Goal: Task Accomplishment & Management: Complete application form

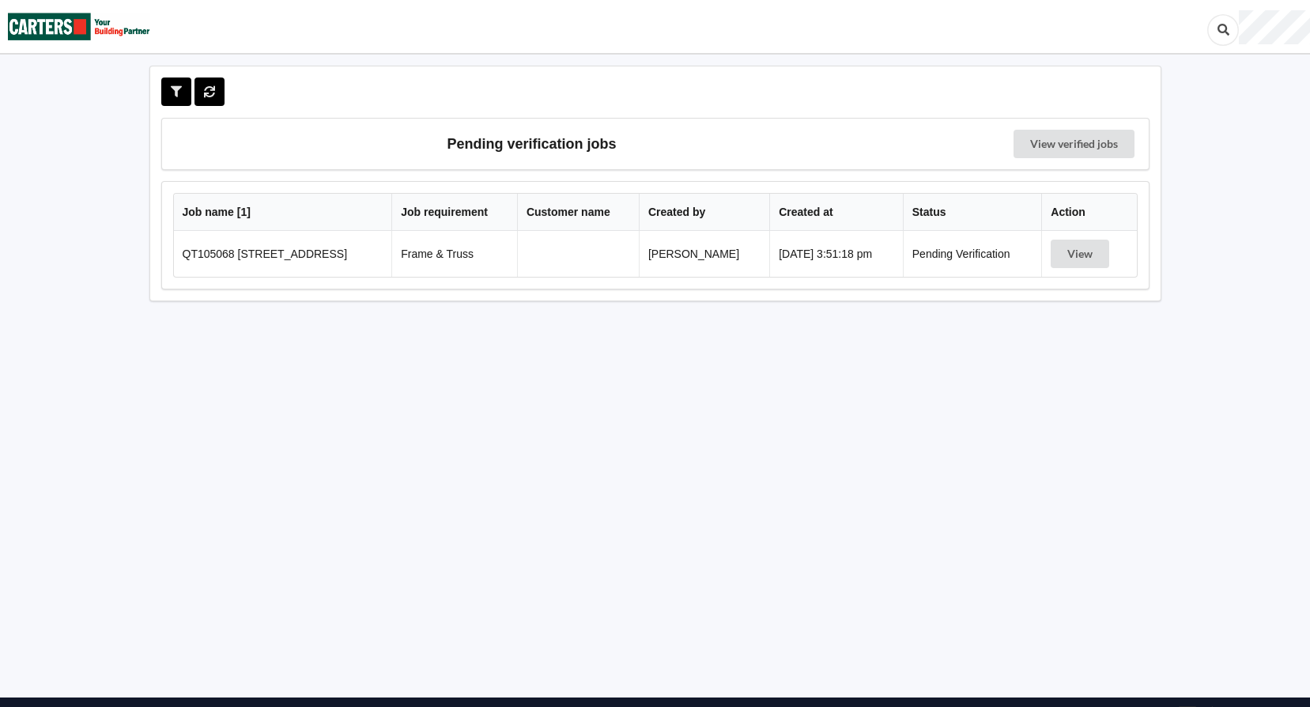
click at [284, 254] on td "QT105068 Lot 10 Howden Drive North" at bounding box center [283, 254] width 218 height 46
click at [1091, 263] on button "View" at bounding box center [1080, 254] width 59 height 28
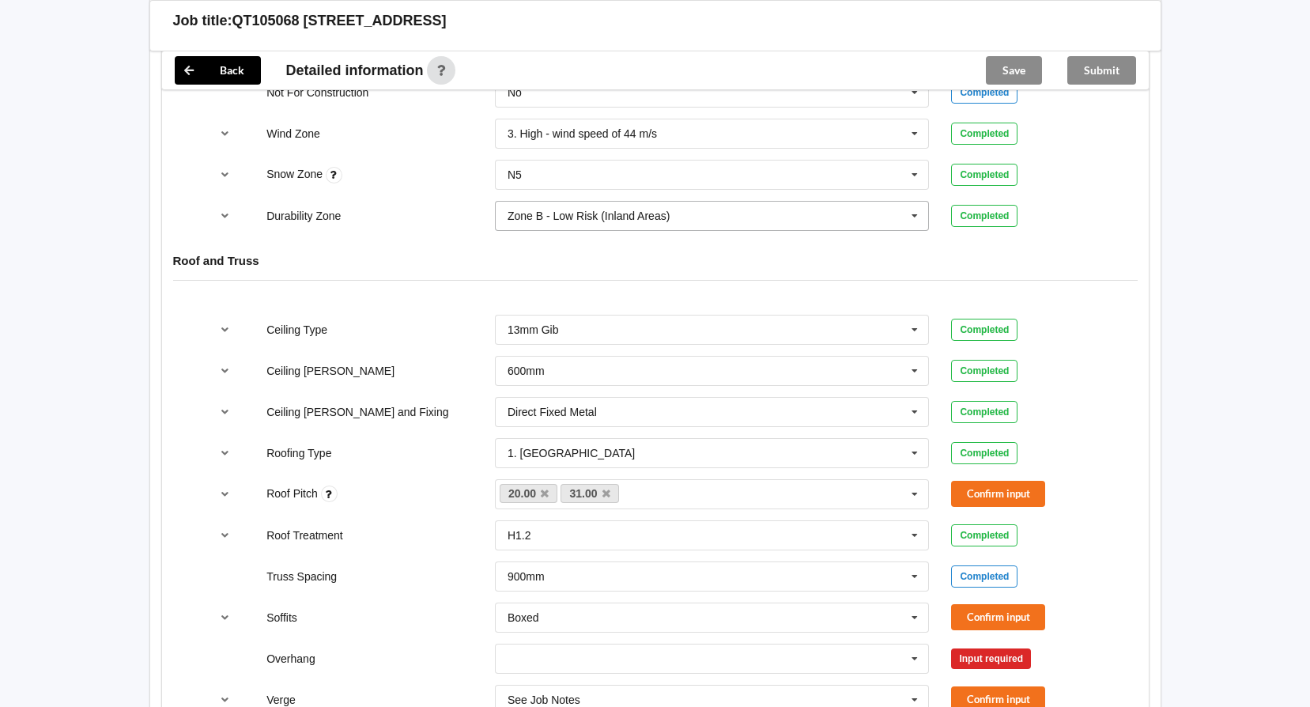
scroll to position [1028, 0]
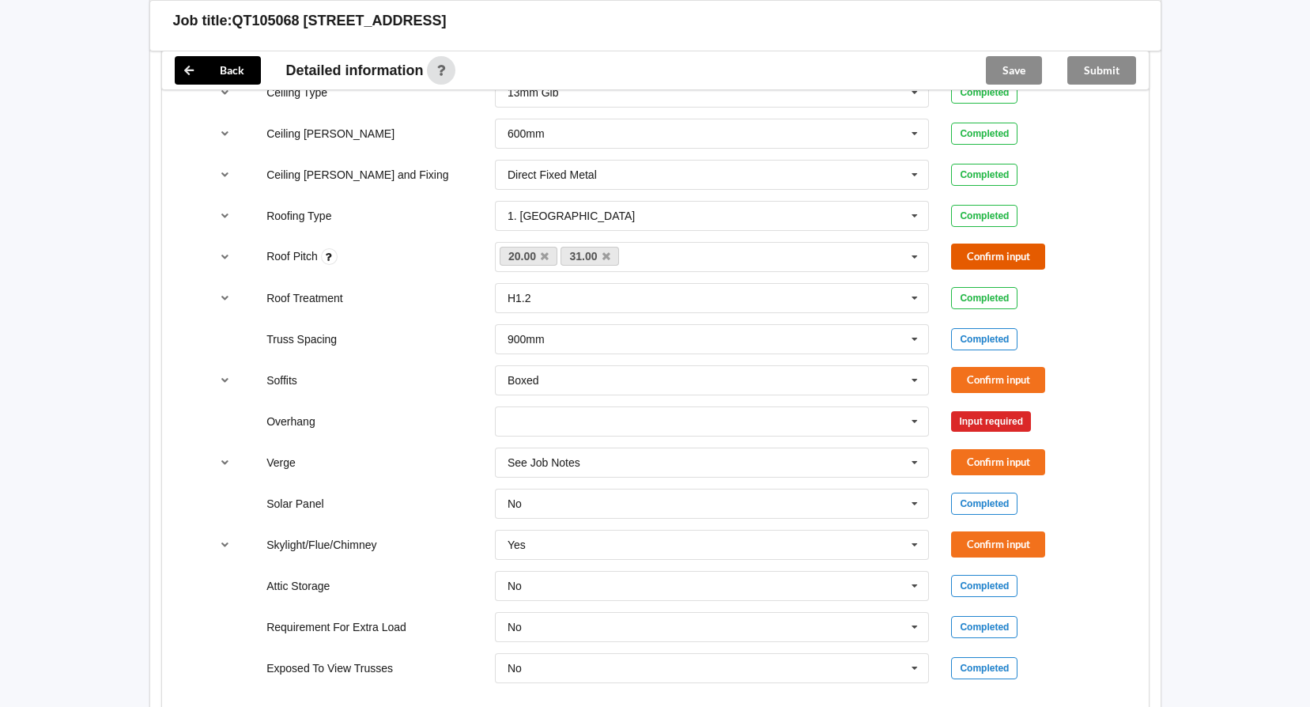
click at [996, 259] on button "Confirm input" at bounding box center [998, 257] width 94 height 26
click at [916, 385] on icon at bounding box center [915, 380] width 24 height 29
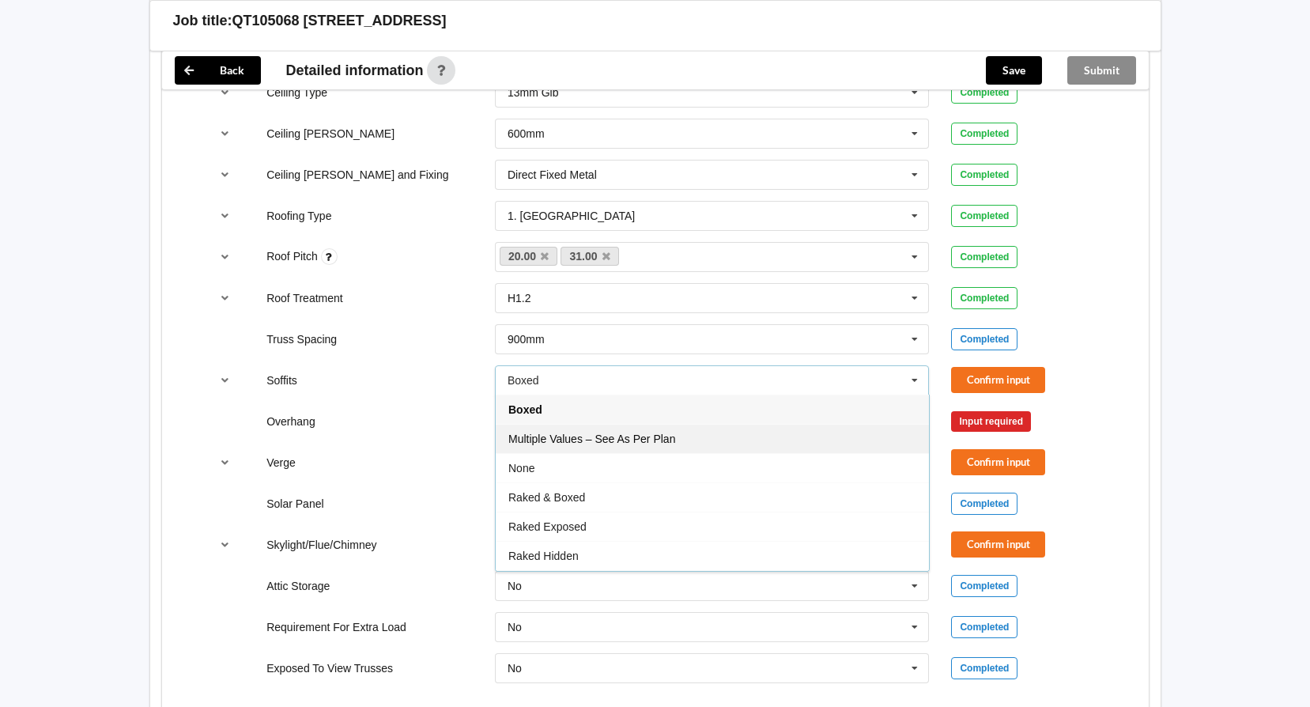
click at [751, 433] on div "Multiple Values – See As Per Plan" at bounding box center [712, 438] width 433 height 29
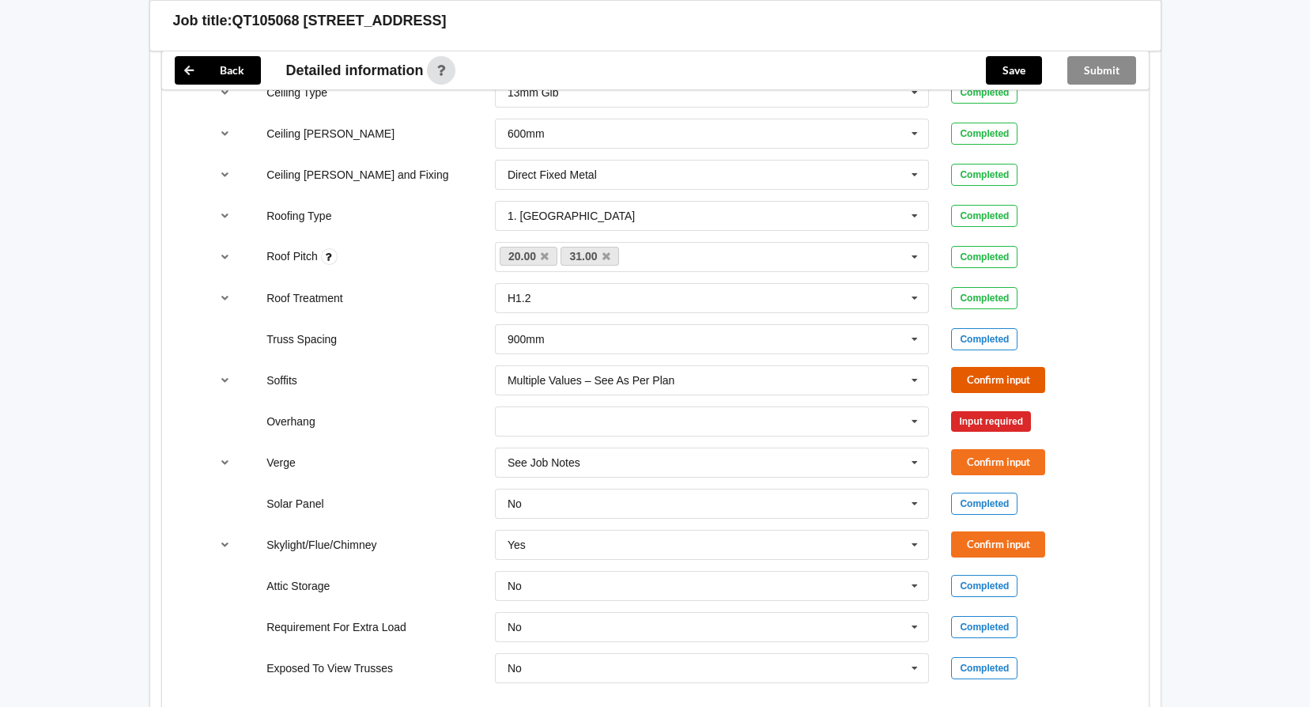
click at [1020, 384] on button "Confirm input" at bounding box center [998, 380] width 94 height 26
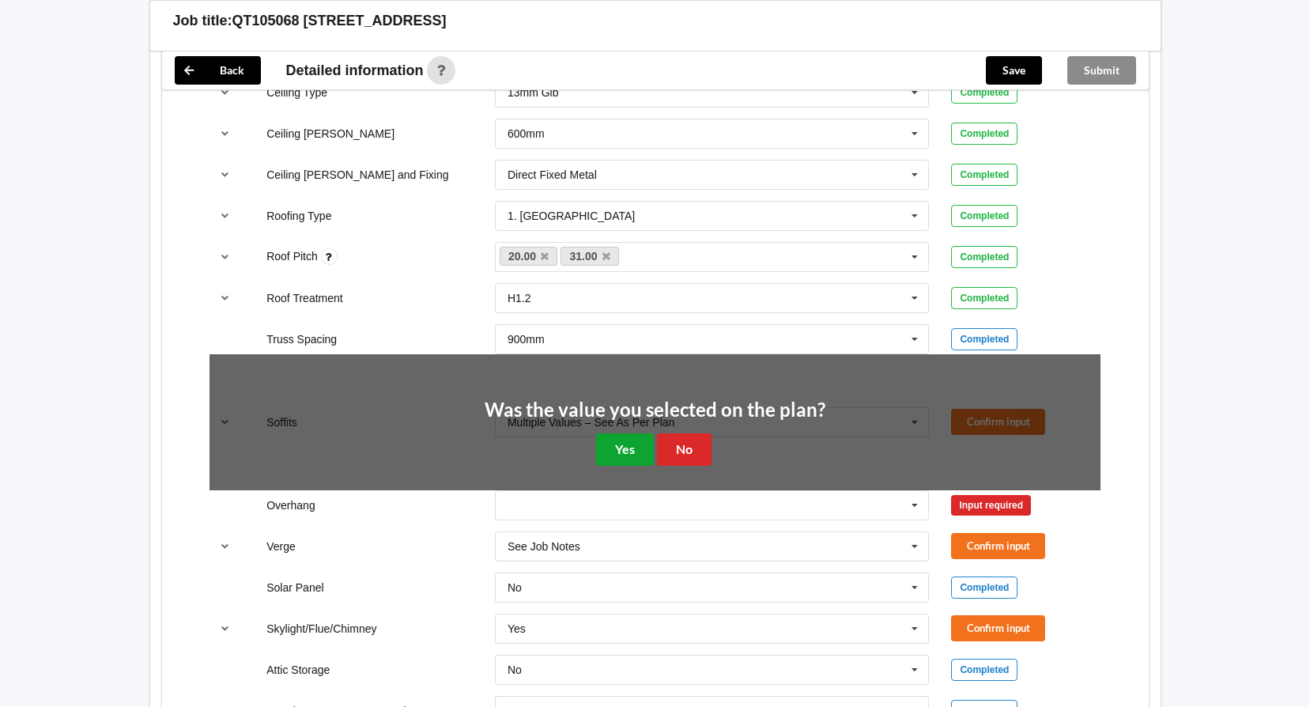
click at [622, 444] on button "Yes" at bounding box center [625, 449] width 58 height 32
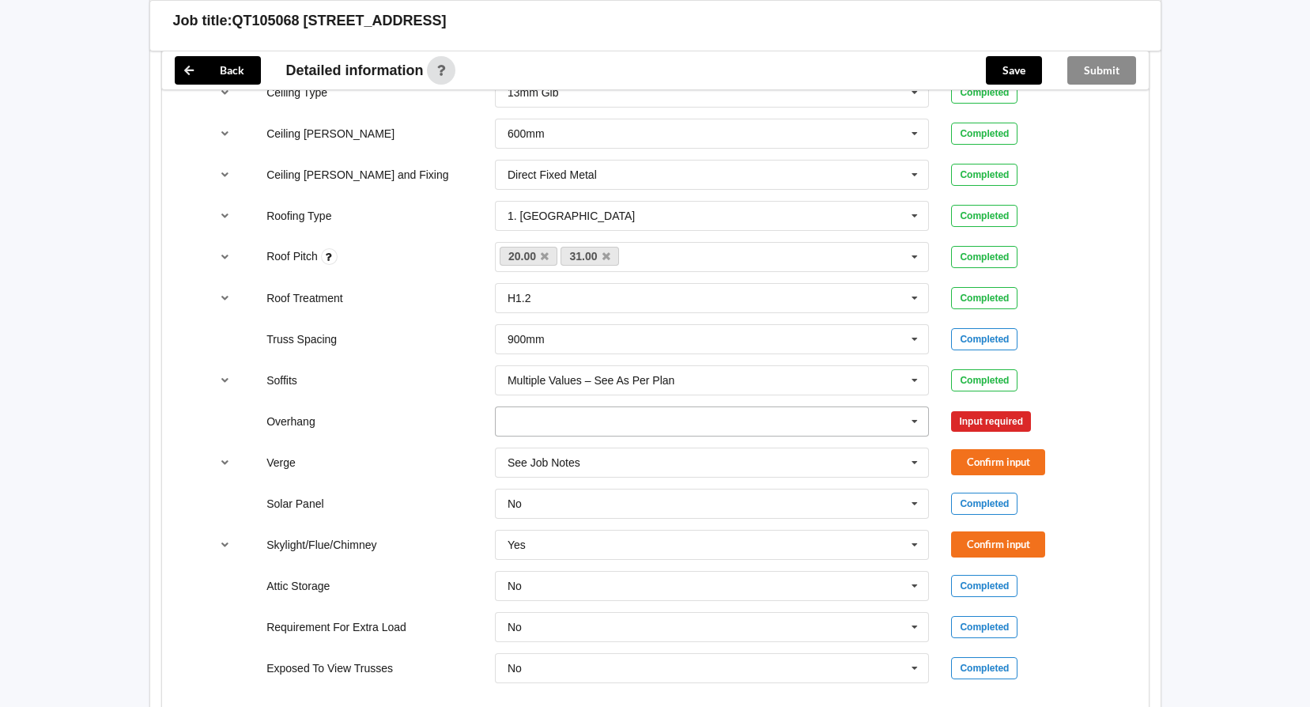
click at [917, 418] on icon at bounding box center [915, 421] width 24 height 29
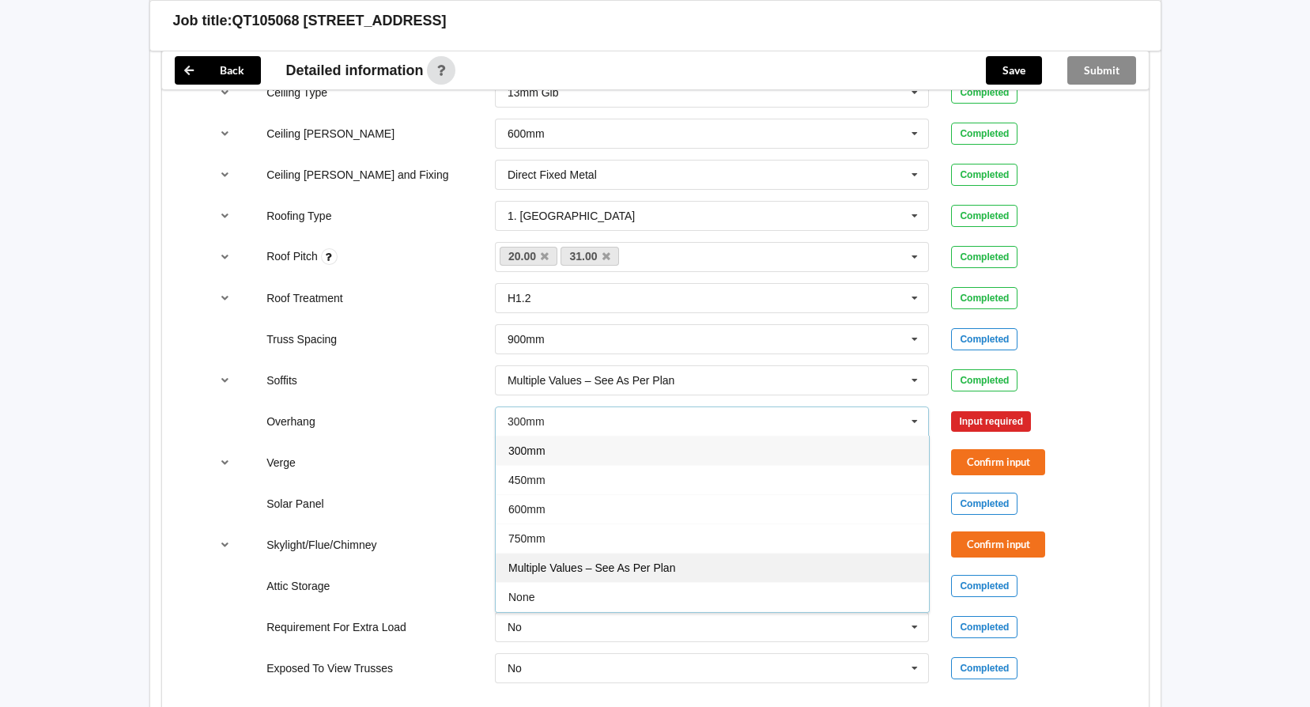
click at [716, 559] on div "Multiple Values – See As Per Plan" at bounding box center [712, 567] width 433 height 29
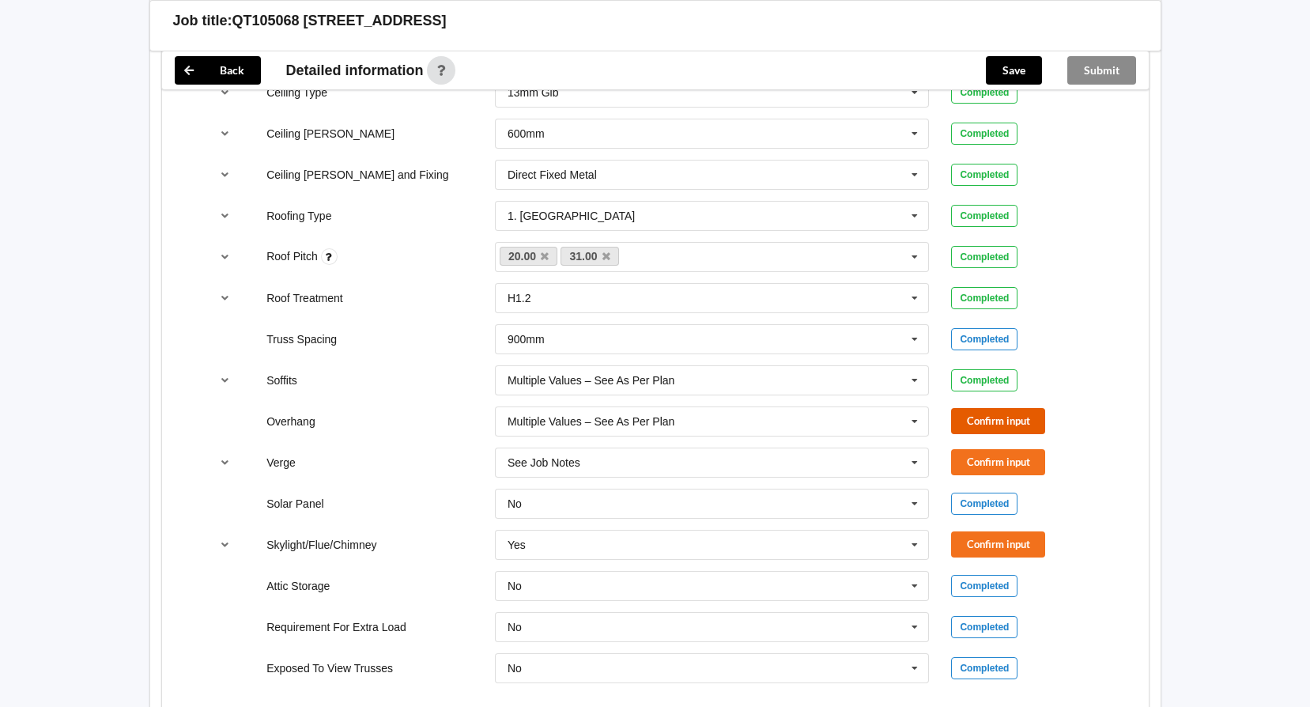
click at [993, 425] on button "Confirm input" at bounding box center [998, 421] width 94 height 26
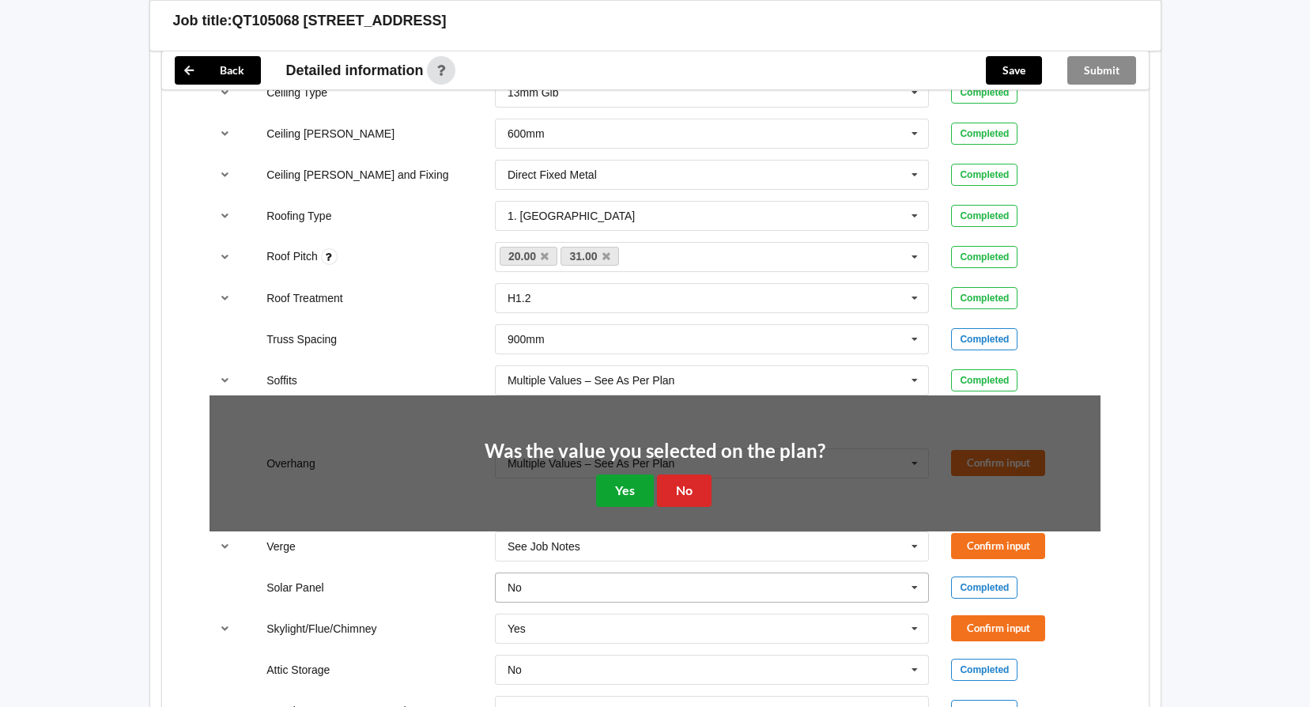
click at [638, 490] on button "Yes" at bounding box center [625, 491] width 58 height 32
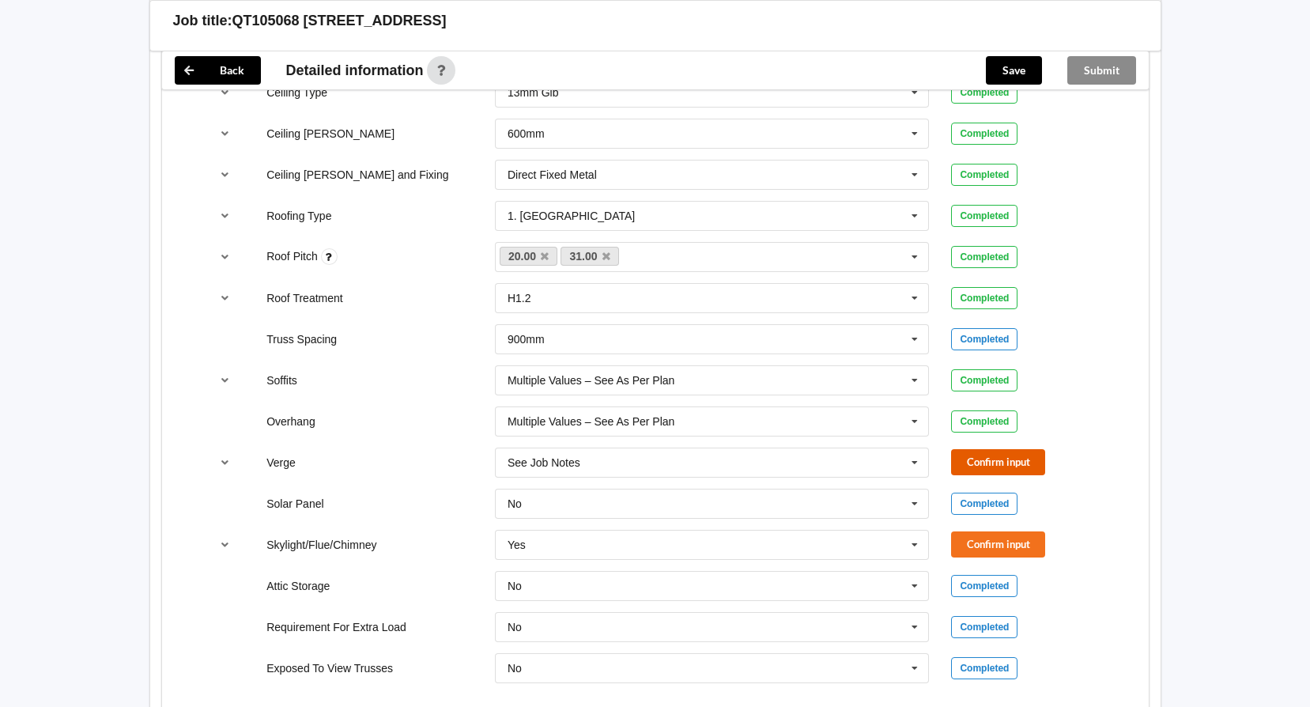
click at [974, 456] on button "Confirm input" at bounding box center [998, 462] width 94 height 26
click at [912, 545] on icon at bounding box center [915, 545] width 24 height 29
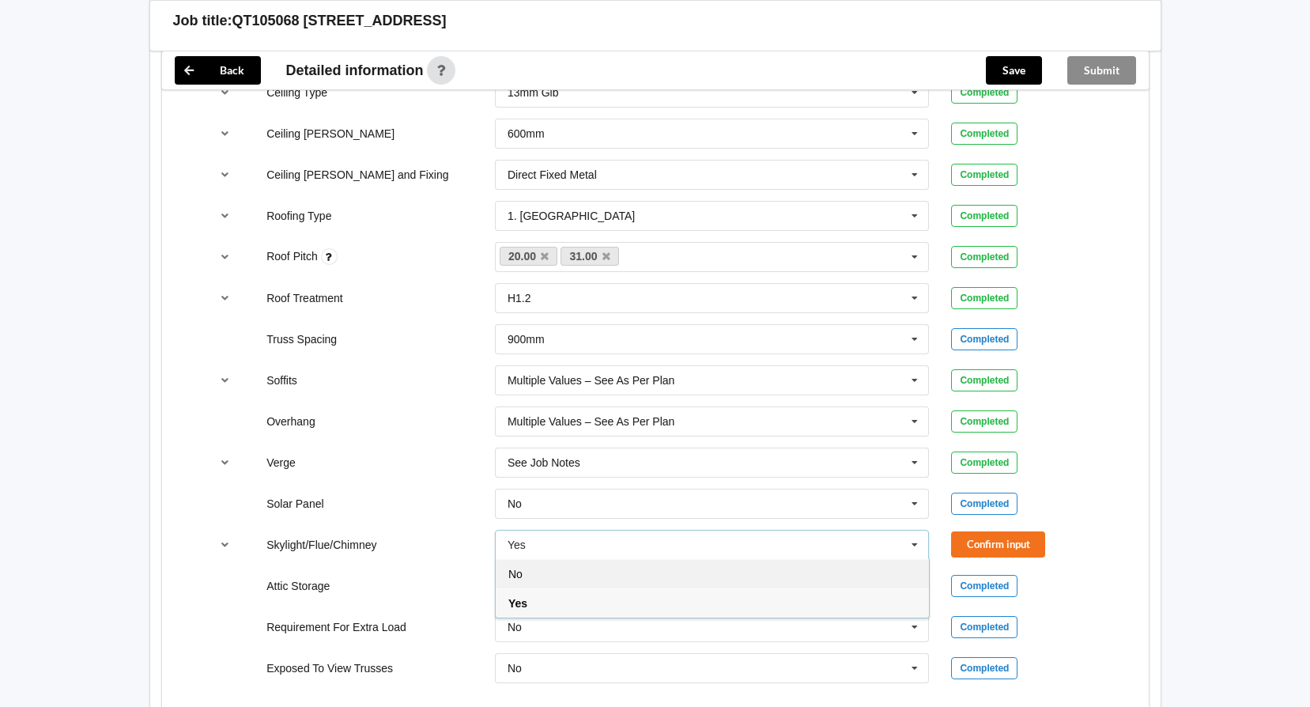
click at [762, 573] on div "No" at bounding box center [712, 573] width 433 height 29
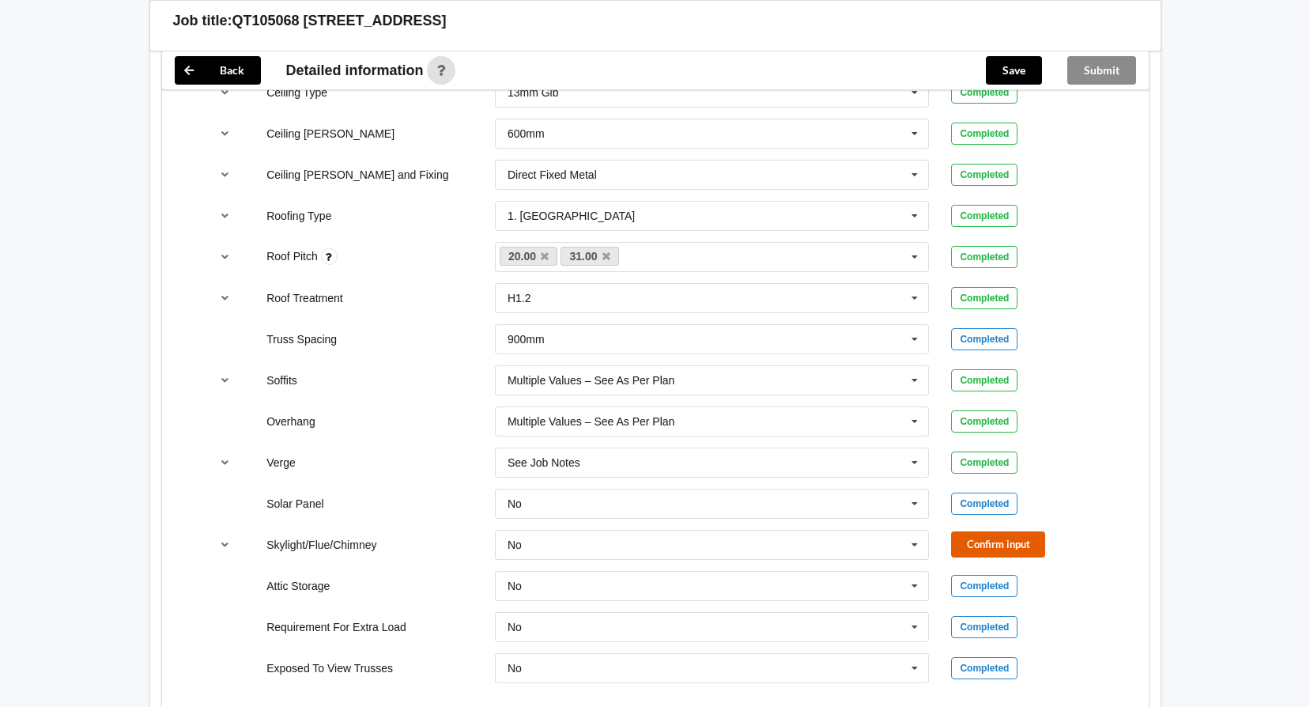
click at [990, 544] on button "Confirm input" at bounding box center [998, 544] width 94 height 26
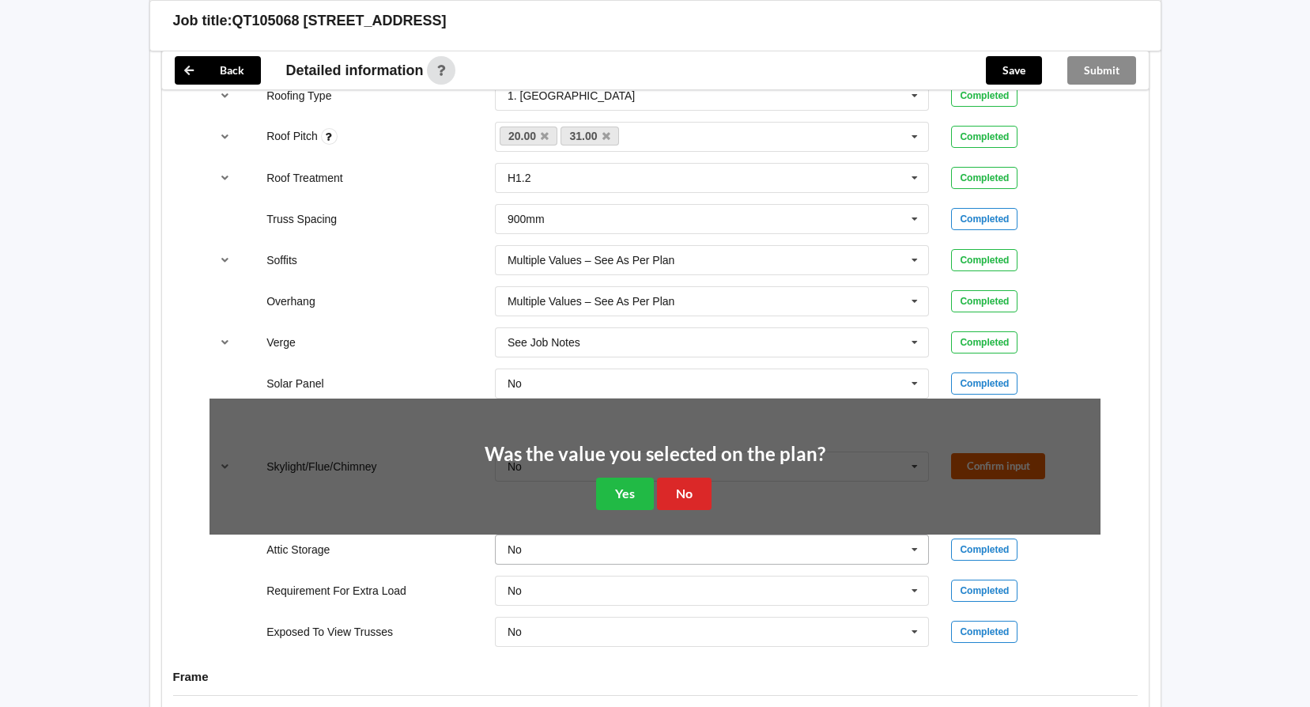
scroll to position [1186, 0]
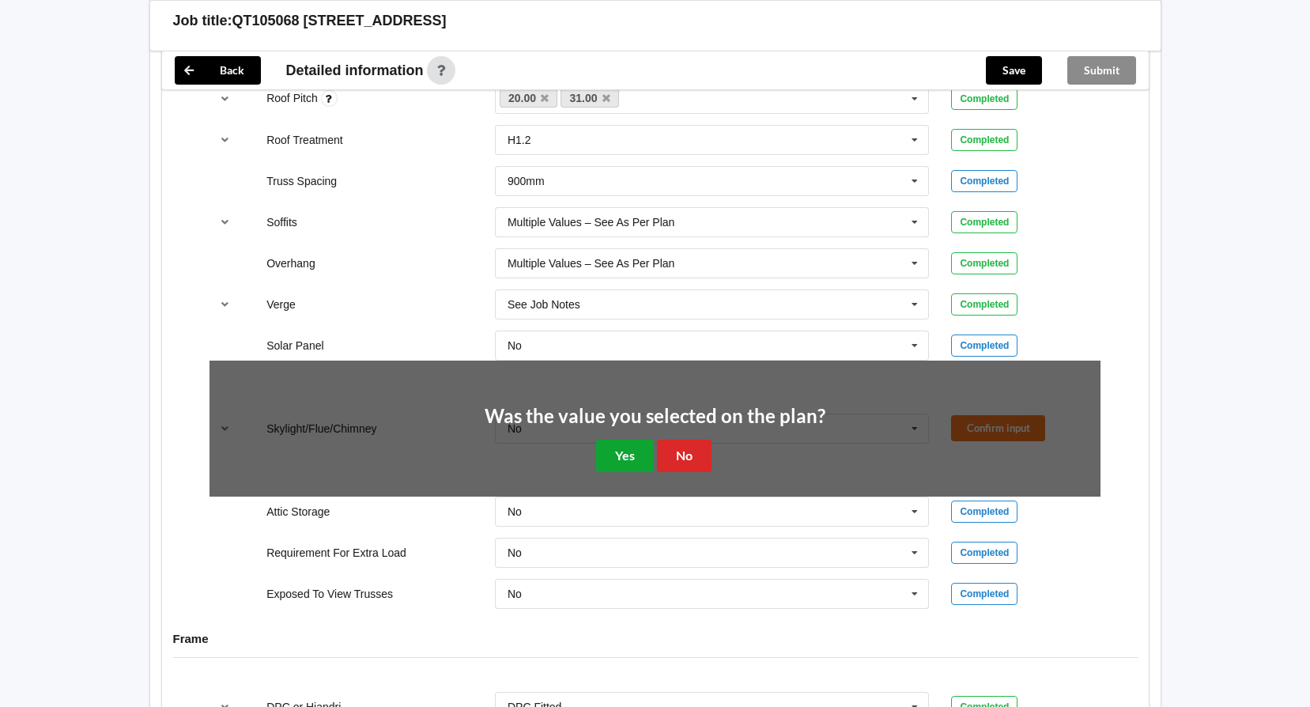
click at [637, 462] on button "Yes" at bounding box center [625, 456] width 58 height 32
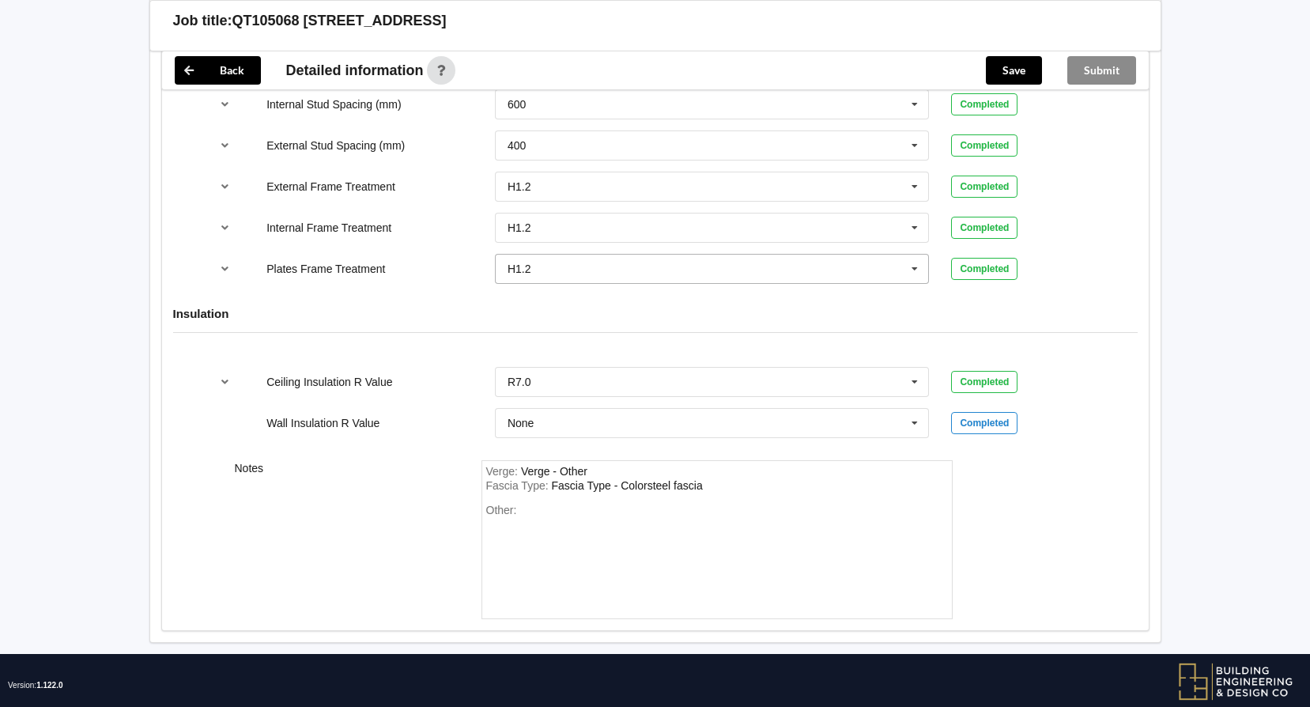
scroll to position [1813, 0]
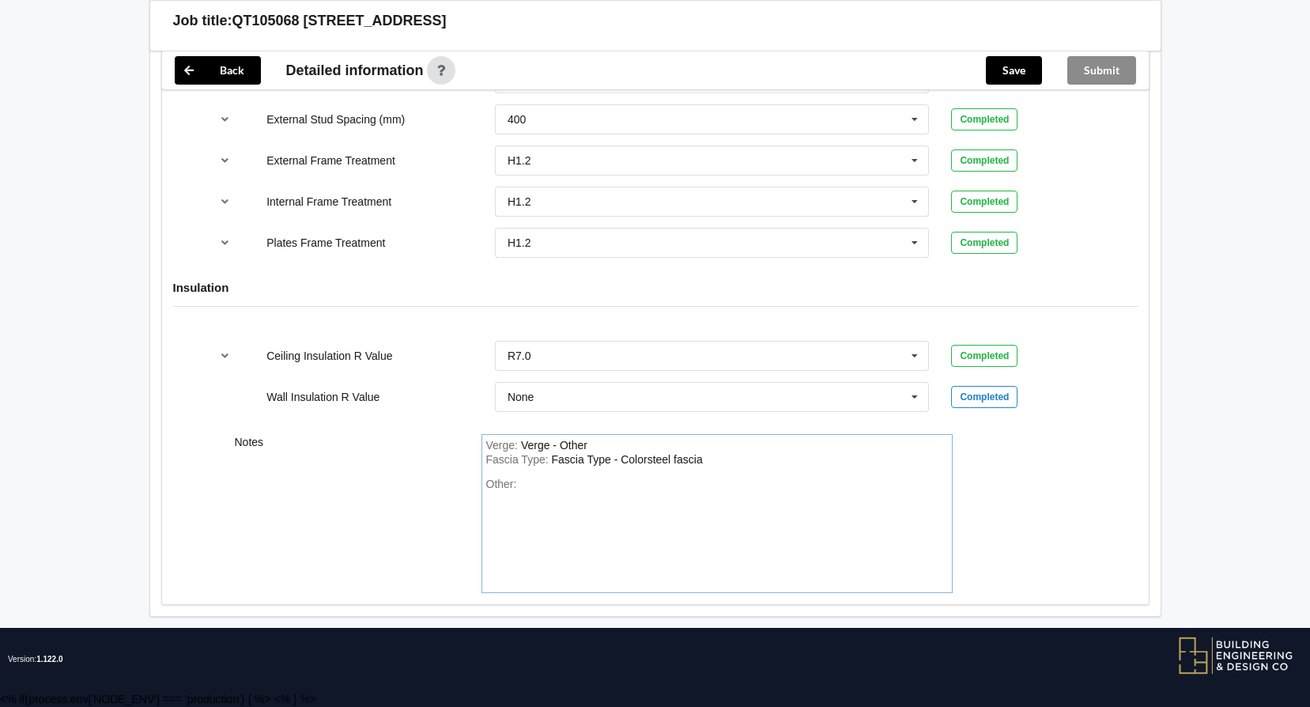
click at [580, 483] on div "Other:" at bounding box center [717, 533] width 462 height 111
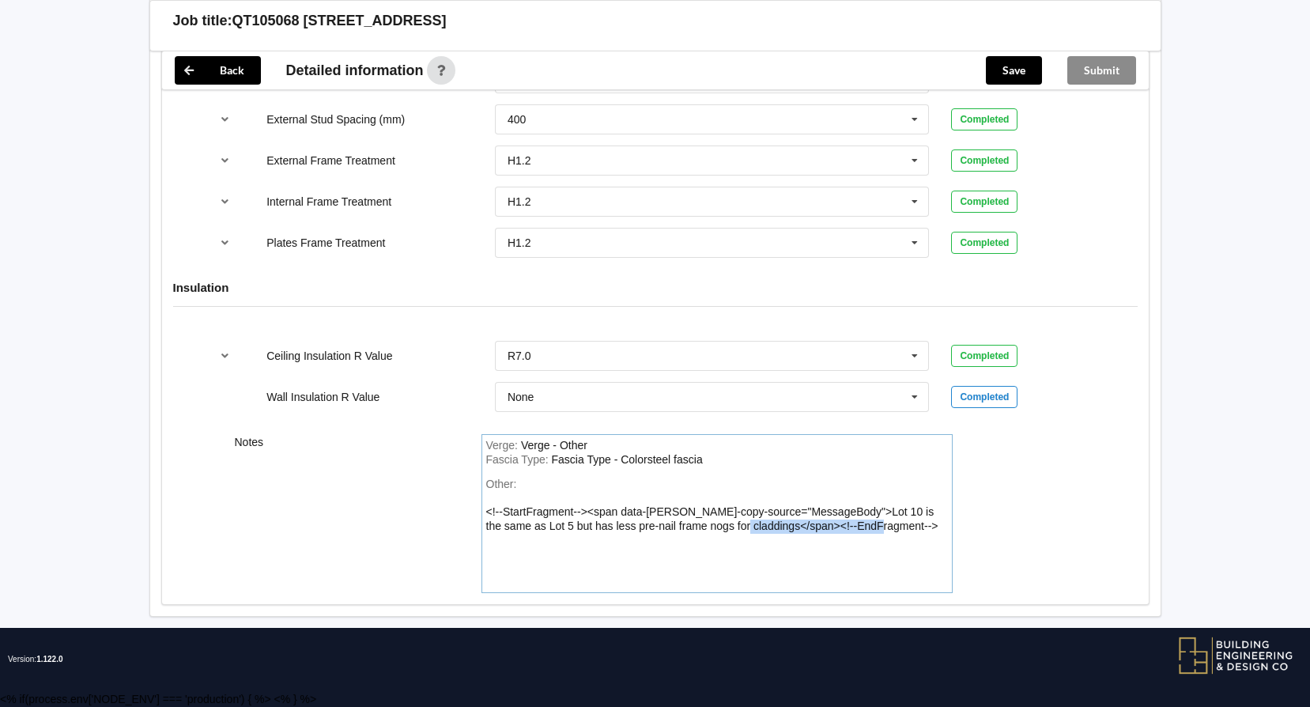
drag, startPoint x: 868, startPoint y: 523, endPoint x: 721, endPoint y: 522, distance: 146.3
click at [721, 522] on div "Other: <!--StartFragment--><span data-olk-copy-source="MessageBody">Lot 10 is t…" at bounding box center [717, 533] width 462 height 111
drag, startPoint x: 815, startPoint y: 509, endPoint x: 478, endPoint y: 509, distance: 336.1
click at [478, 509] on div "Verge : Verge - Other Fascia Type : Fascia Type - Colorsteel fascia Other: <!--…" at bounding box center [718, 513] width 494 height 159
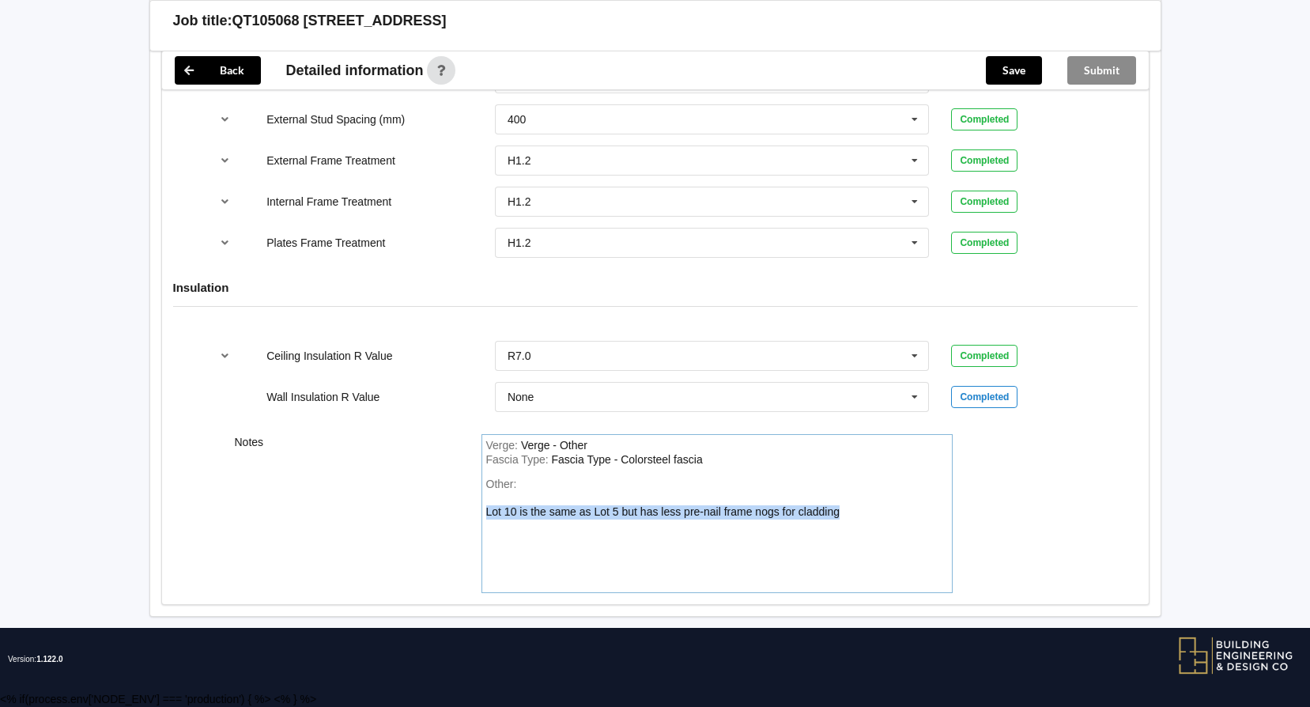
drag, startPoint x: 846, startPoint y: 512, endPoint x: 482, endPoint y: 516, distance: 364.6
click at [482, 516] on div "Verge : Verge - Other Fascia Type : Fascia Type - Colorsteel fascia Other: Lot …" at bounding box center [717, 513] width 471 height 159
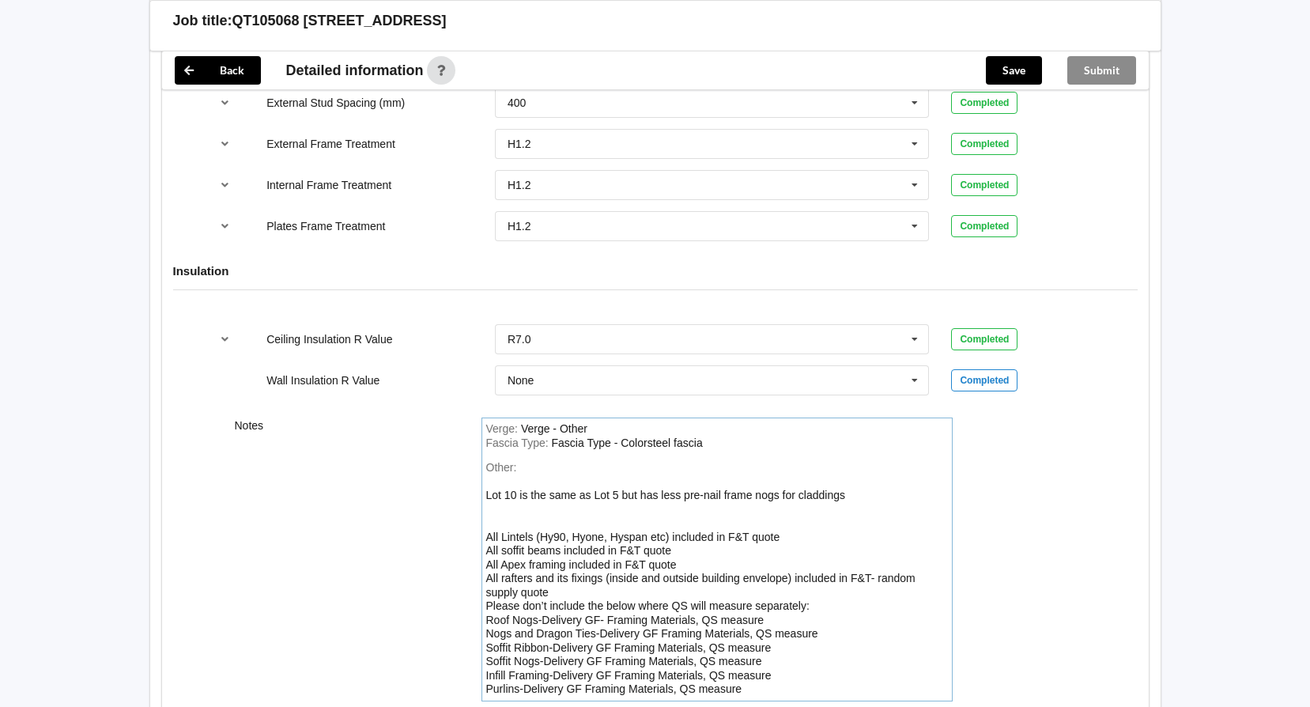
scroll to position [1938, 0]
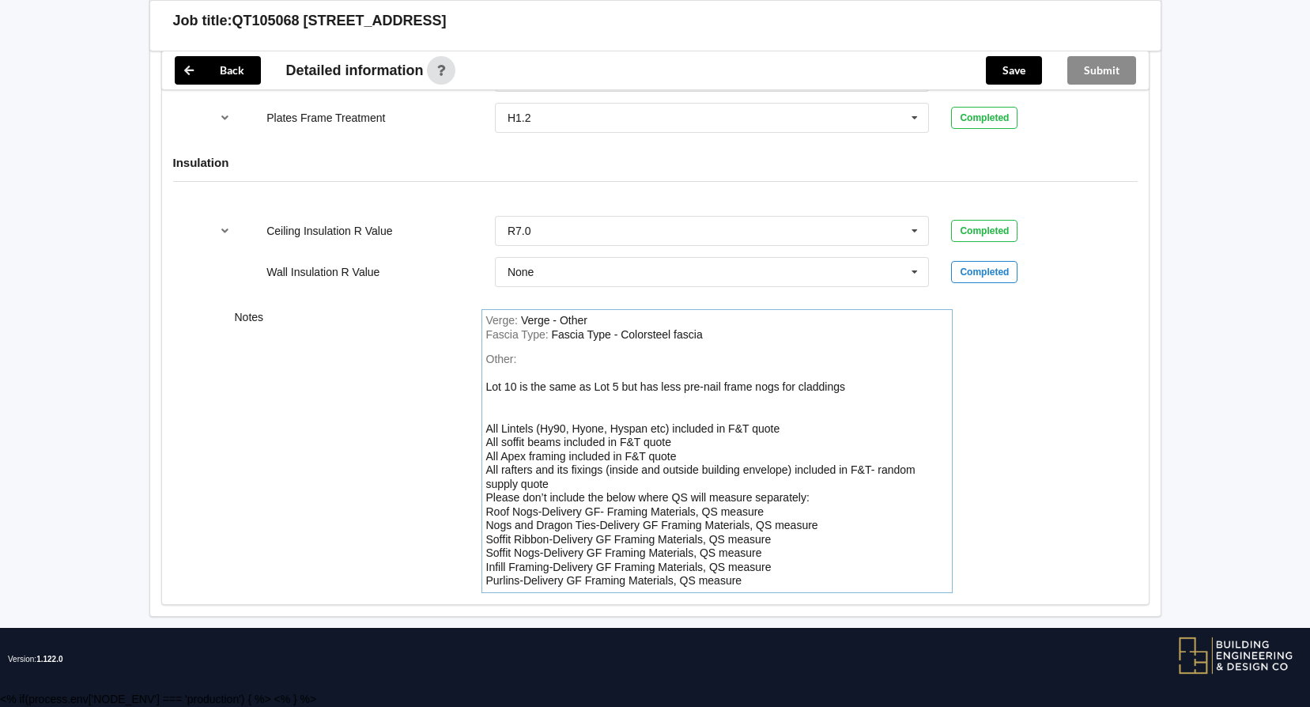
click at [615, 404] on div "Other: Lot 10 is the same as Lot 5 but has less pre-nail frame nogs for claddin…" at bounding box center [717, 471] width 462 height 236
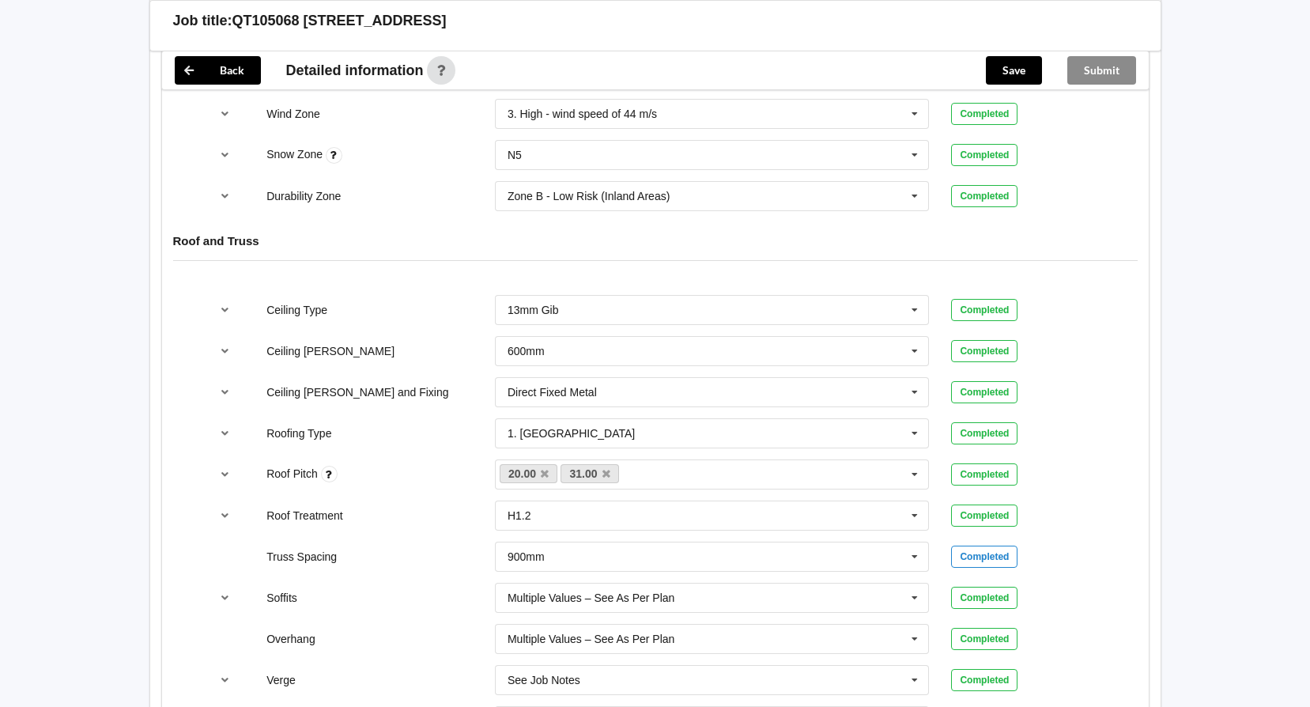
scroll to position [975, 0]
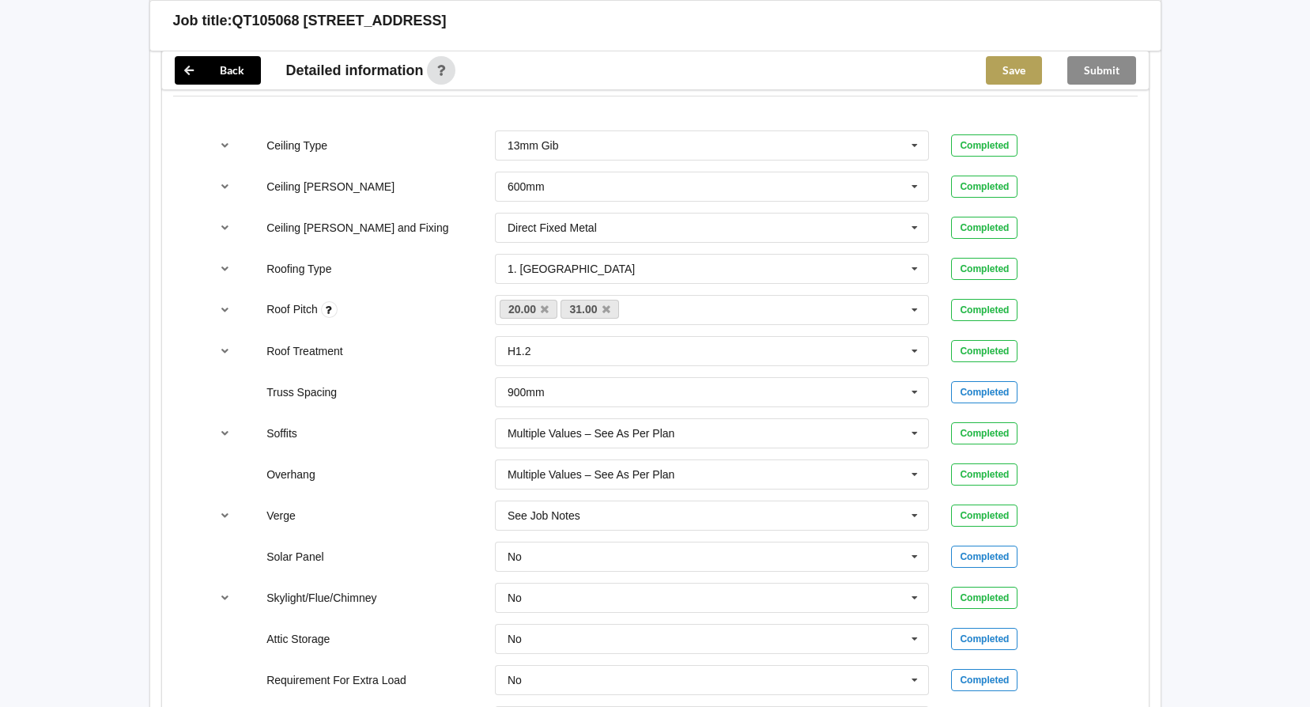
click at [993, 73] on button "Save" at bounding box center [1014, 70] width 56 height 28
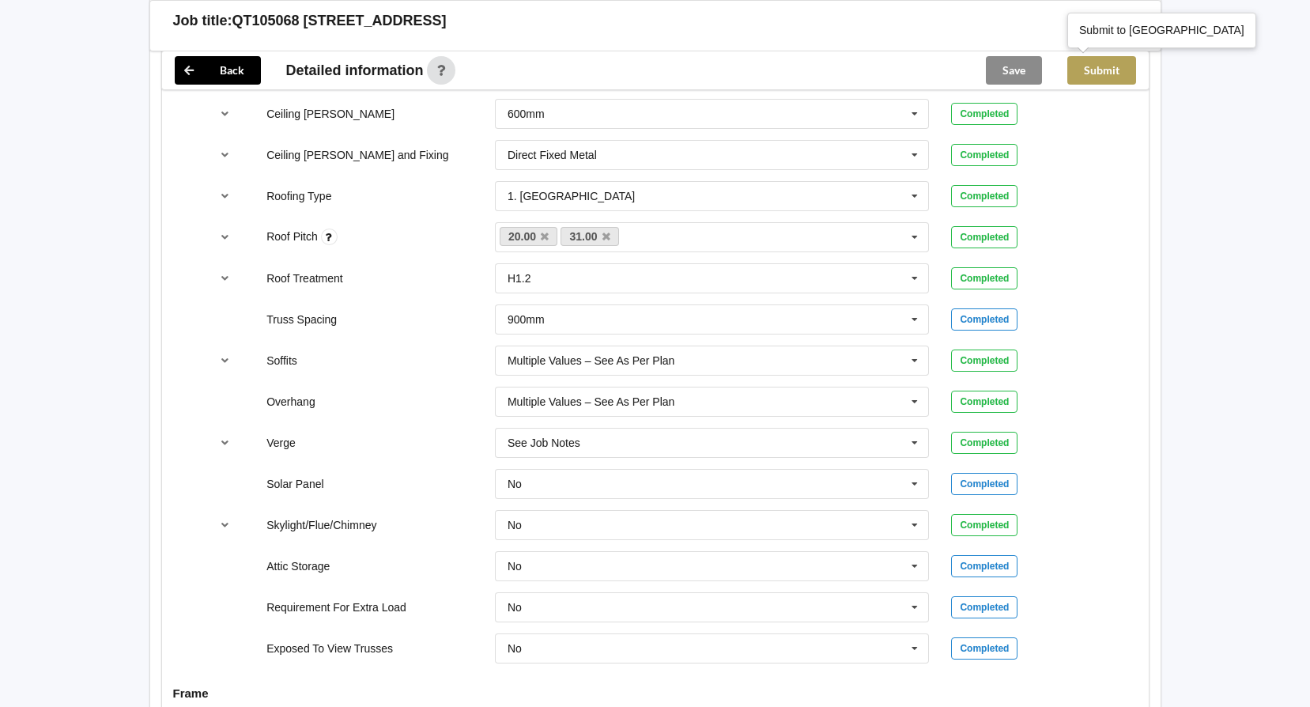
click at [1119, 70] on button "Submit" at bounding box center [1102, 70] width 69 height 28
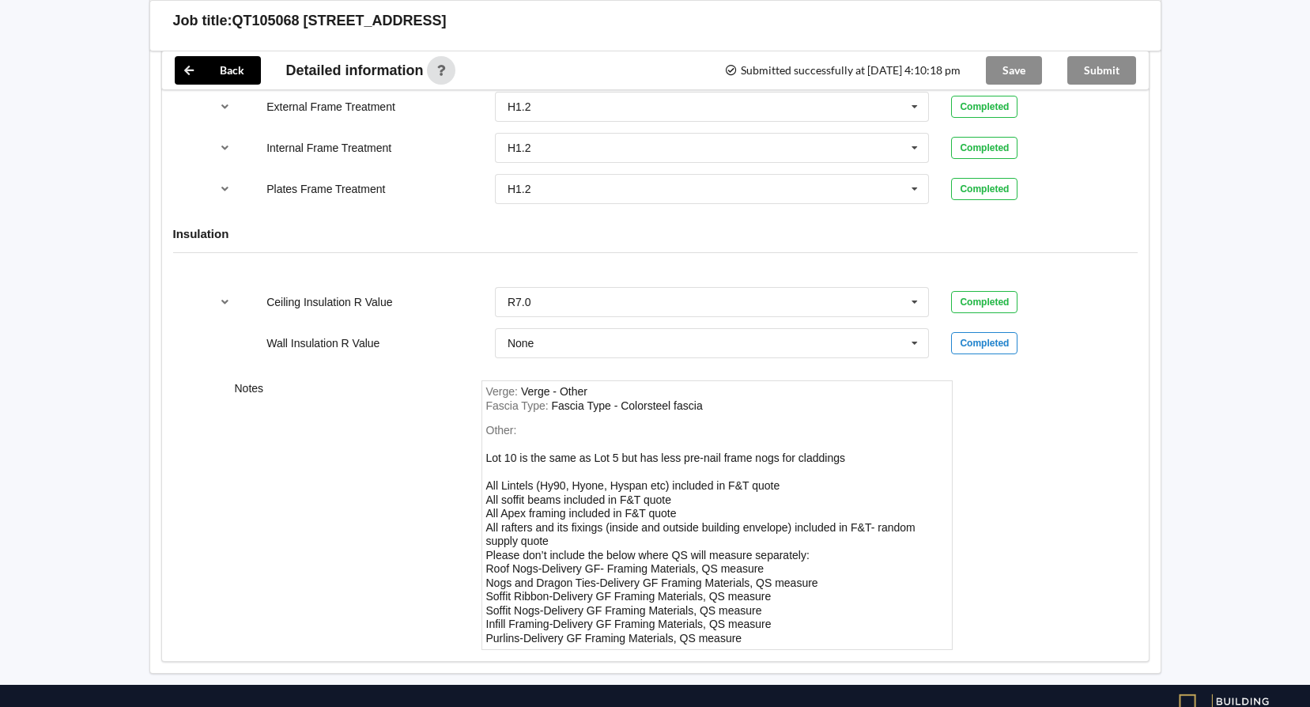
scroll to position [1851, 0]
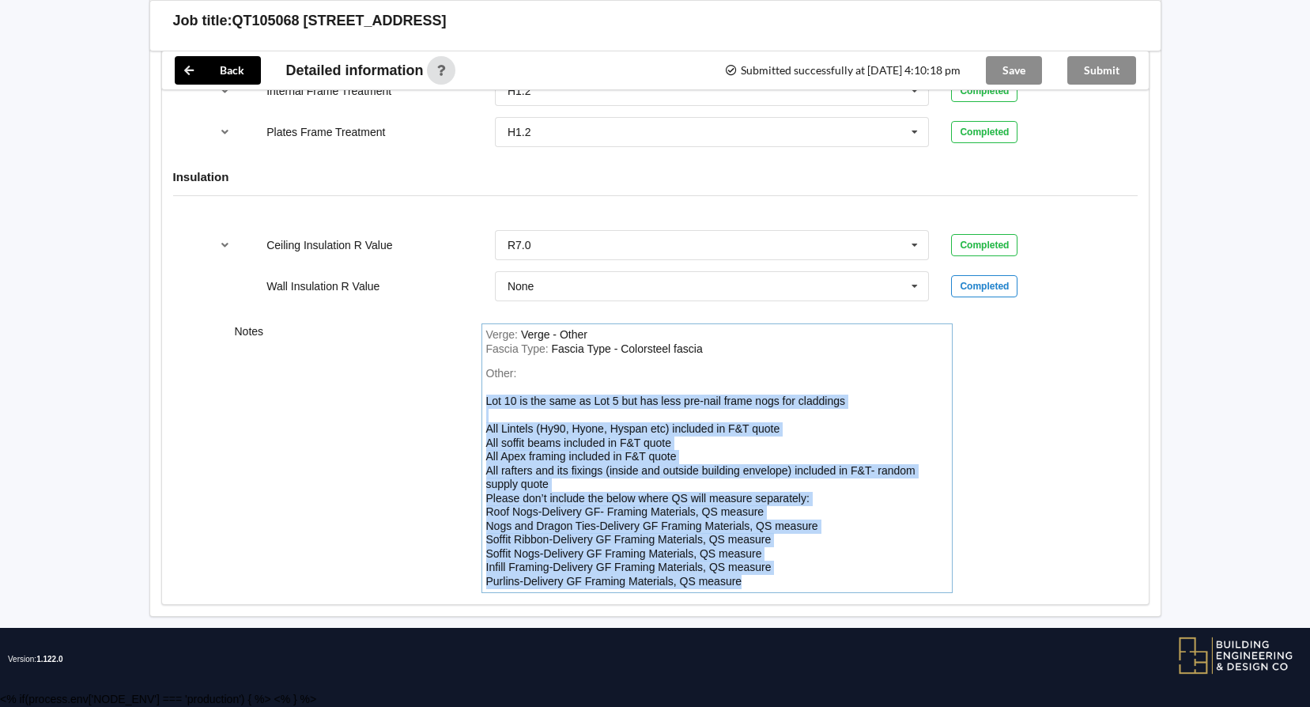
drag, startPoint x: 754, startPoint y: 580, endPoint x: 483, endPoint y: 400, distance: 324.6
click at [483, 400] on div "Verge : Verge - Other Fascia Type : Fascia Type - Colorsteel fascia Other: Lot …" at bounding box center [717, 458] width 471 height 270
copy div "Lot 10 is the same as Lot 5 but has less pre-nail frame nogs for claddings All …"
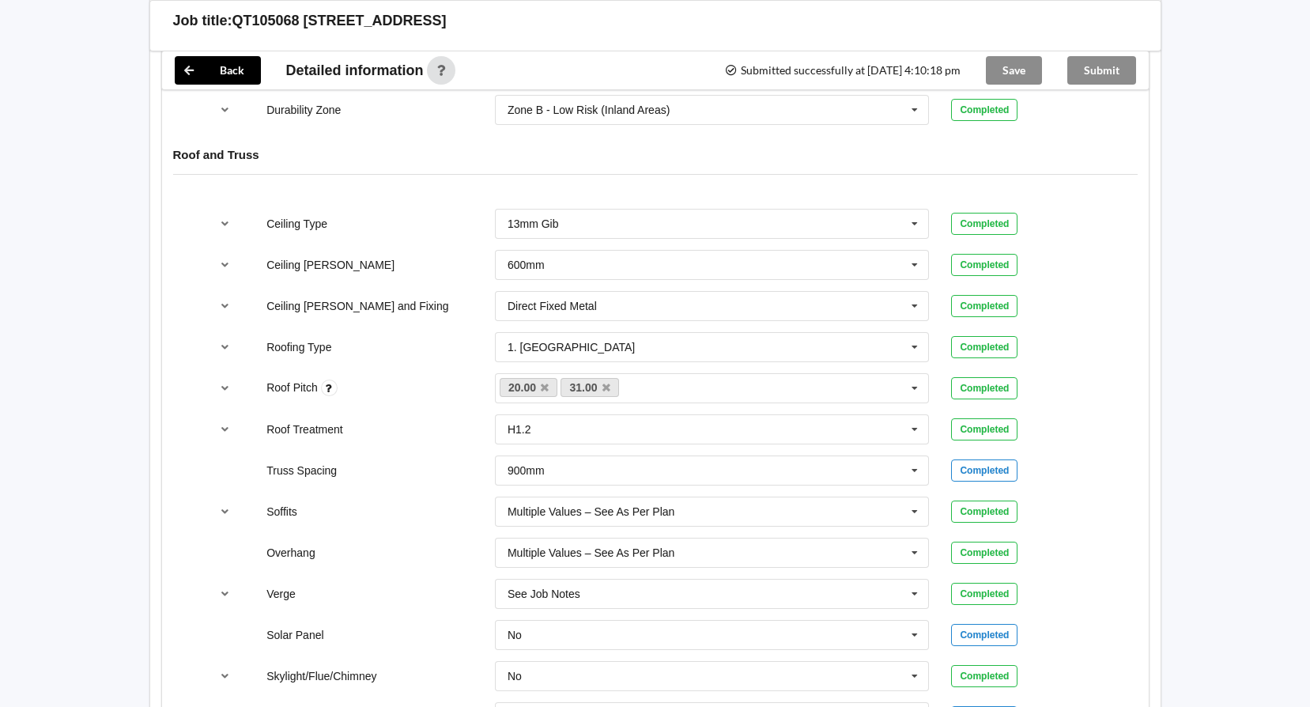
scroll to position [744, 0]
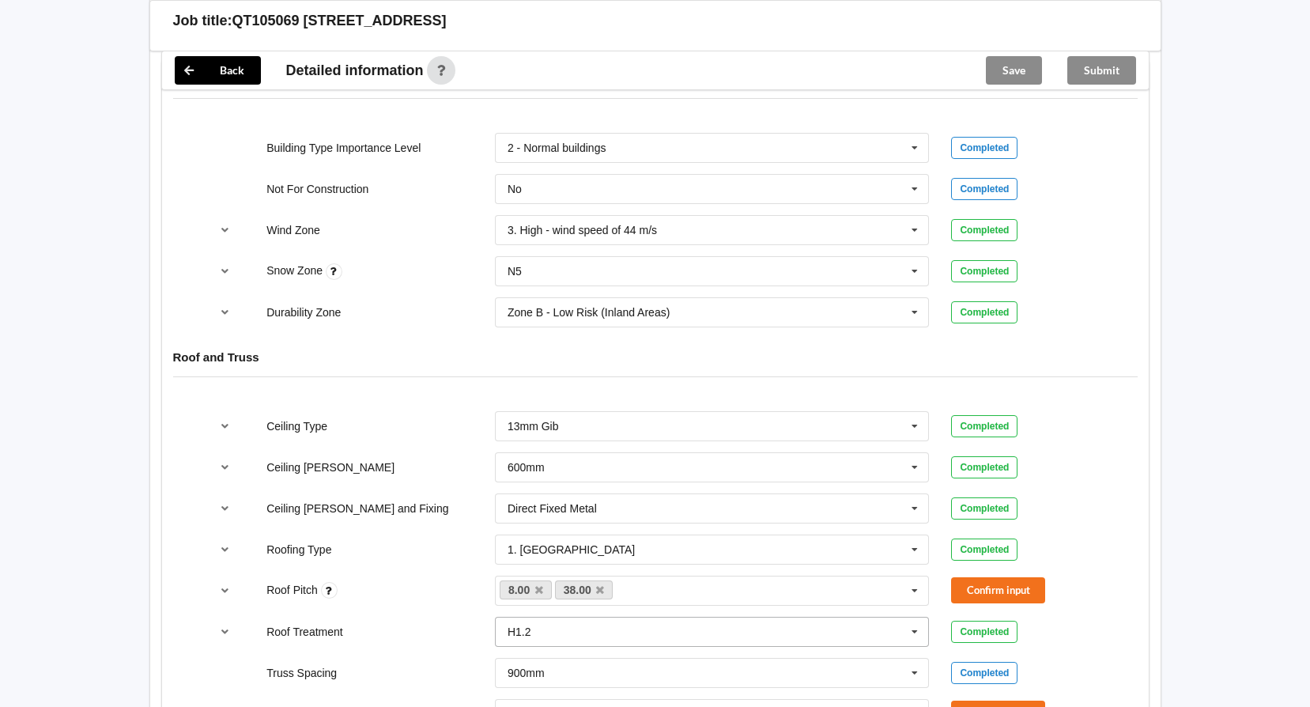
scroll to position [949, 0]
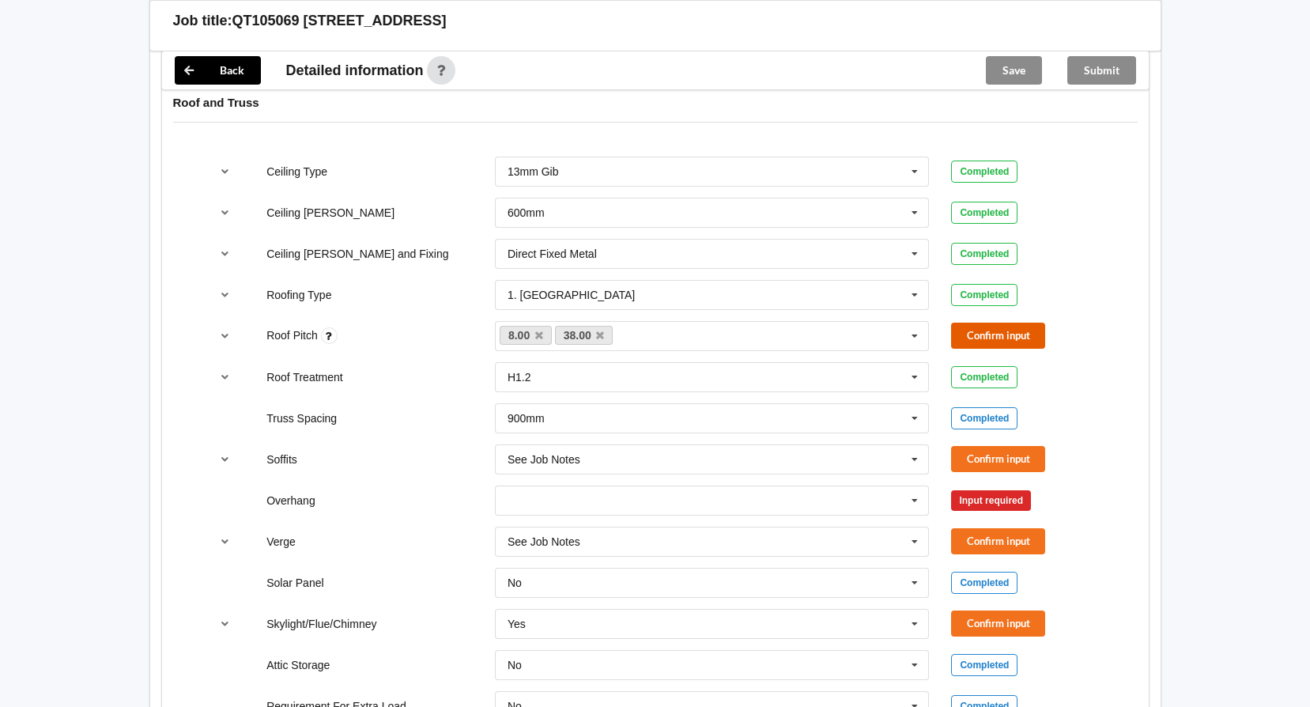
click at [1013, 335] on button "Confirm input" at bounding box center [998, 336] width 94 height 26
click at [987, 455] on button "Confirm input" at bounding box center [998, 459] width 94 height 26
click at [845, 509] on input "text" at bounding box center [713, 500] width 433 height 28
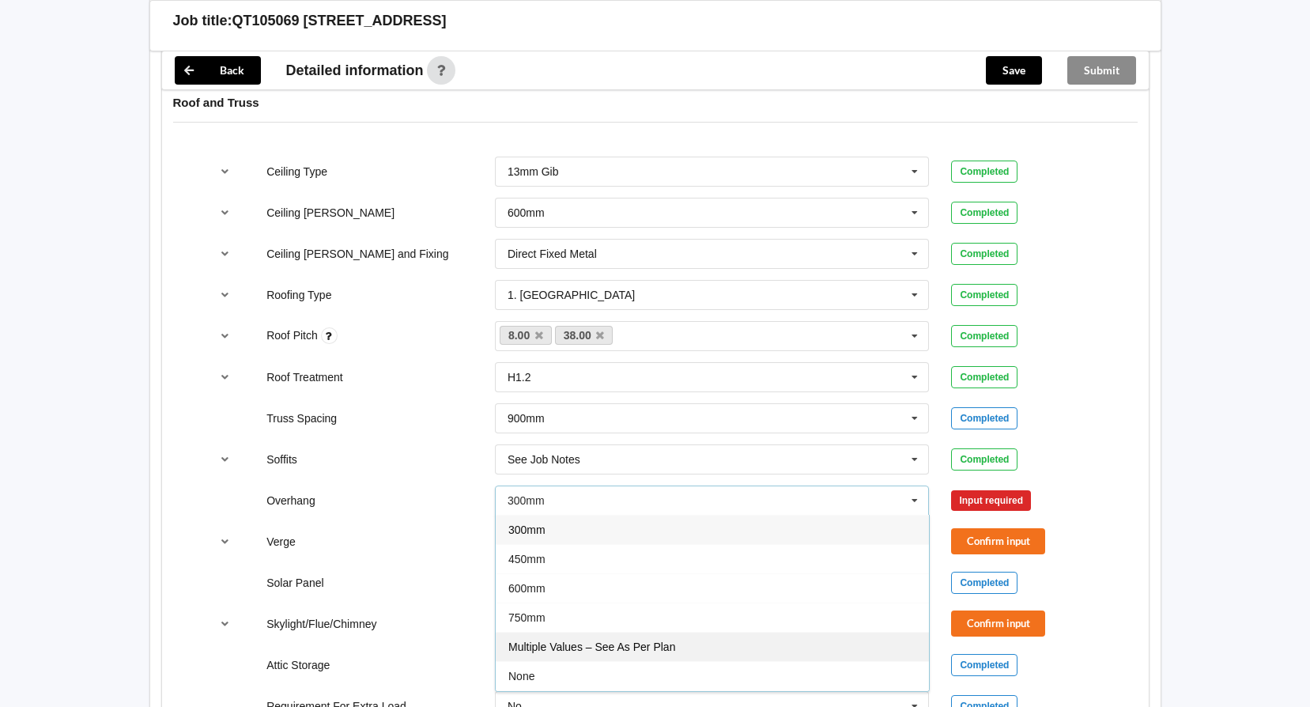
click at [709, 649] on div "Multiple Values – See As Per Plan" at bounding box center [712, 646] width 433 height 29
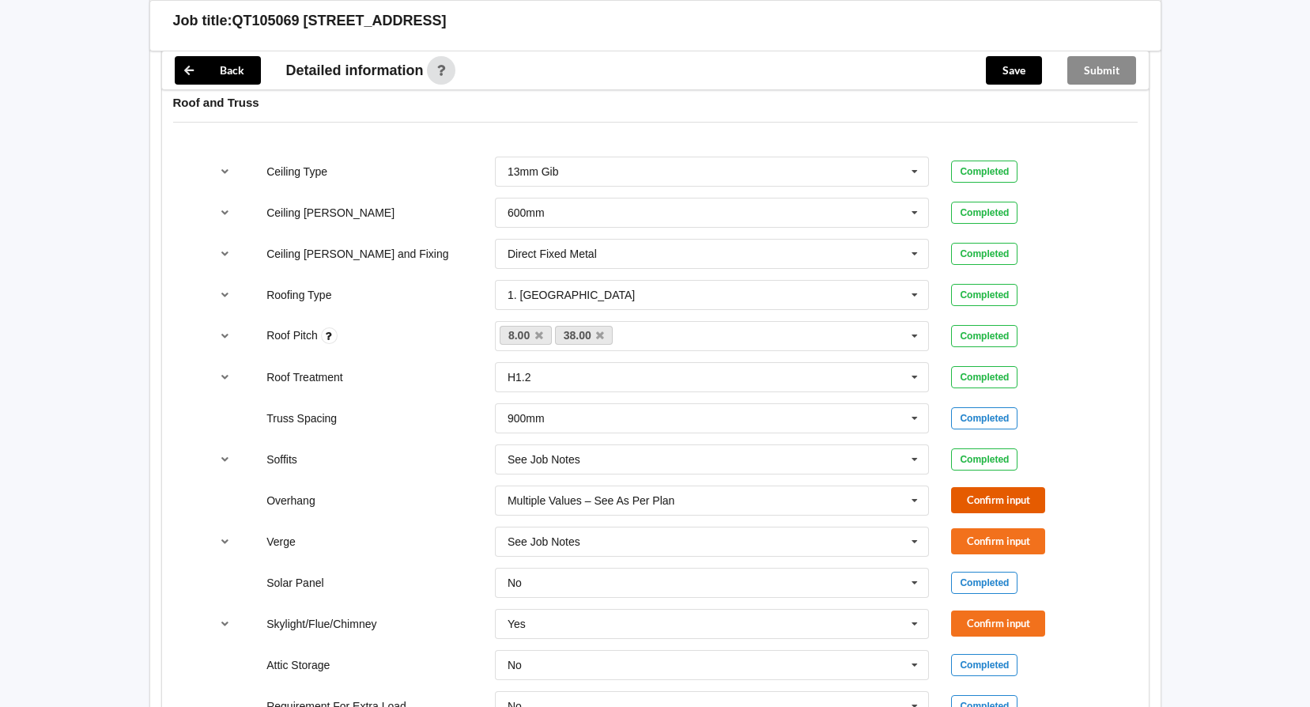
click at [1005, 495] on button "Confirm input" at bounding box center [998, 500] width 94 height 26
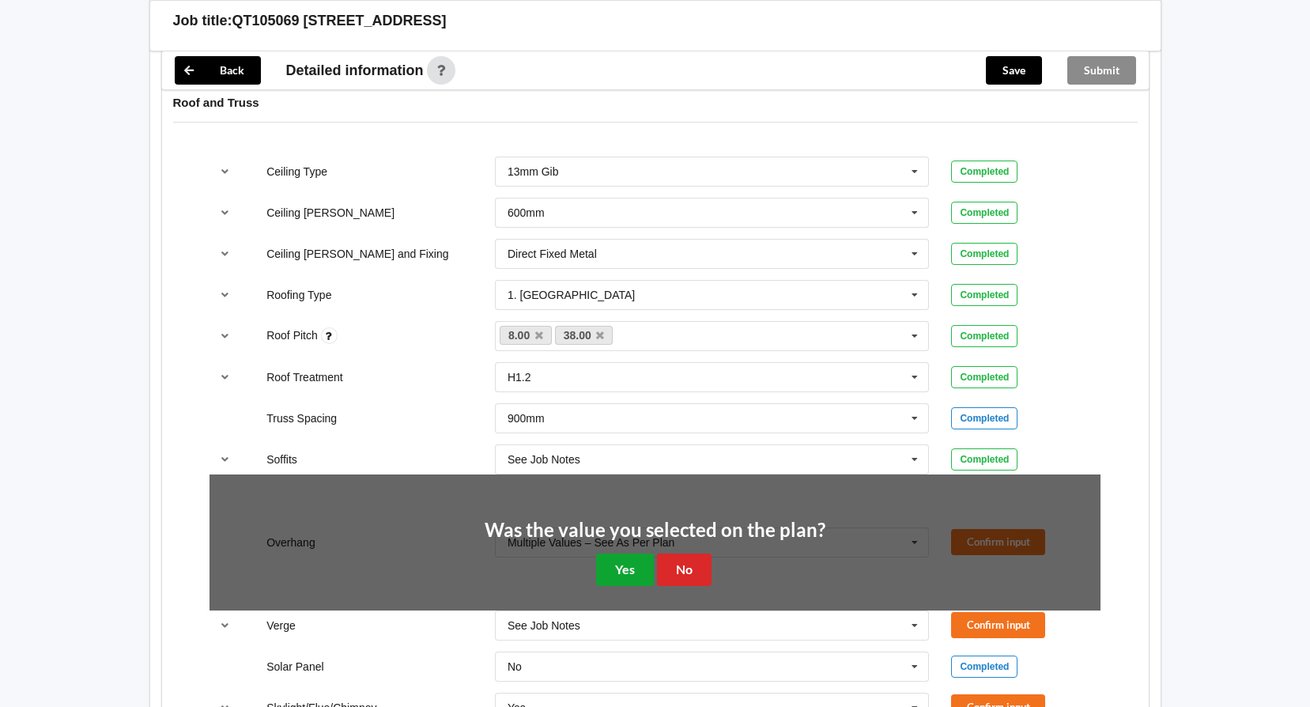
click at [625, 569] on button "Yes" at bounding box center [625, 570] width 58 height 32
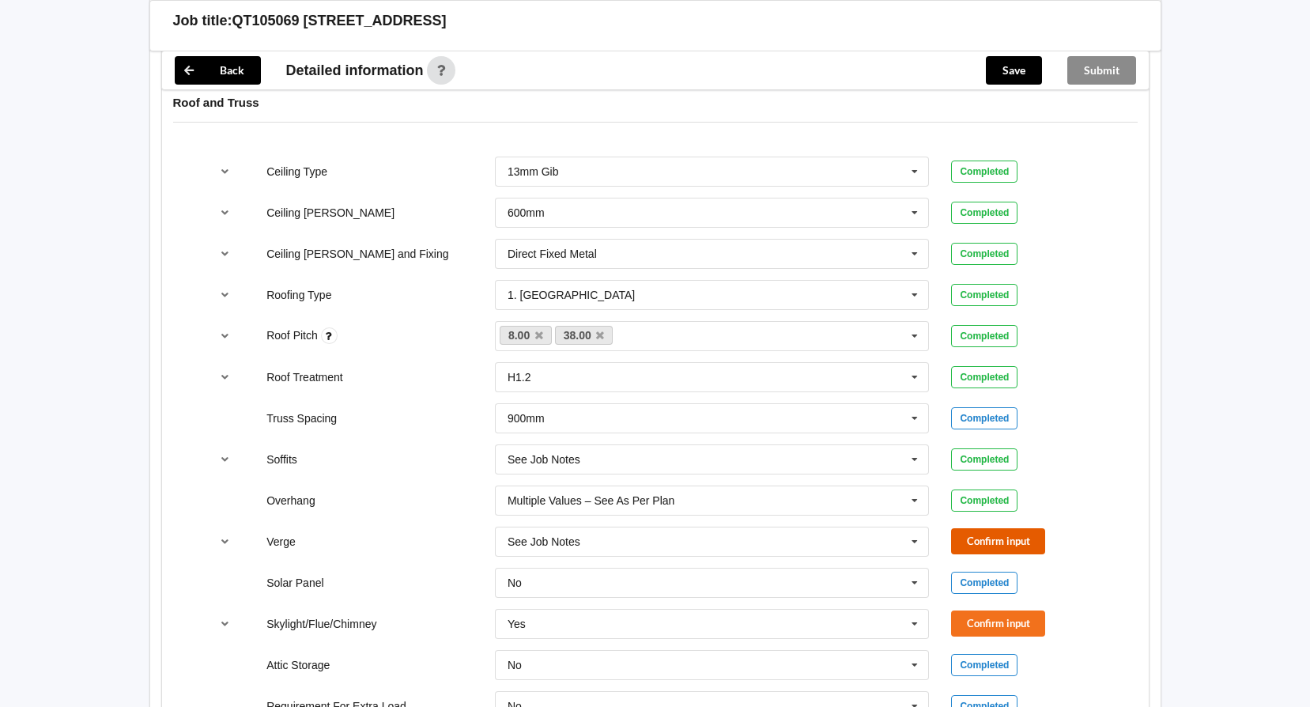
click at [1008, 536] on button "Confirm input" at bounding box center [998, 541] width 94 height 26
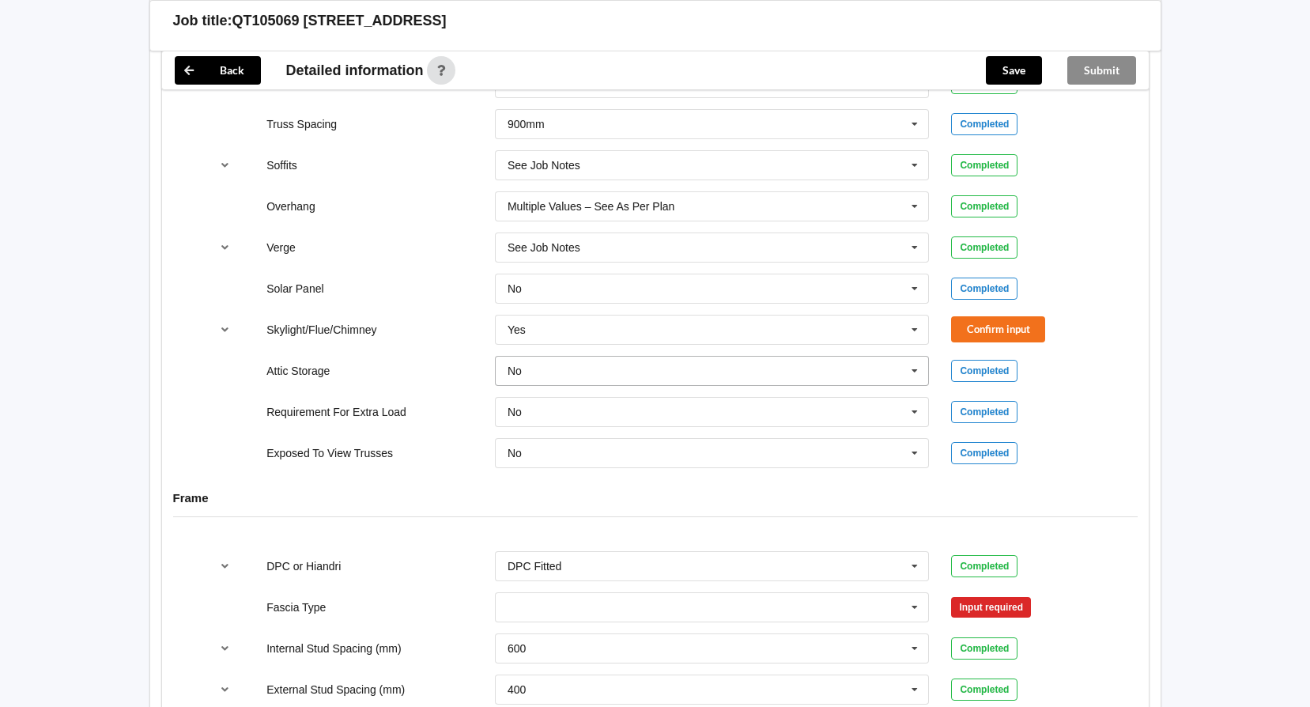
scroll to position [1265, 0]
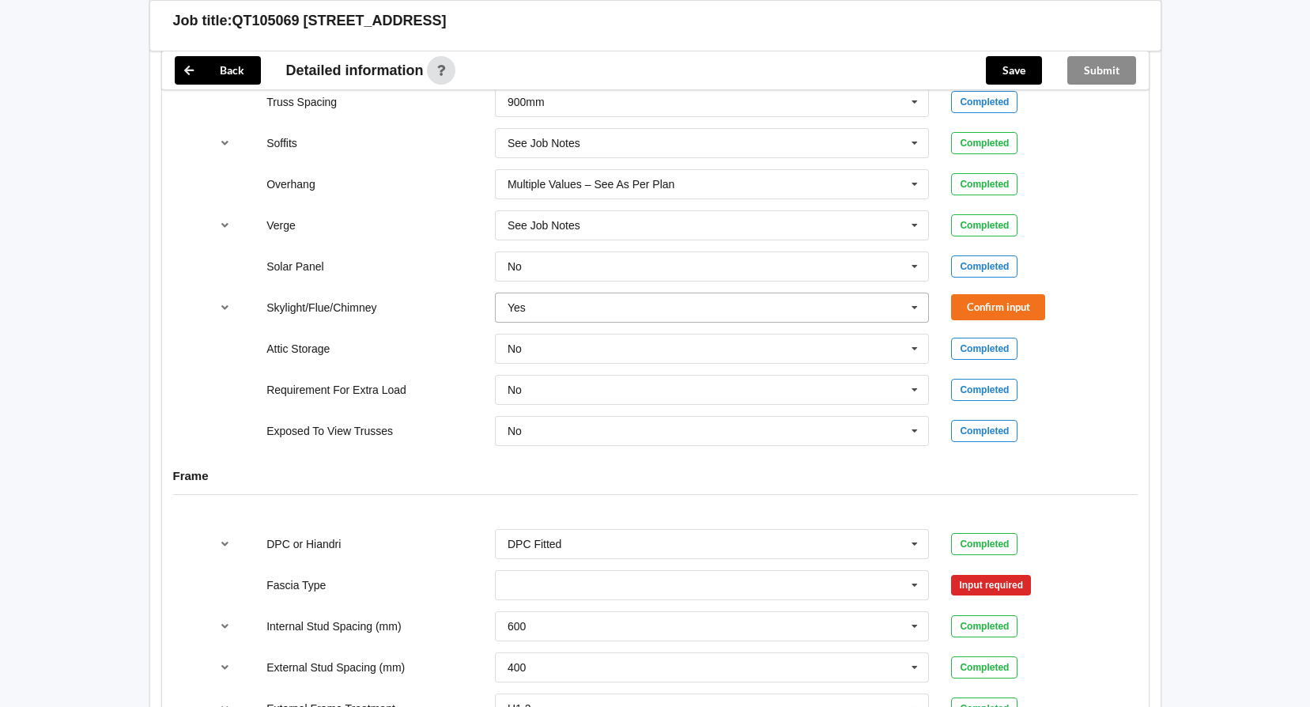
click at [922, 307] on icon at bounding box center [915, 307] width 24 height 29
click at [766, 340] on div "No" at bounding box center [712, 336] width 433 height 29
click at [1038, 306] on button "Confirm input" at bounding box center [998, 307] width 94 height 26
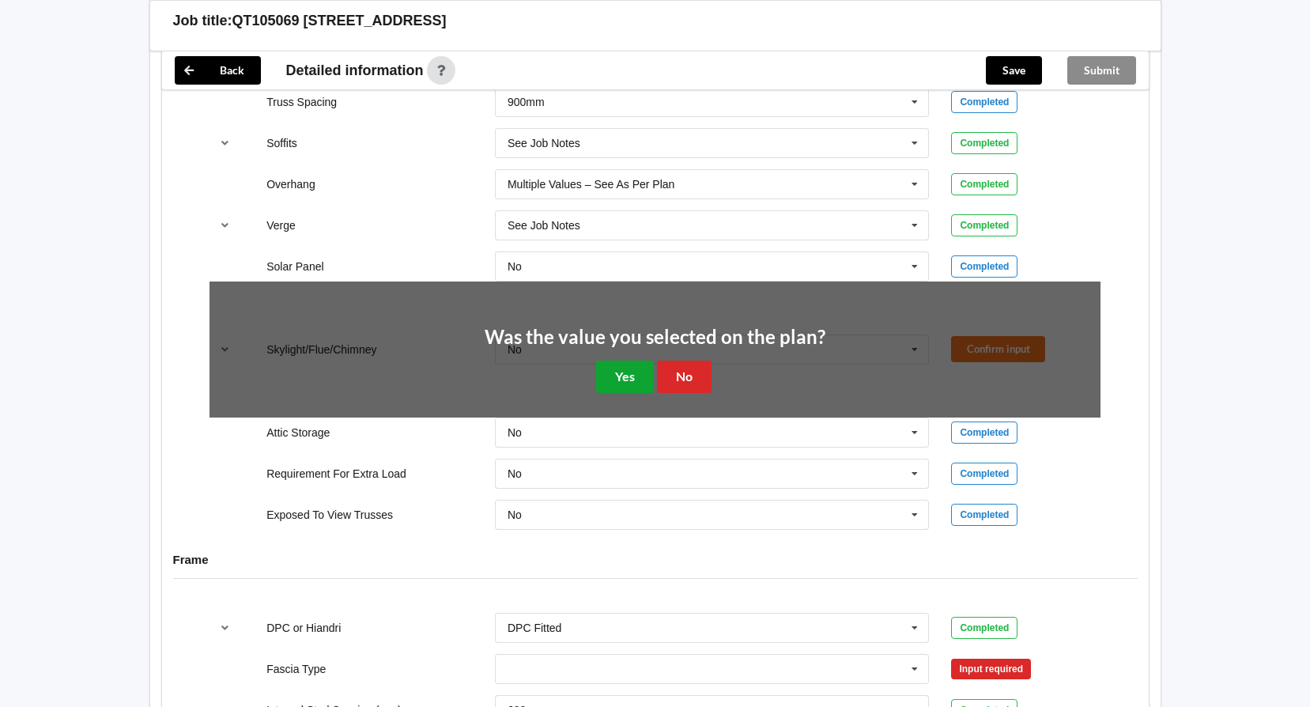
click at [627, 374] on button "Yes" at bounding box center [625, 377] width 58 height 32
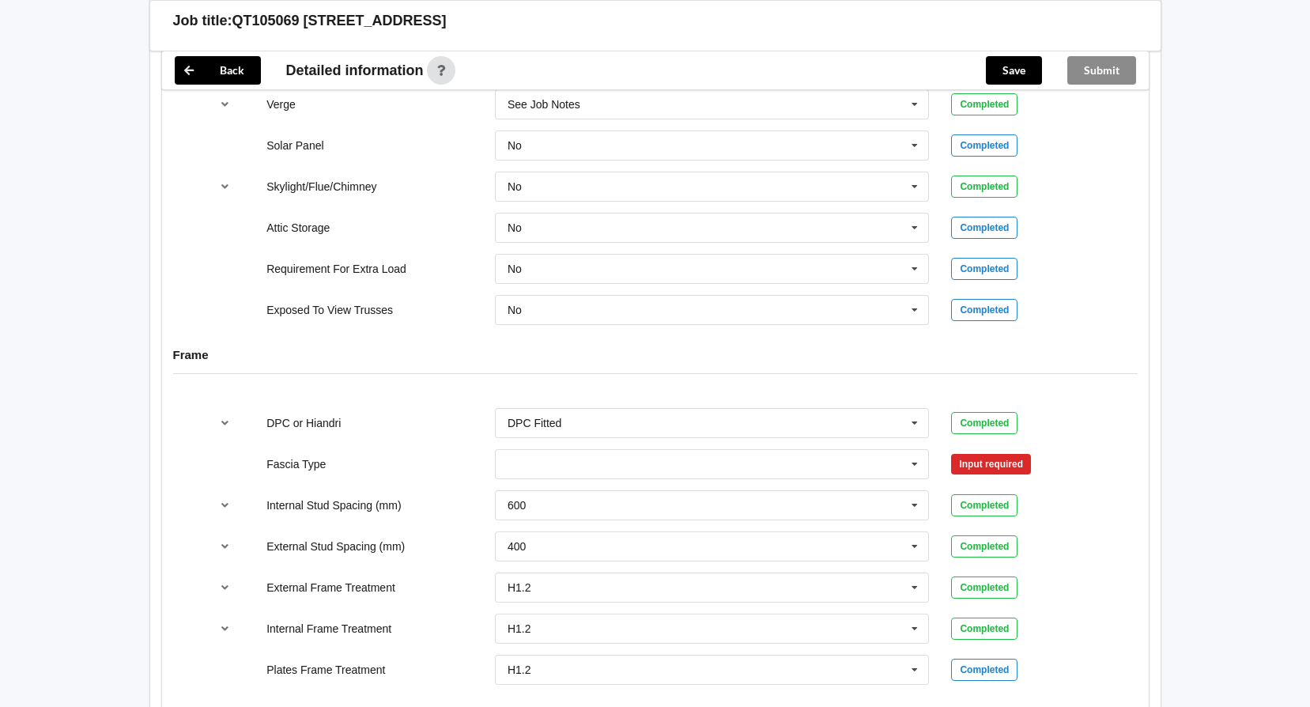
scroll to position [1424, 0]
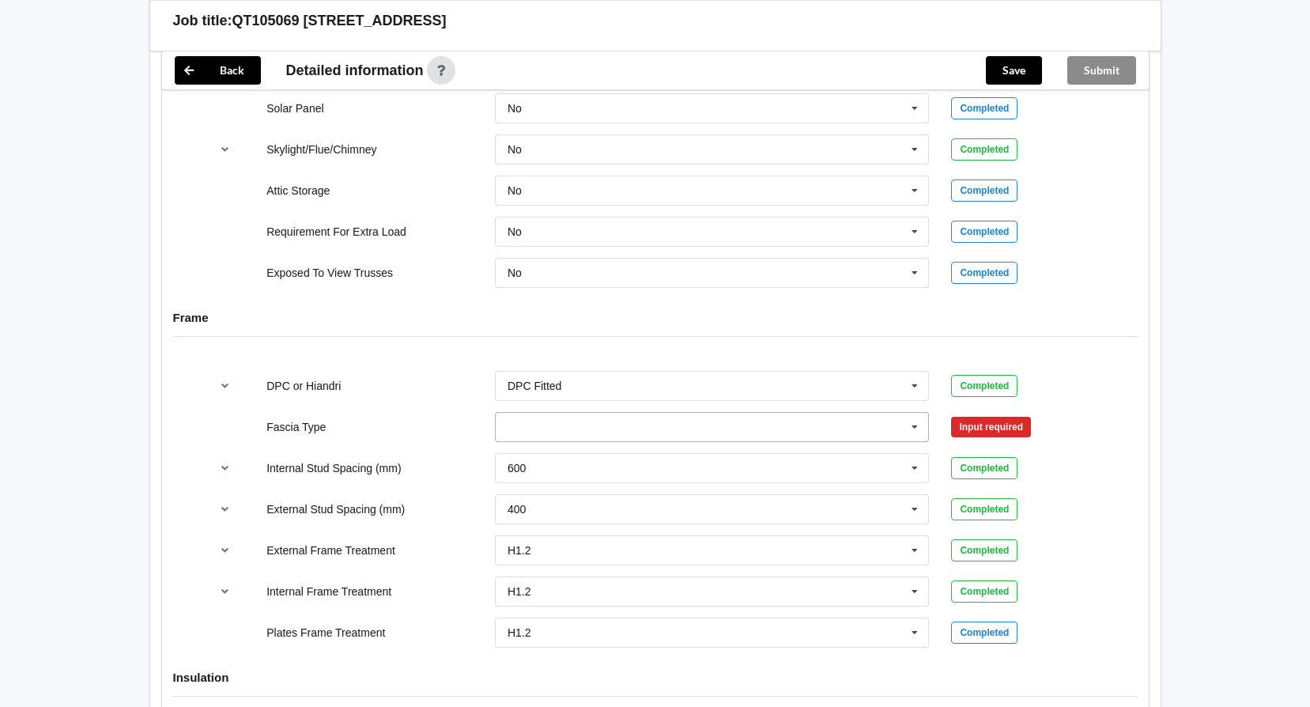
click at [918, 425] on icon at bounding box center [915, 427] width 24 height 29
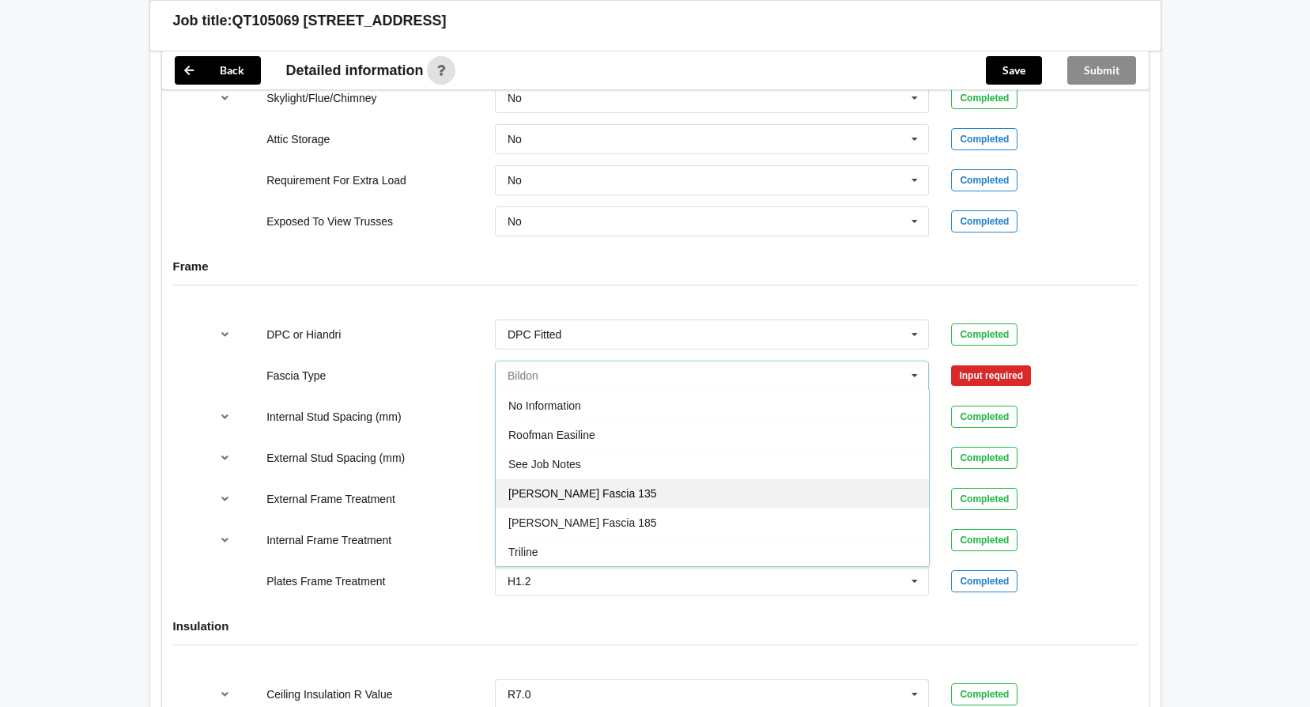
scroll to position [1503, 0]
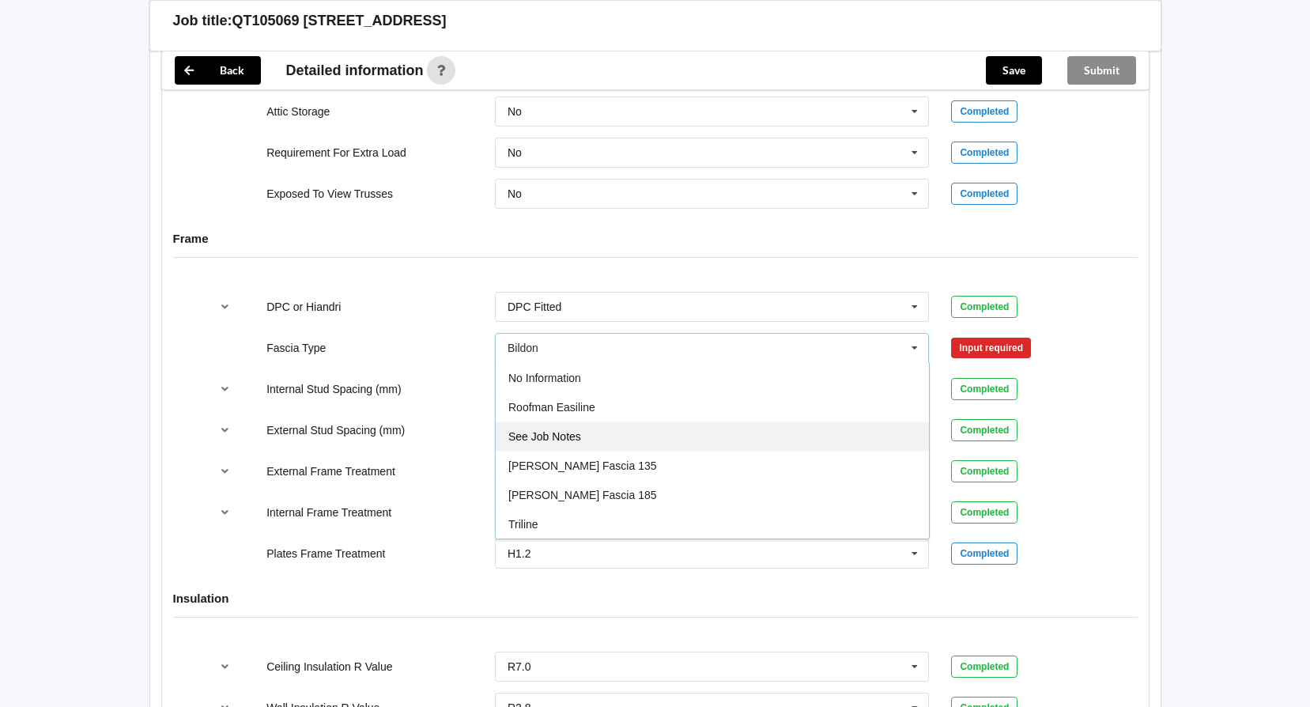
click at [675, 437] on div "See Job Notes" at bounding box center [712, 436] width 433 height 29
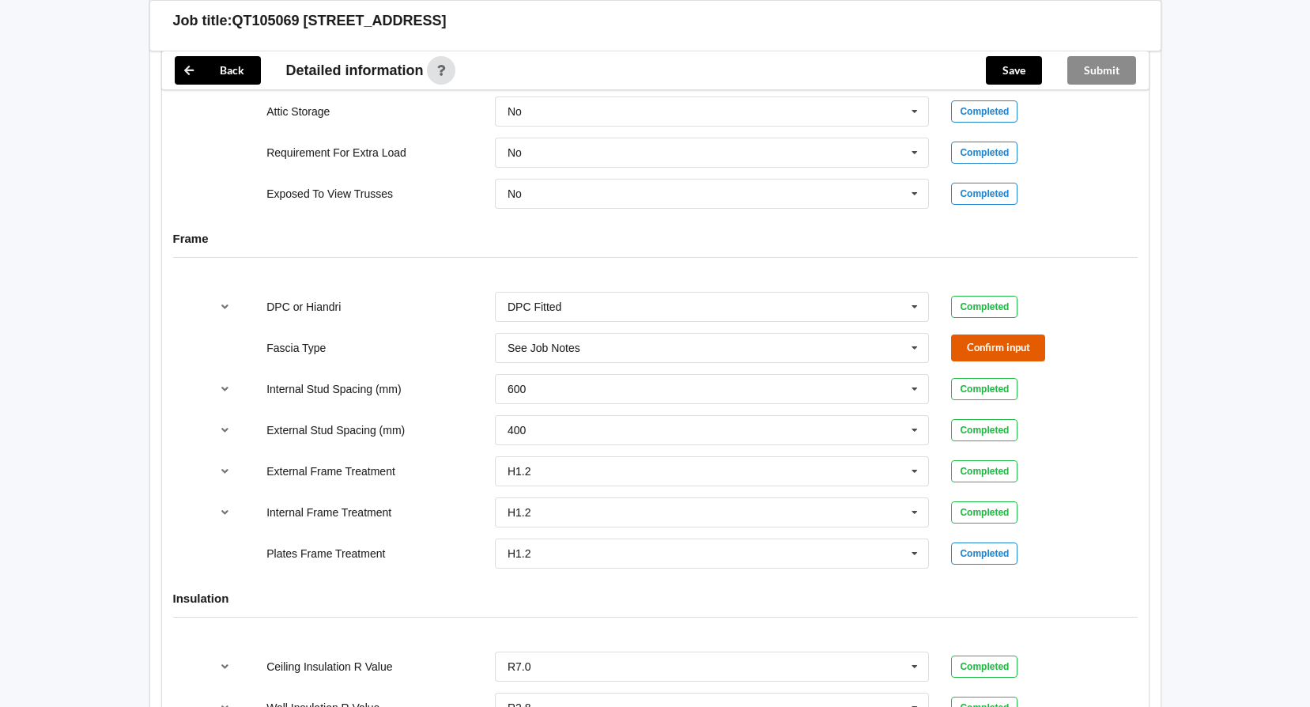
click at [993, 351] on button "Confirm input" at bounding box center [998, 348] width 94 height 26
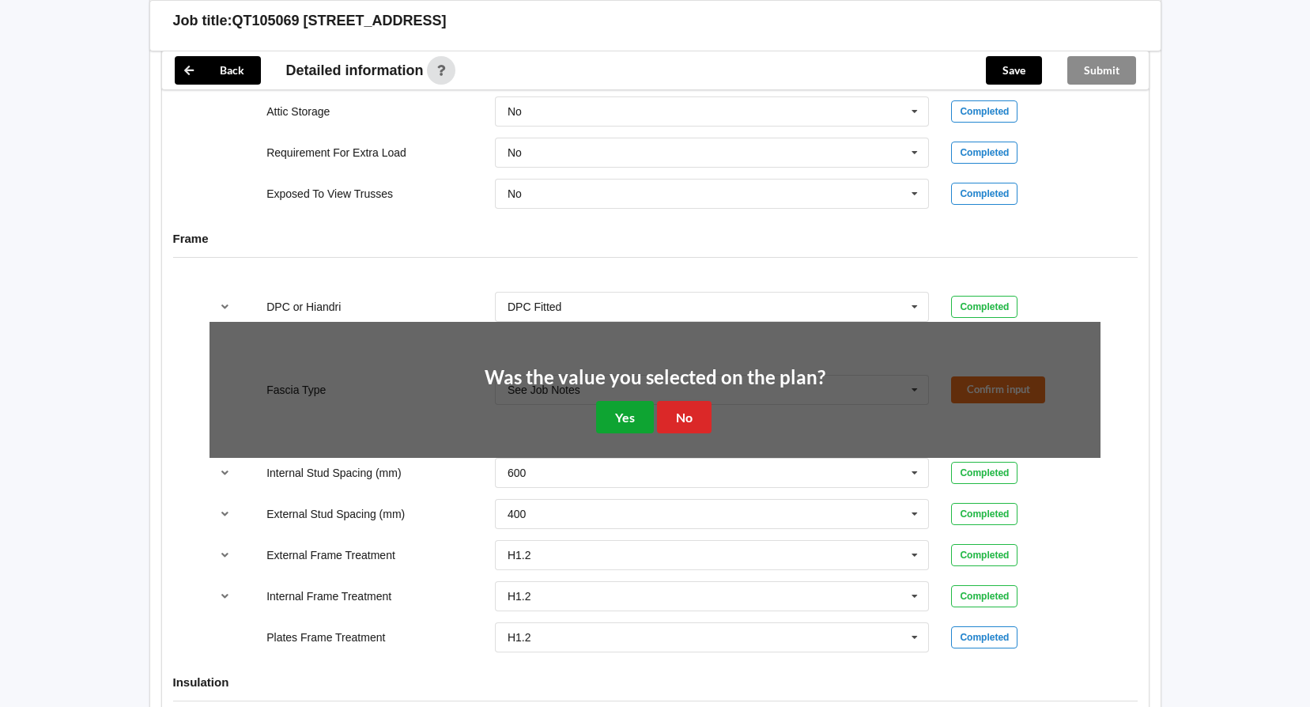
click at [631, 418] on button "Yes" at bounding box center [625, 417] width 58 height 32
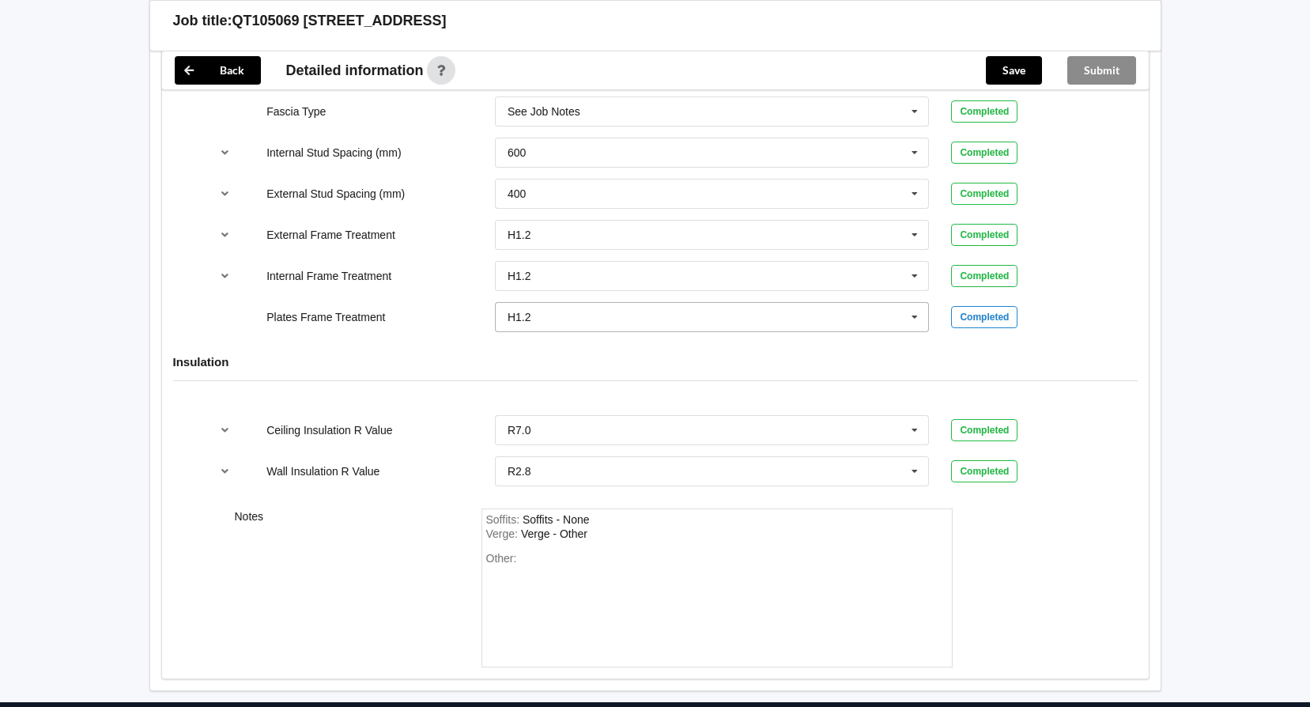
scroll to position [1740, 0]
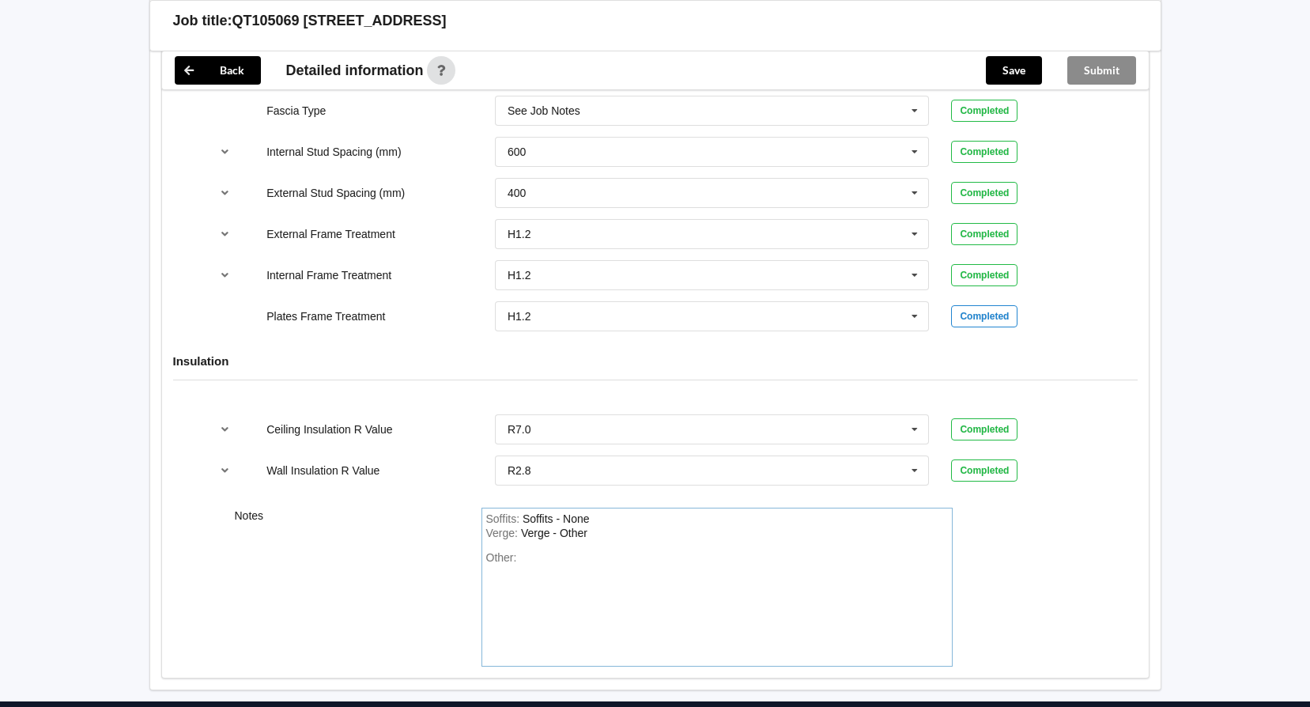
click at [542, 550] on div "Soffits : Soffits - None Verge : Verge - Other Other:" at bounding box center [717, 587] width 471 height 159
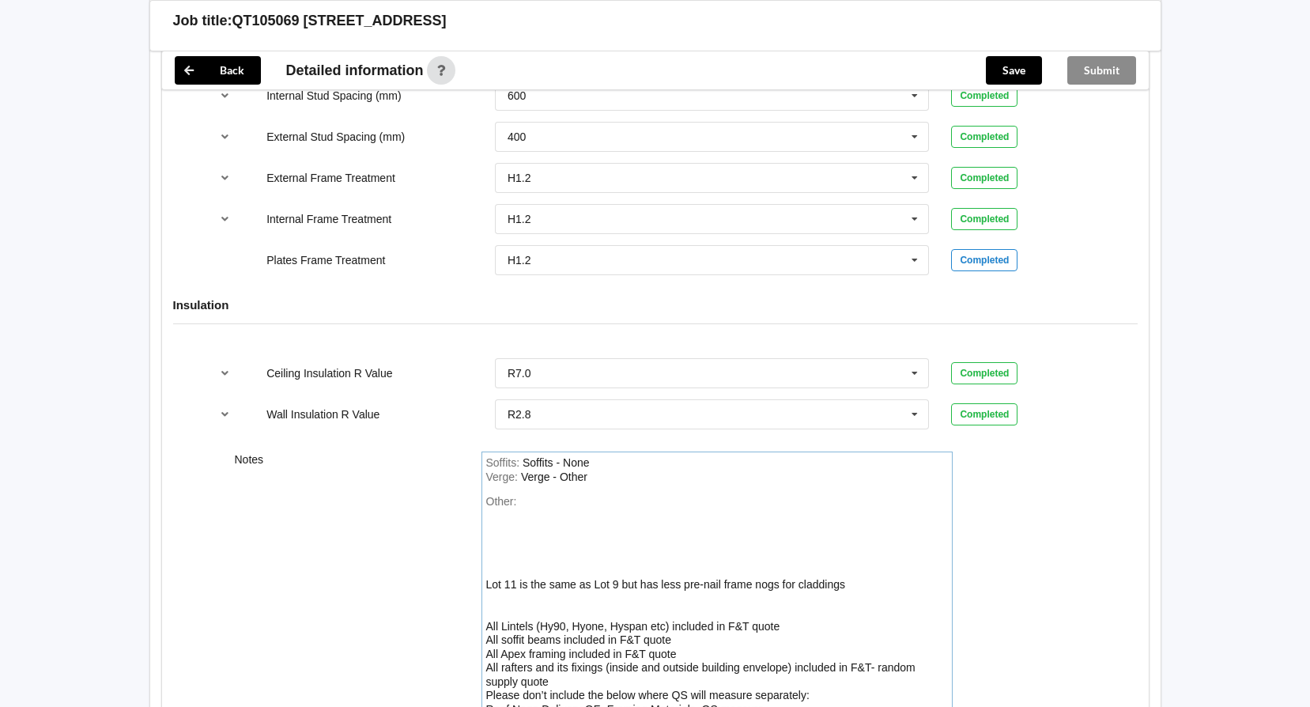
scroll to position [1795, 0]
click at [532, 528] on div "Other: Lot 11 is the same as Lot 9 but has less pre-nail frame nogs for claddin…" at bounding box center [717, 641] width 462 height 291
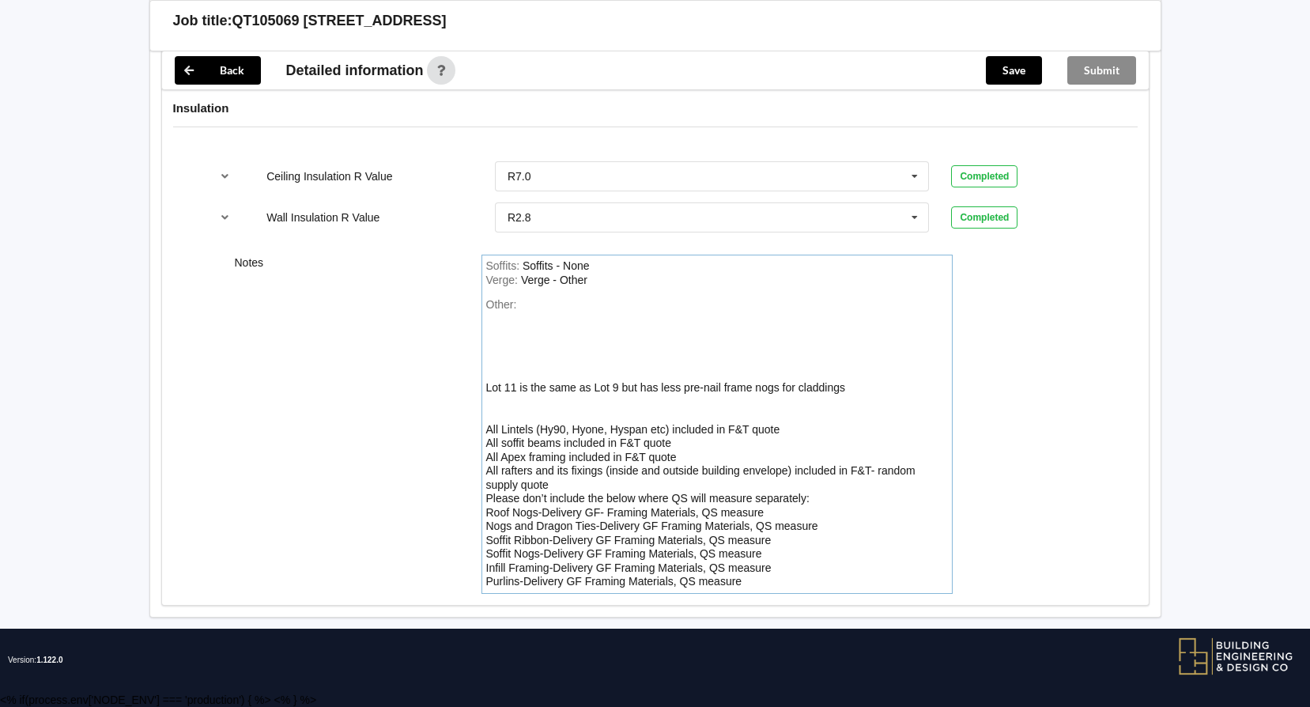
scroll to position [1994, 0]
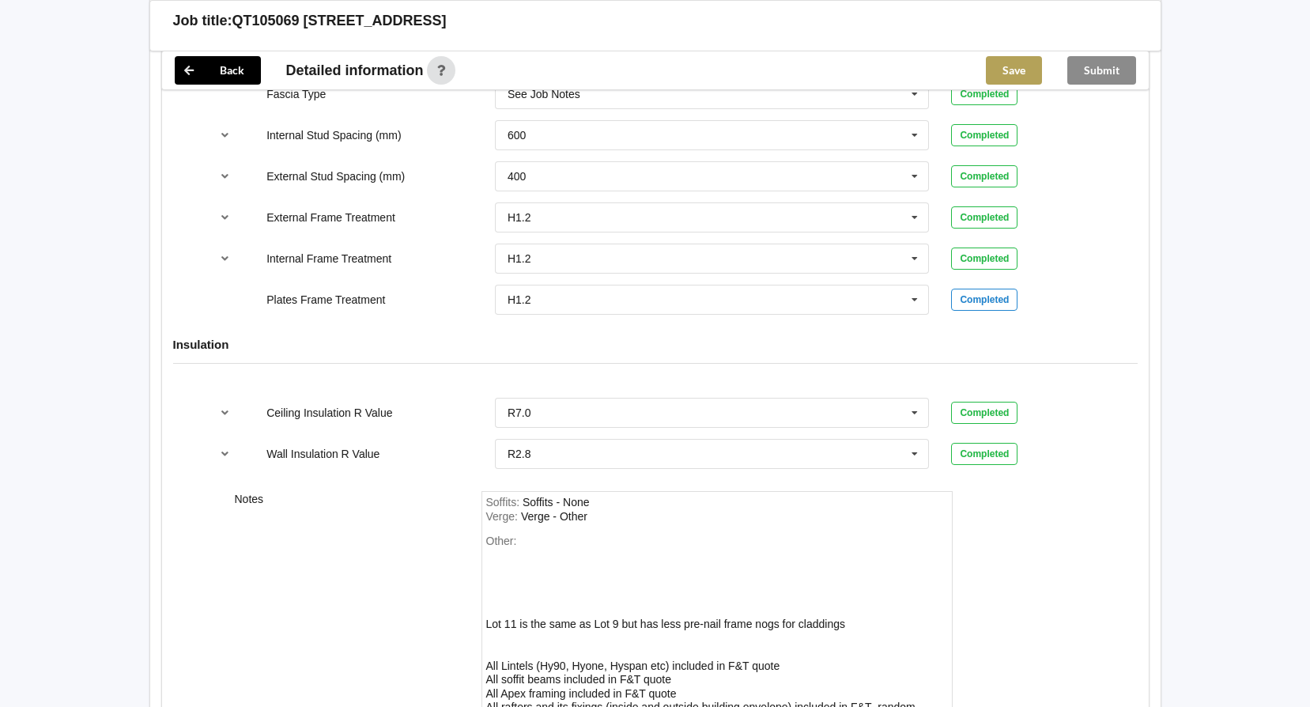
click at [1008, 71] on button "Save" at bounding box center [1014, 70] width 56 height 28
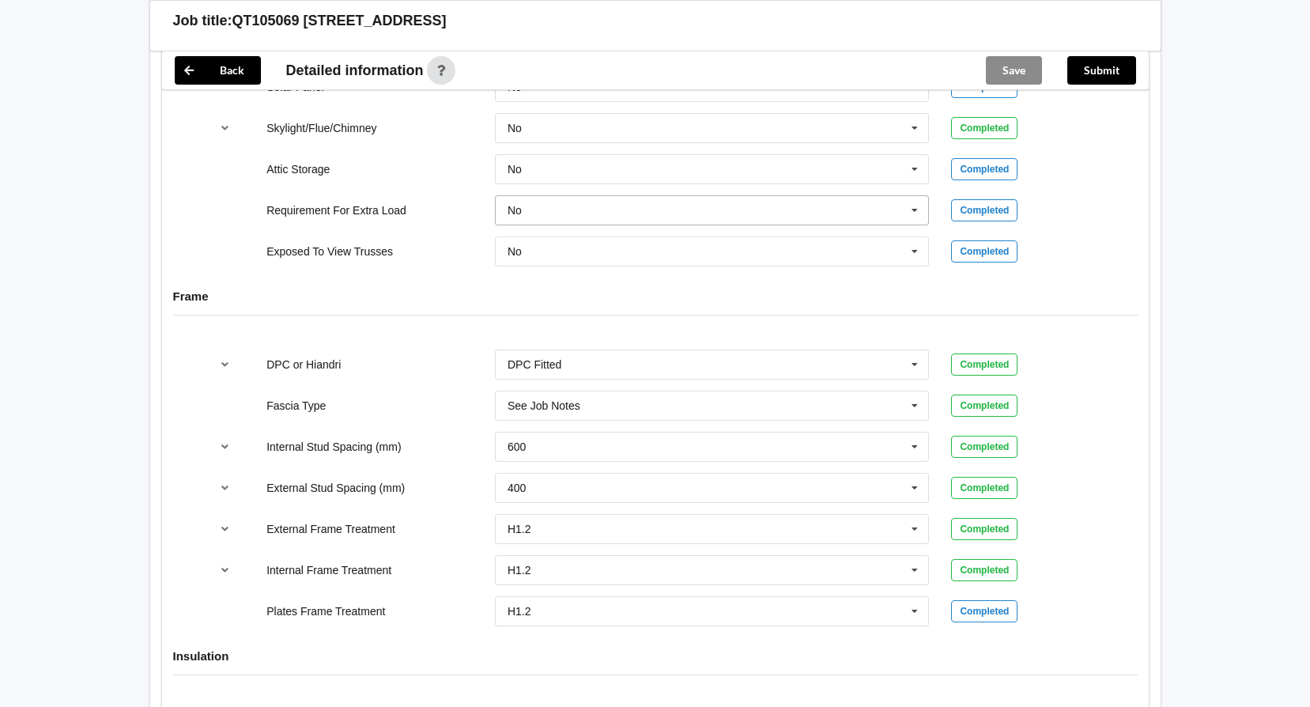
scroll to position [1361, 0]
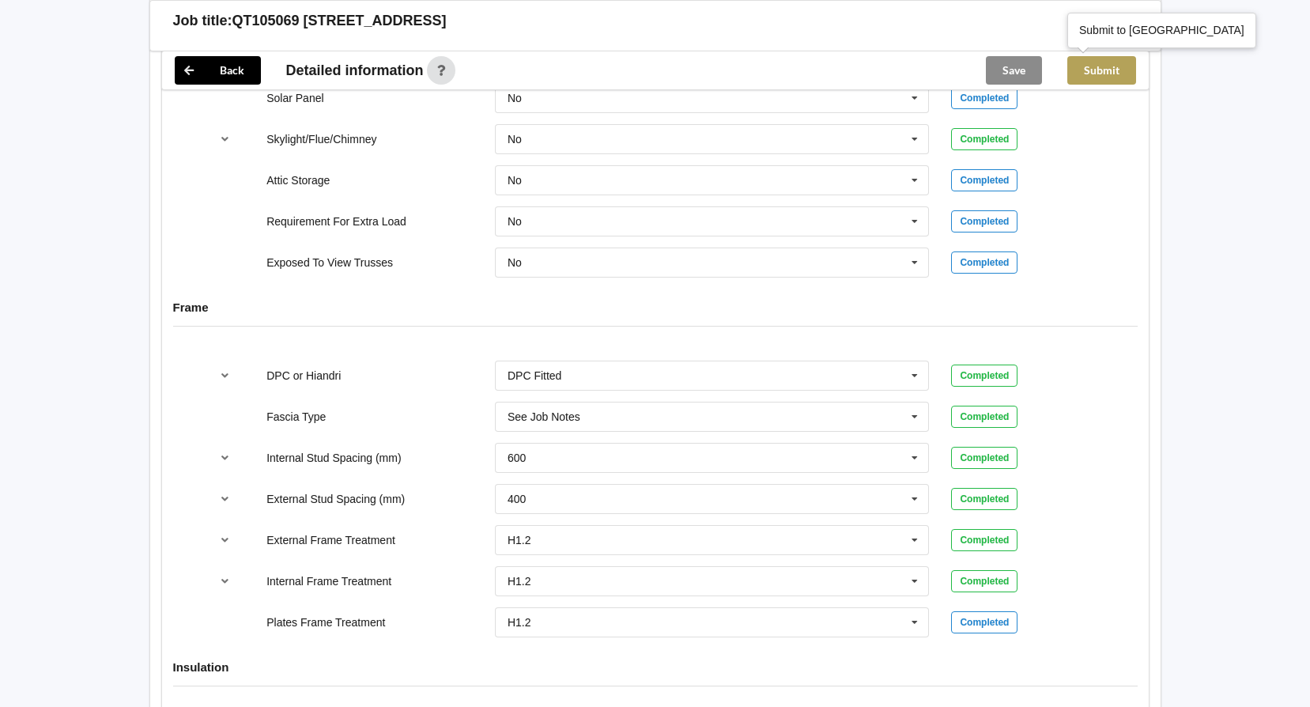
click at [1095, 81] on button "Submit" at bounding box center [1102, 70] width 69 height 28
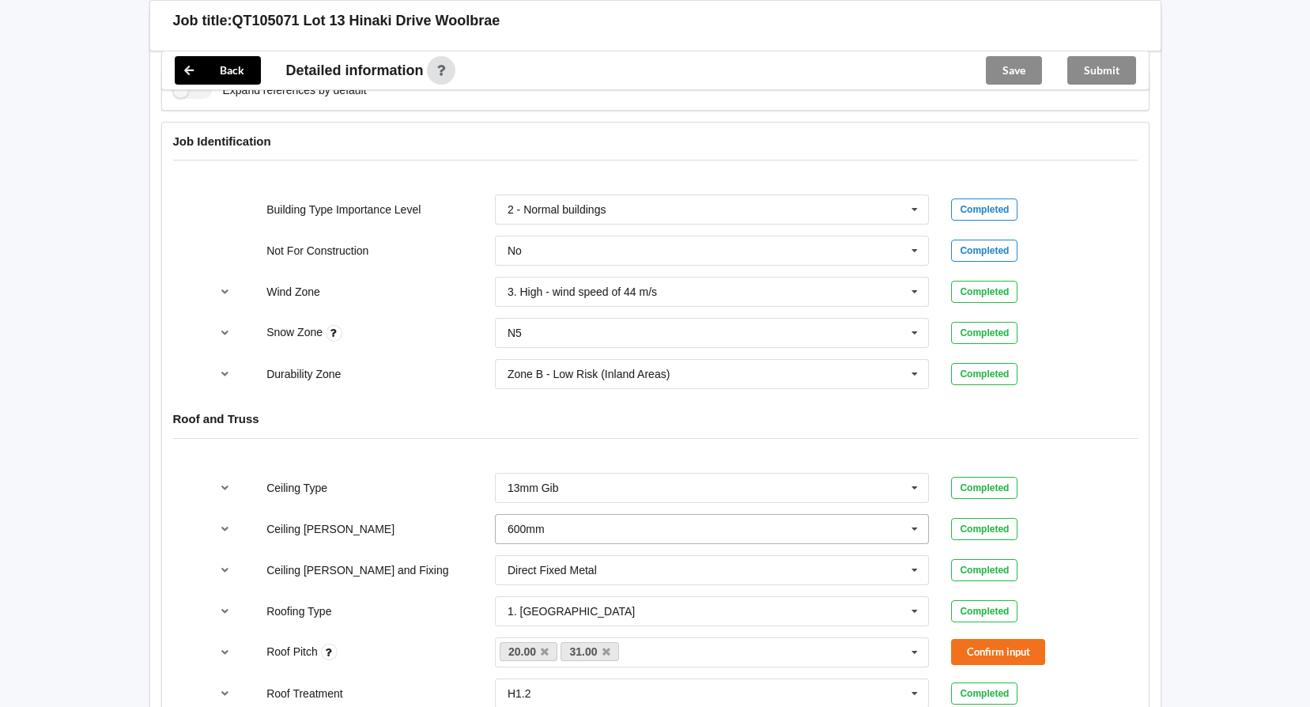
scroll to position [712, 0]
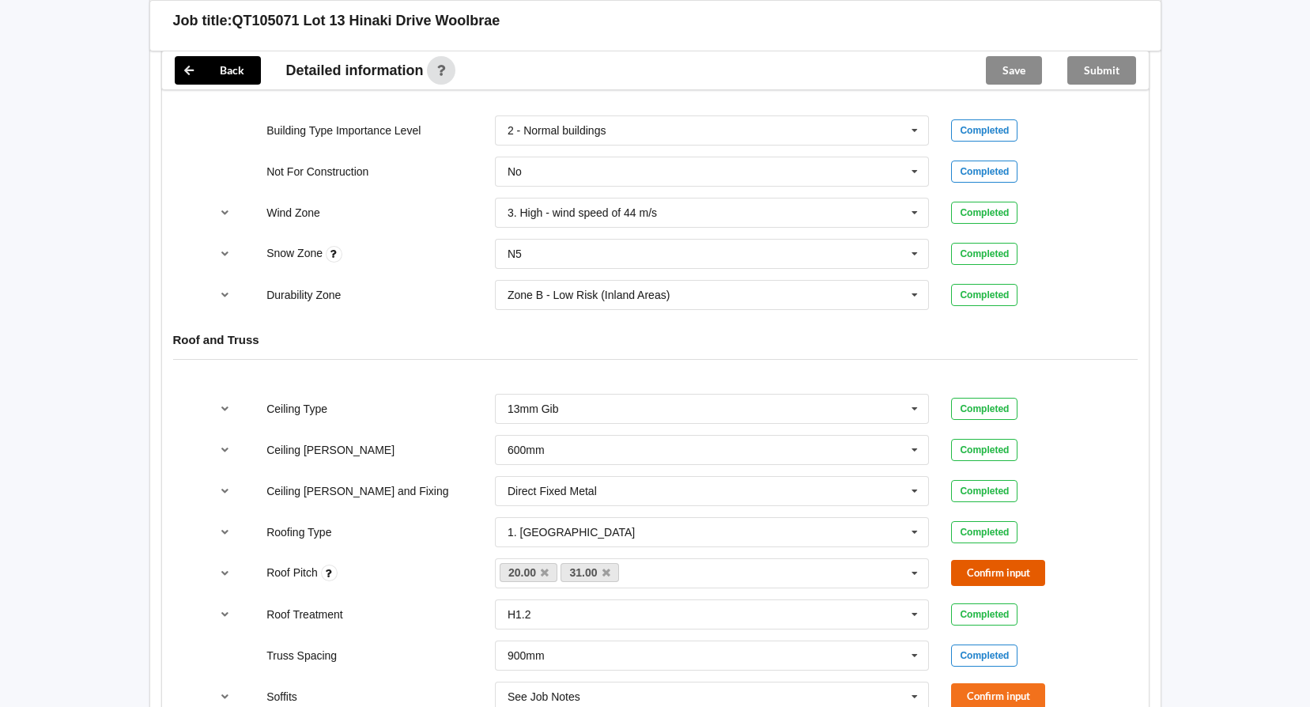
click at [966, 569] on button "Confirm input" at bounding box center [998, 573] width 94 height 26
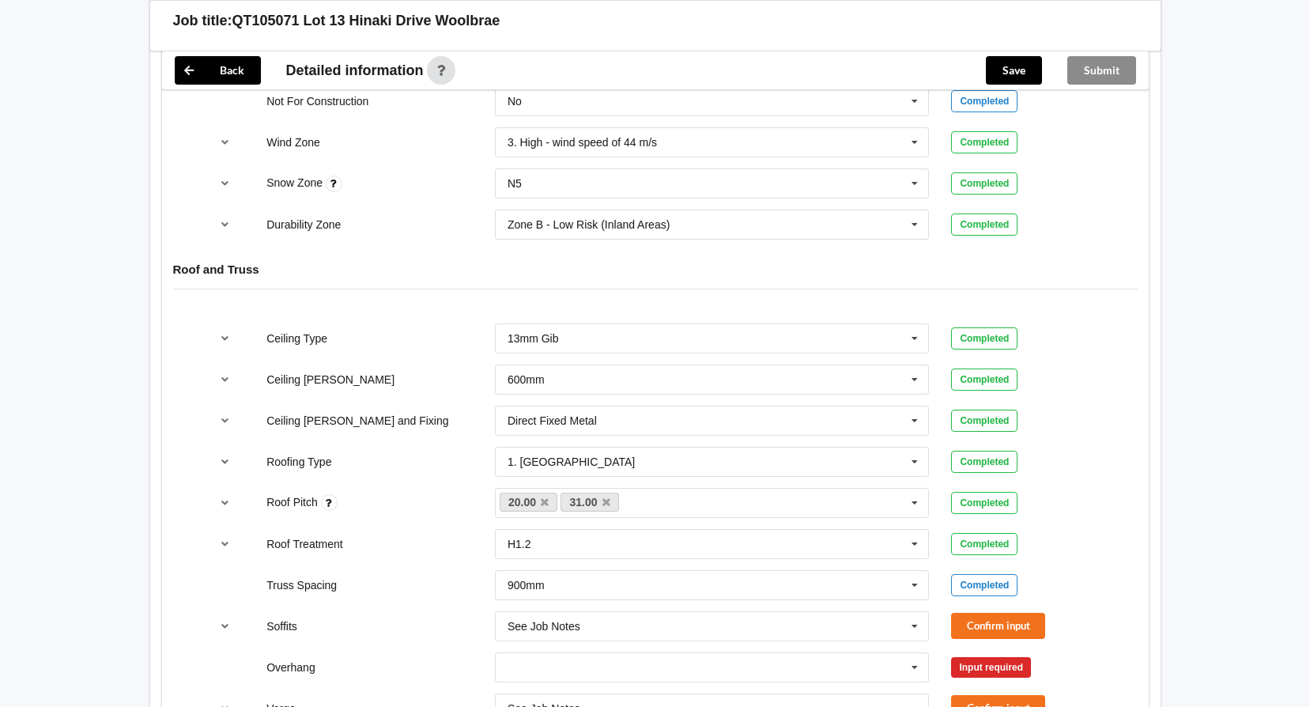
scroll to position [949, 0]
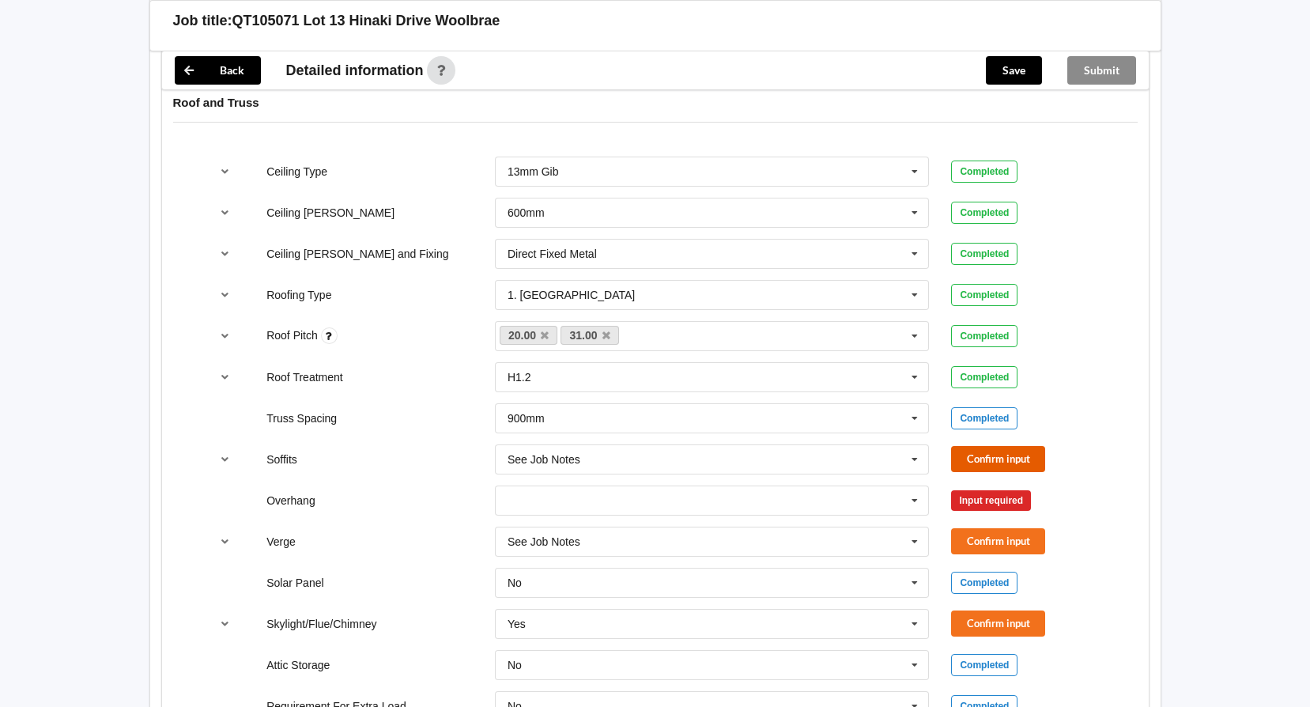
click at [1002, 459] on button "Confirm input" at bounding box center [998, 459] width 94 height 26
click at [920, 502] on icon at bounding box center [915, 500] width 24 height 29
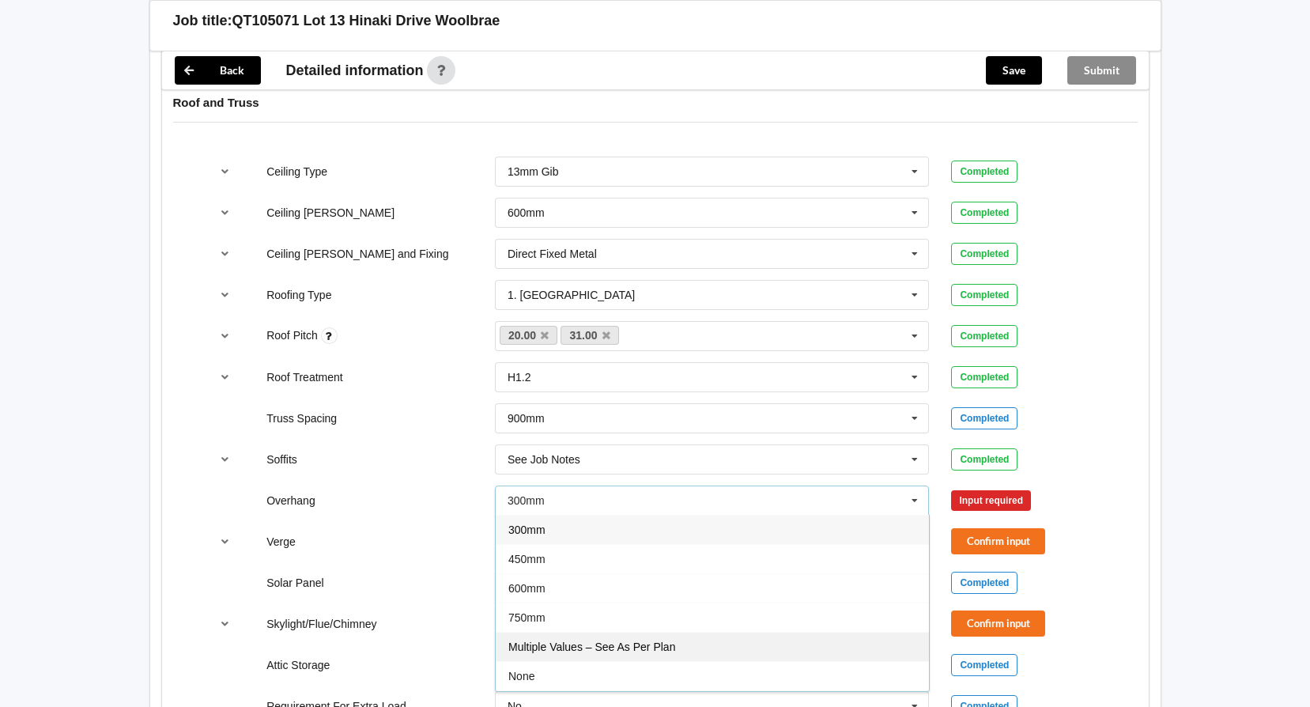
click at [765, 641] on div "Multiple Values – See As Per Plan" at bounding box center [712, 646] width 433 height 29
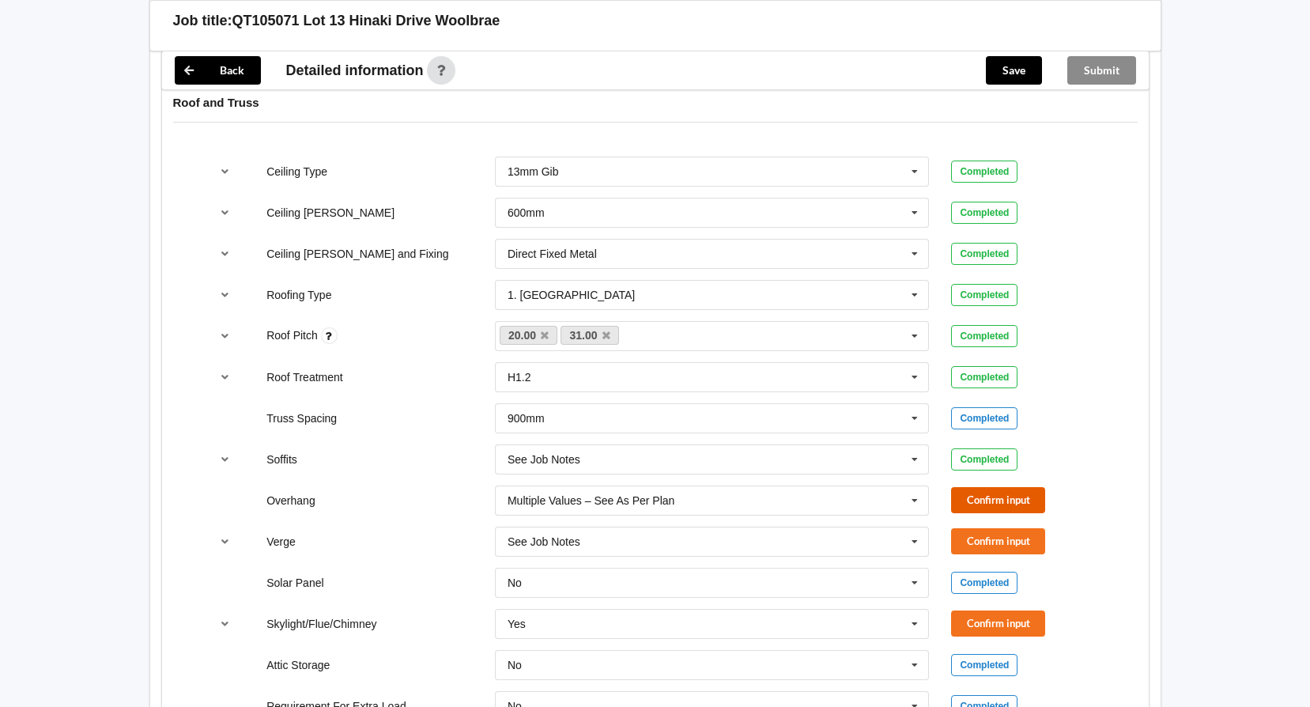
click at [999, 501] on button "Confirm input" at bounding box center [998, 500] width 94 height 26
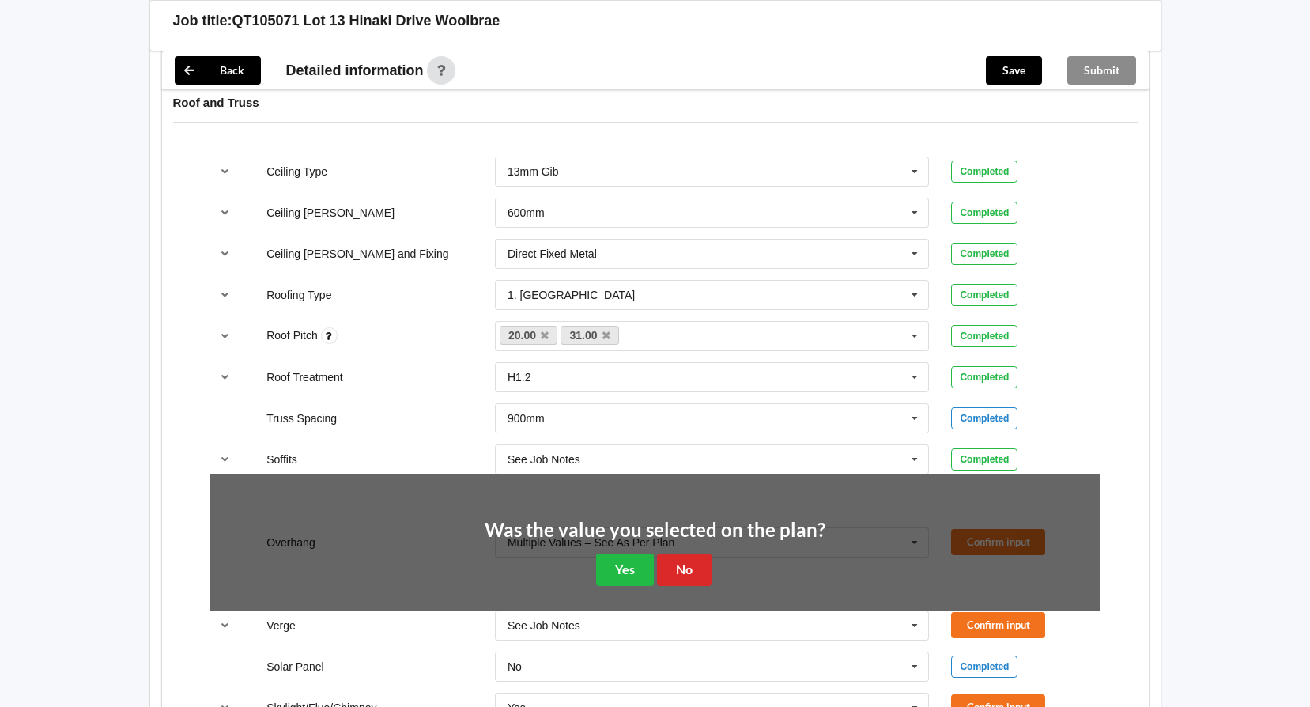
click at [593, 567] on div "Was the value you selected on the plan? Yes No" at bounding box center [655, 553] width 341 height 66
click at [633, 569] on button "Yes" at bounding box center [625, 570] width 58 height 32
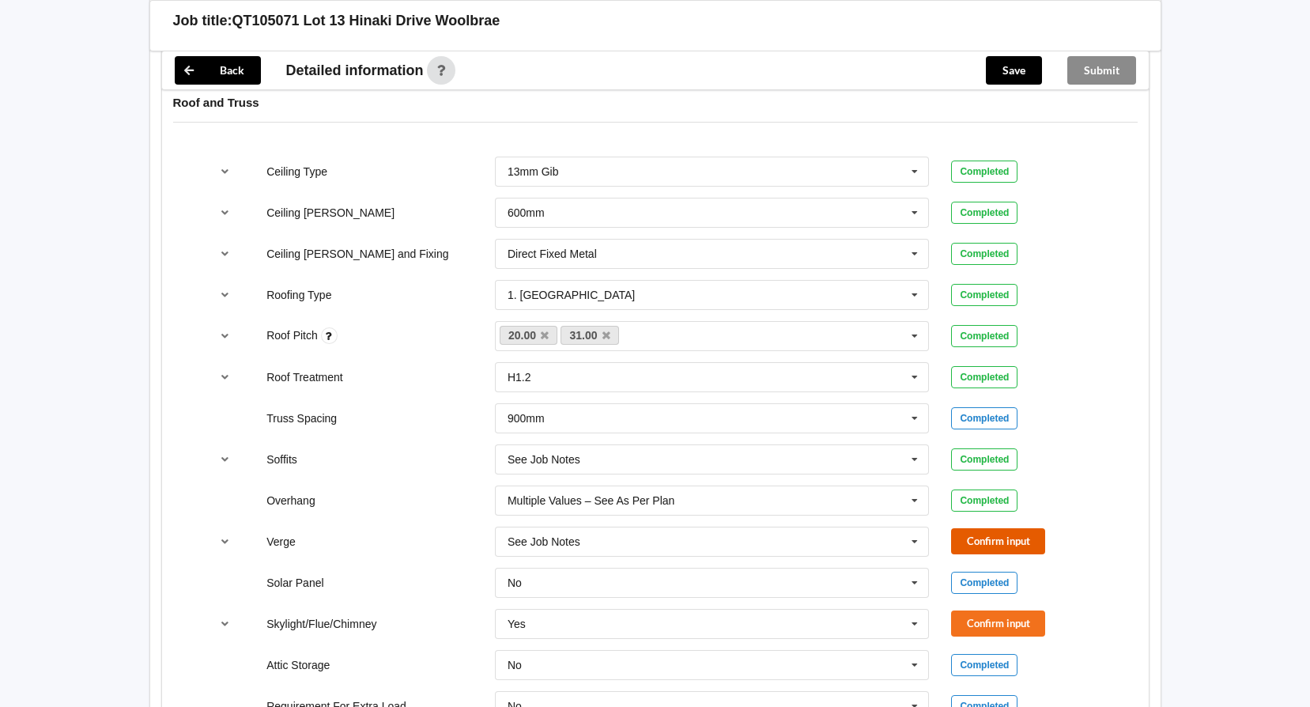
click at [992, 546] on button "Confirm input" at bounding box center [998, 541] width 94 height 26
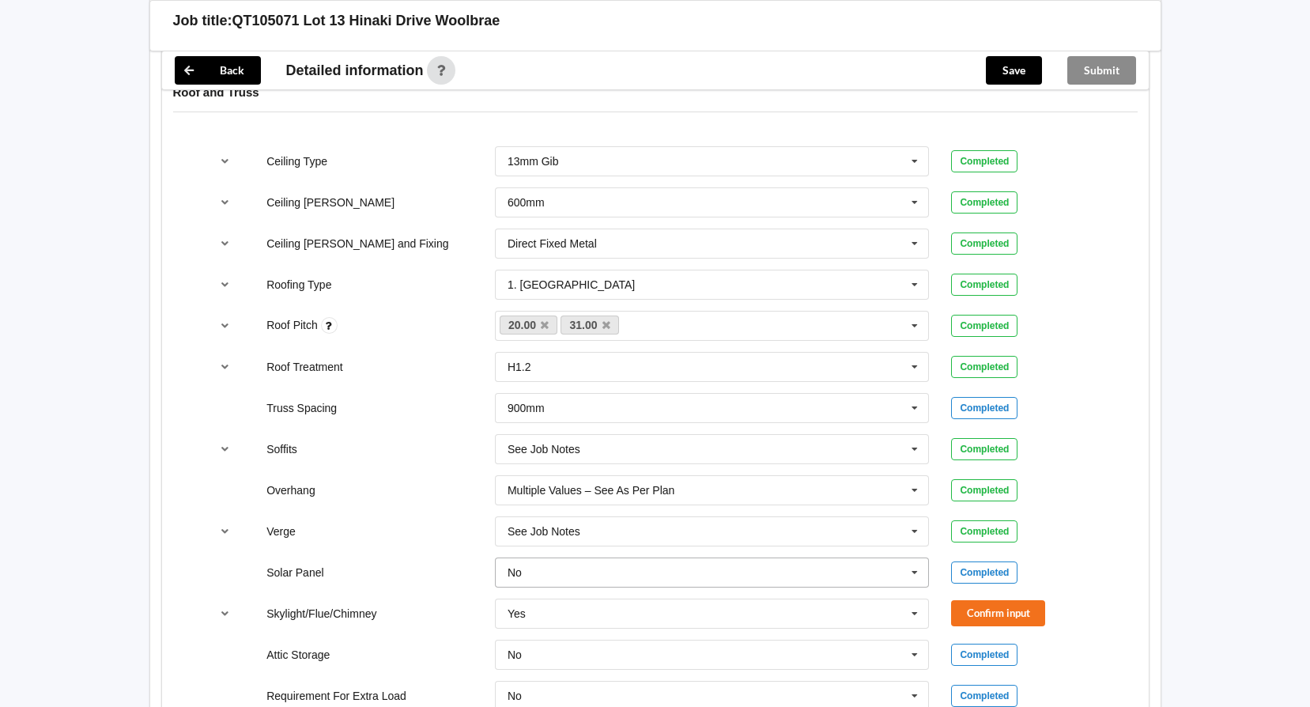
scroll to position [1028, 0]
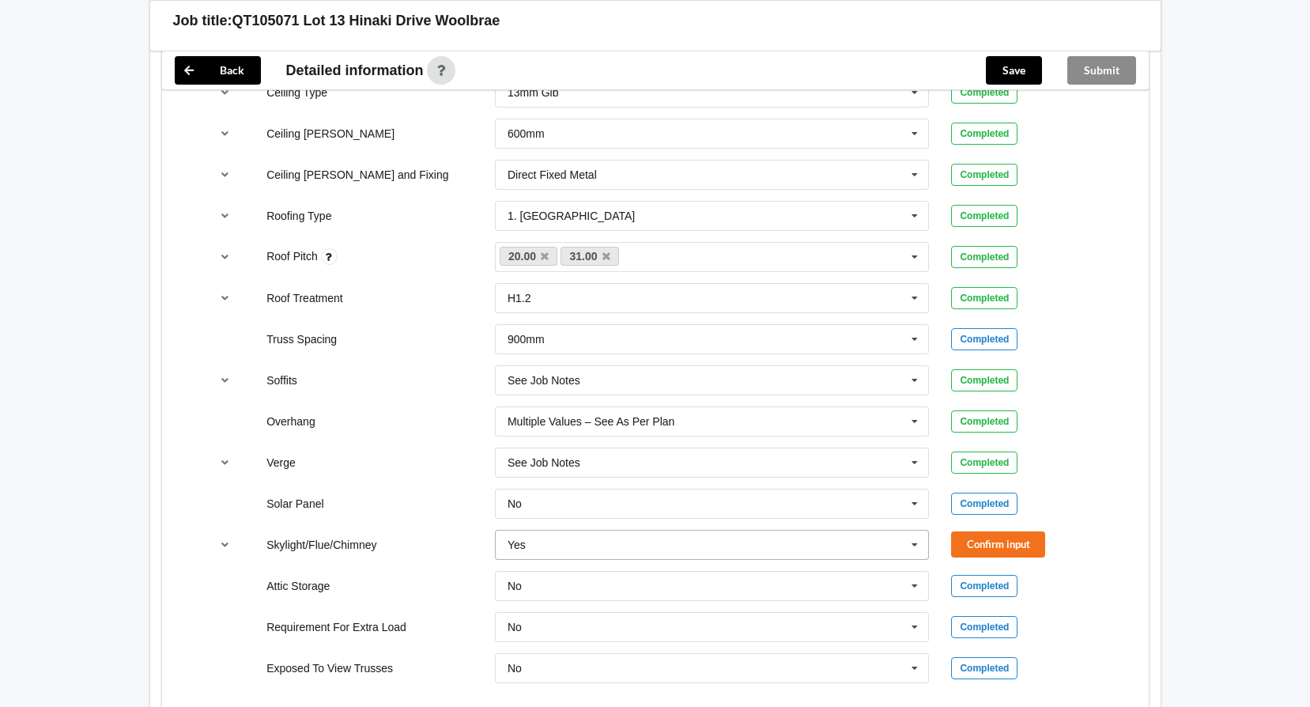
drag, startPoint x: 917, startPoint y: 550, endPoint x: 879, endPoint y: 548, distance: 38.0
click at [917, 550] on icon at bounding box center [915, 545] width 24 height 29
click at [755, 581] on div "No" at bounding box center [712, 573] width 433 height 29
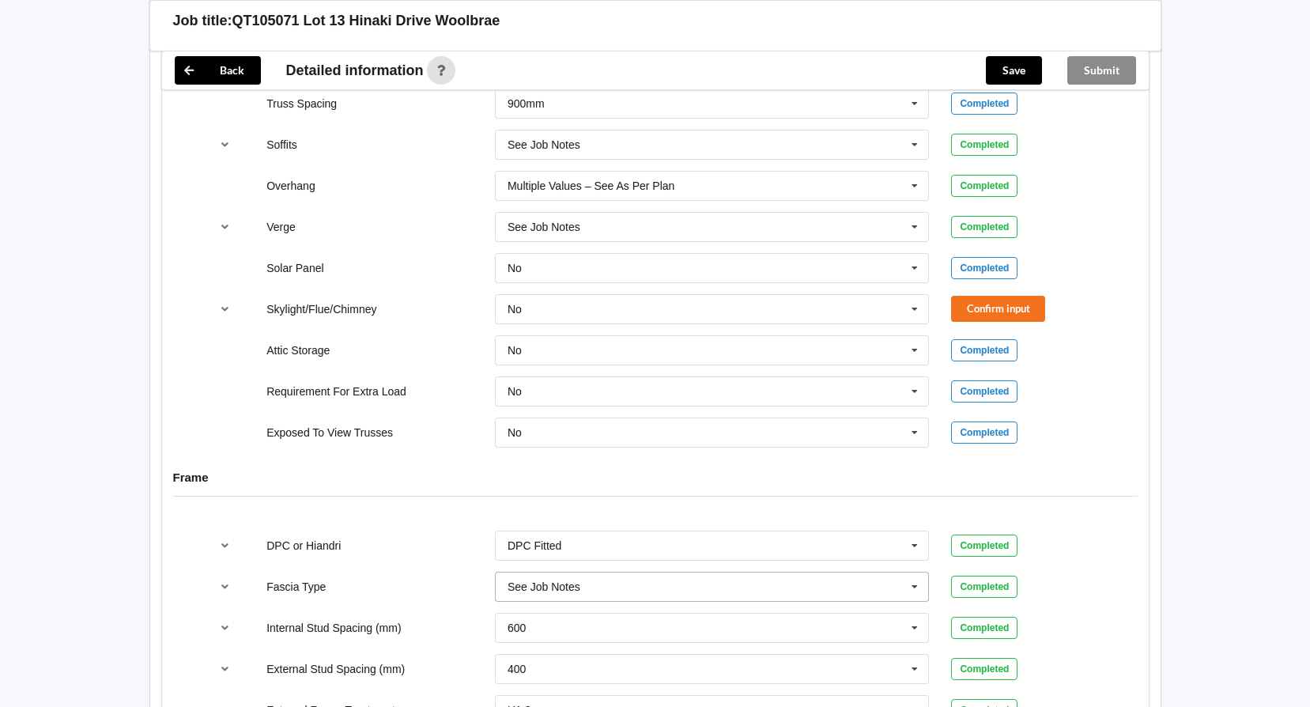
scroll to position [1265, 0]
click at [972, 315] on button "Confirm input" at bounding box center [998, 307] width 94 height 26
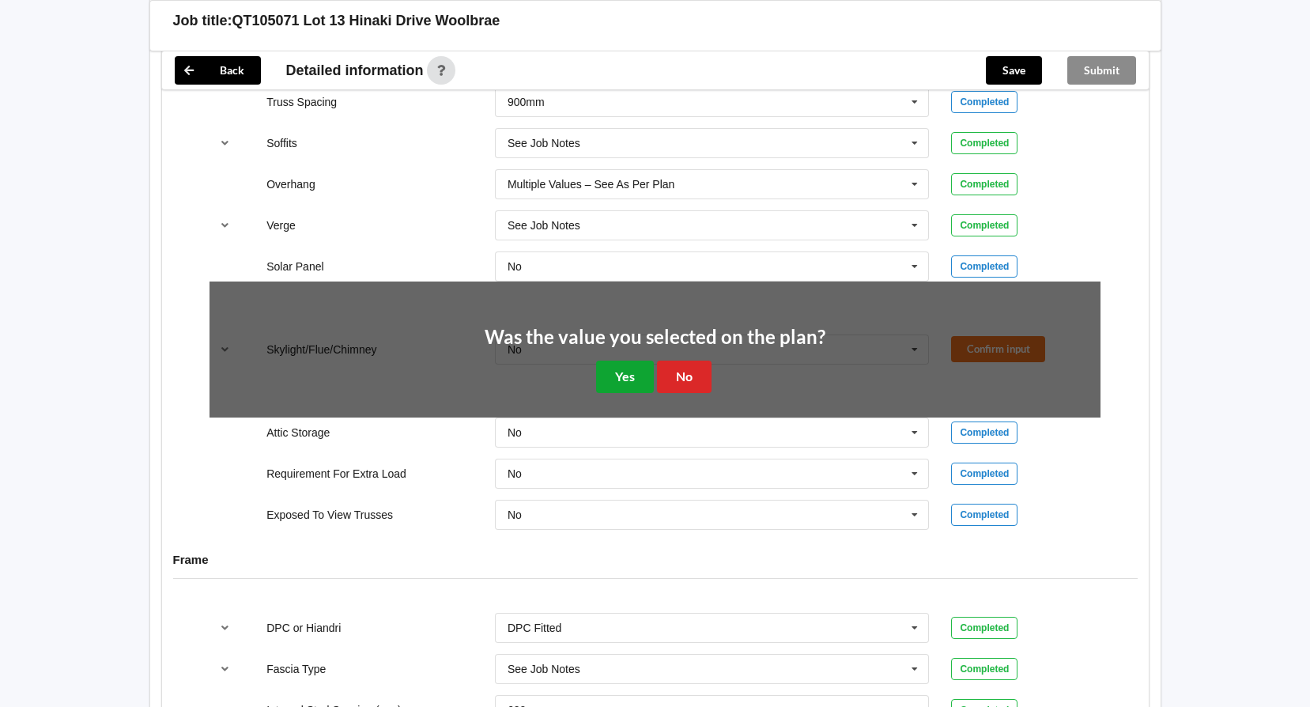
click at [623, 380] on button "Yes" at bounding box center [625, 377] width 58 height 32
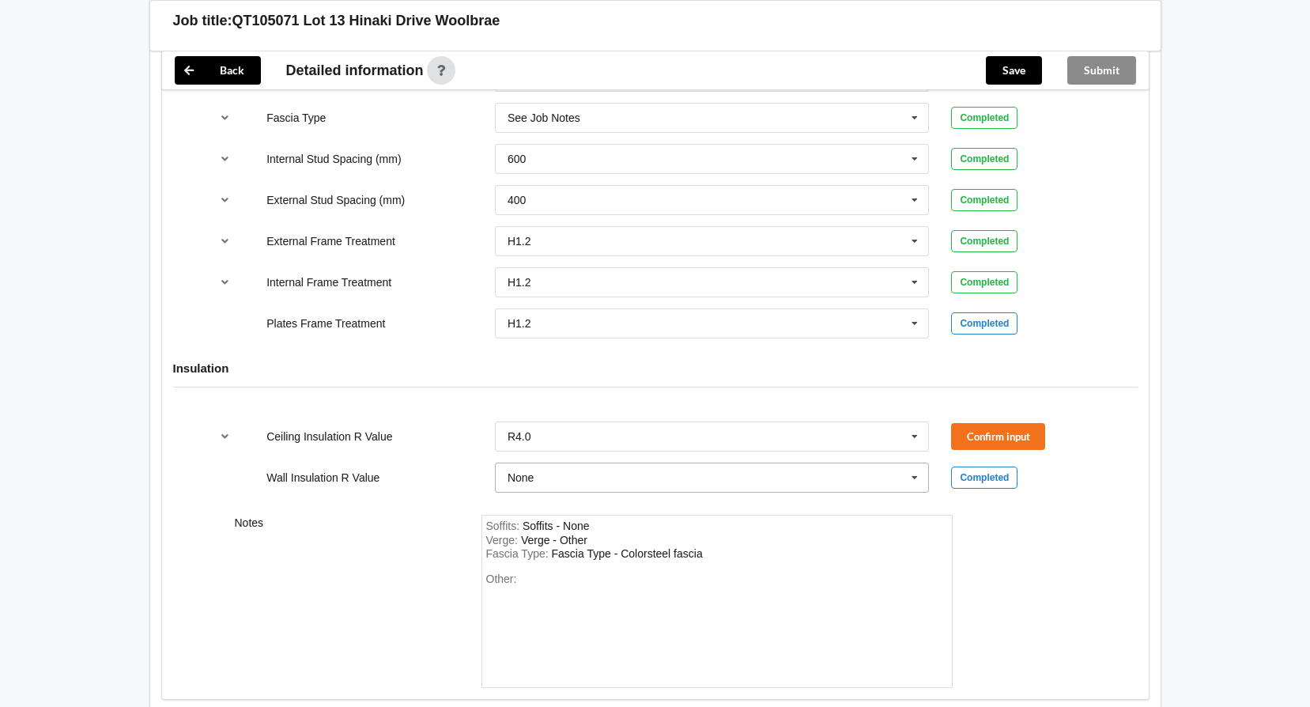
scroll to position [1740, 0]
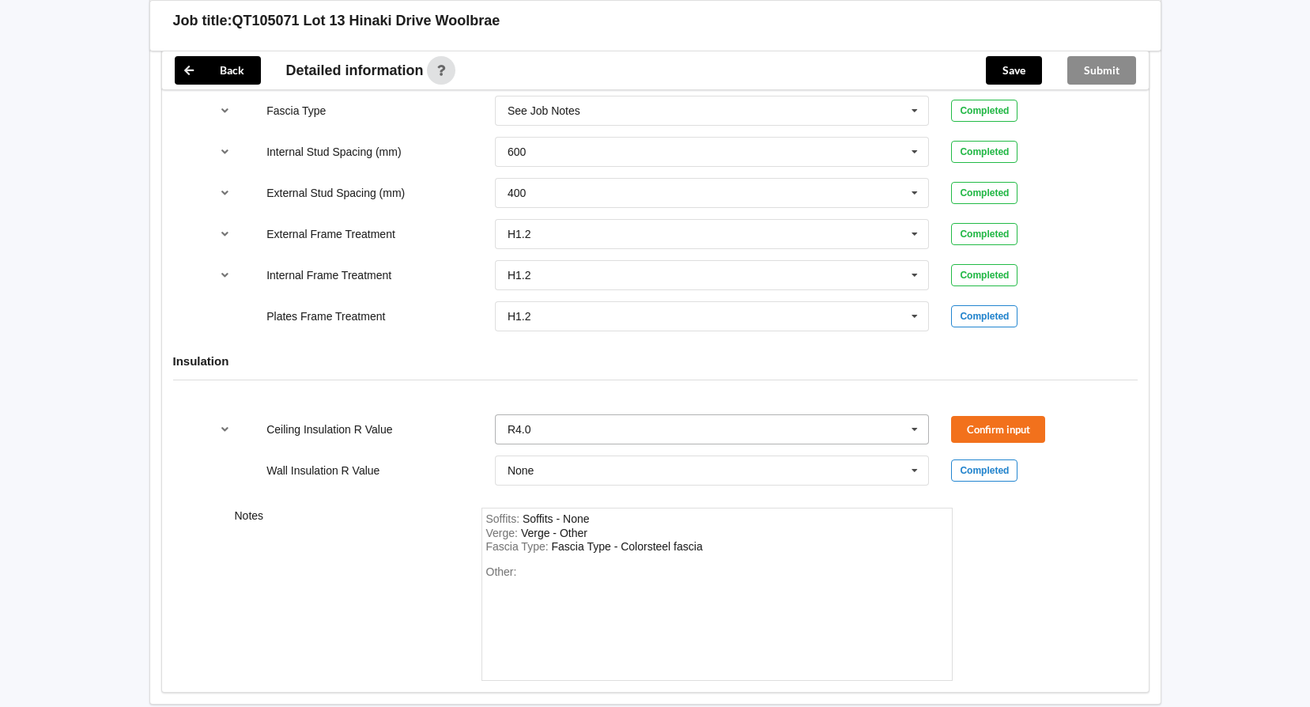
click at [921, 431] on icon at bounding box center [915, 429] width 24 height 29
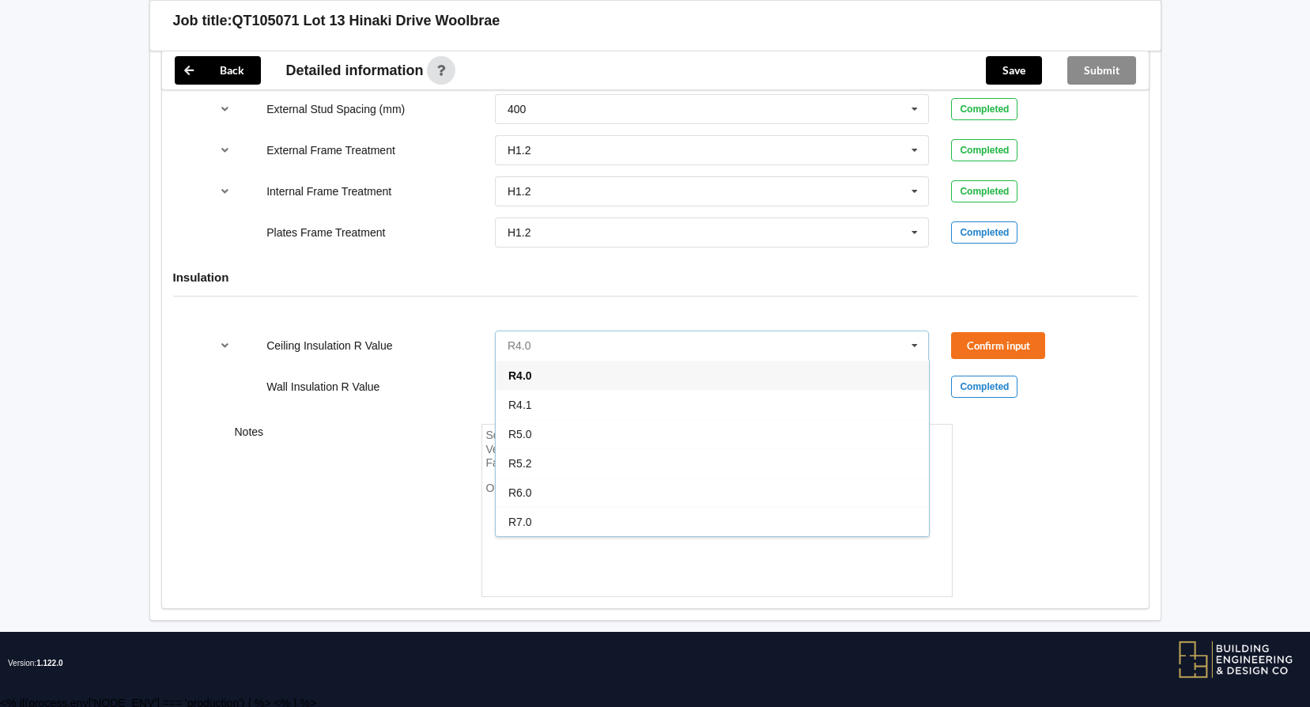
scroll to position [1828, 0]
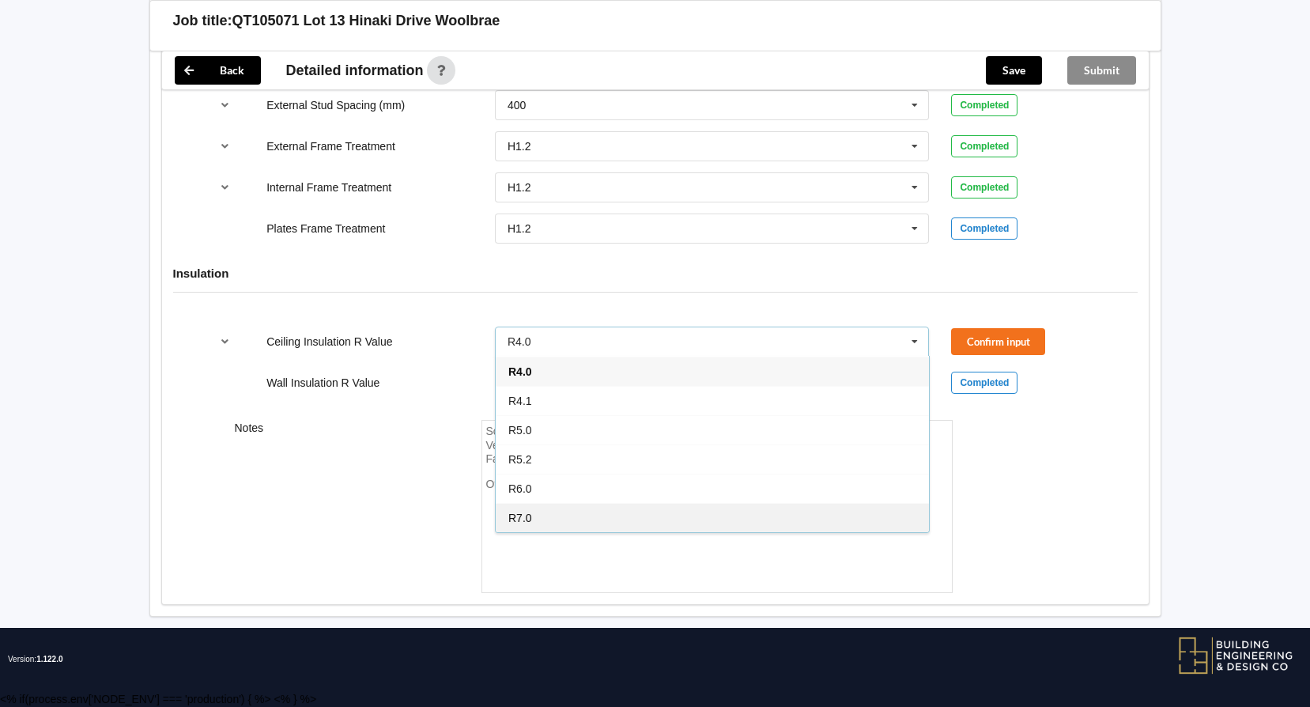
click at [653, 512] on div "R7.0" at bounding box center [712, 517] width 433 height 29
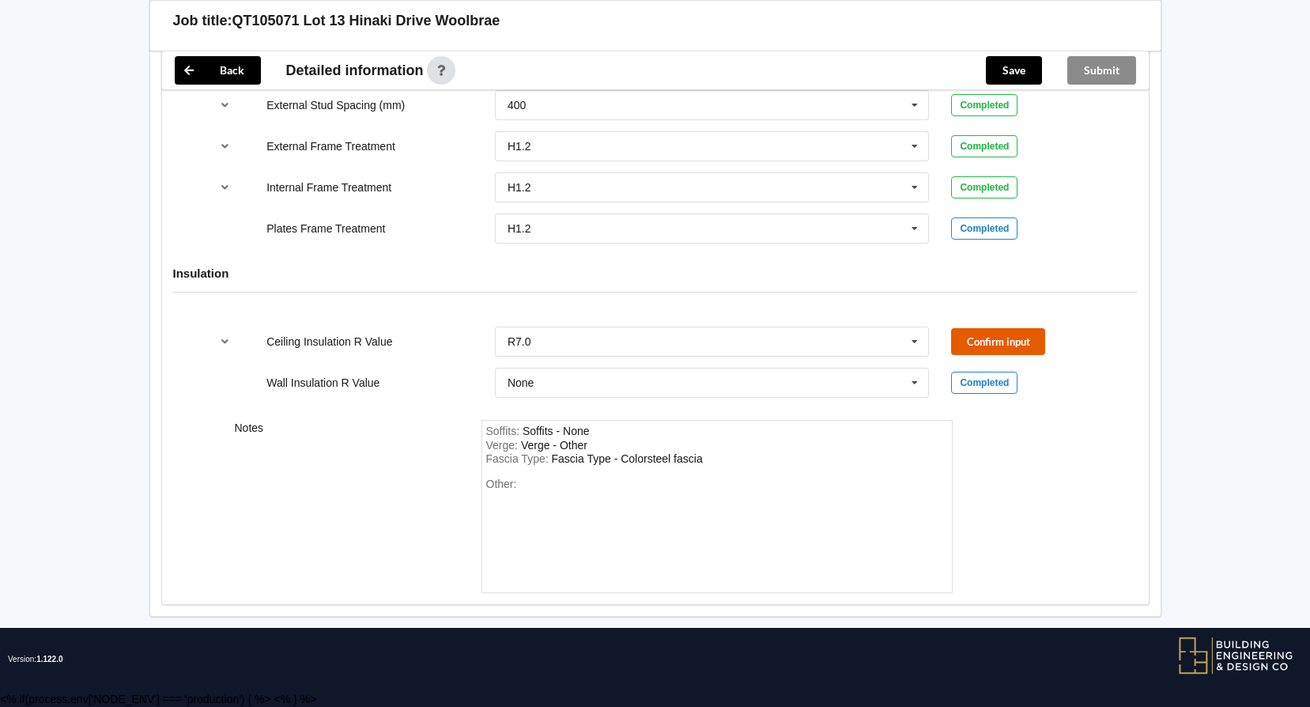
click at [1001, 342] on button "Confirm input" at bounding box center [998, 341] width 94 height 26
click at [543, 484] on div "Other:" at bounding box center [717, 533] width 462 height 111
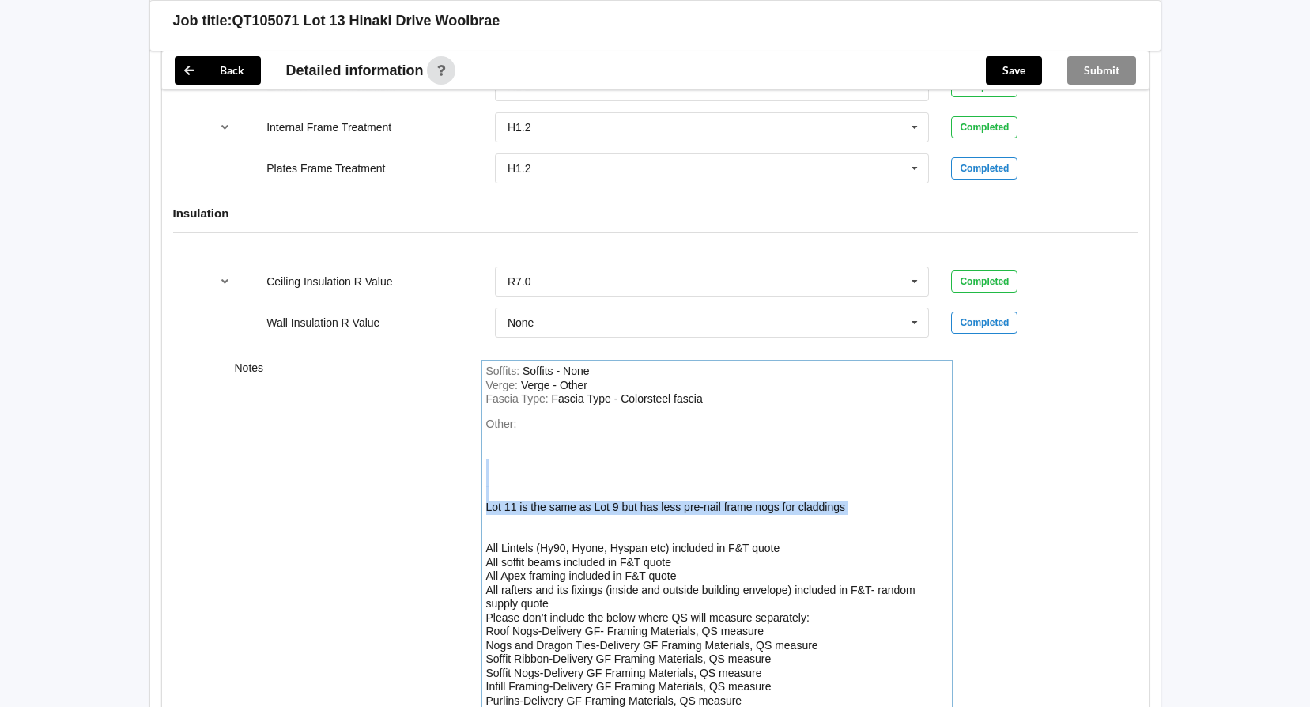
drag, startPoint x: 544, startPoint y: 519, endPoint x: 490, endPoint y: 474, distance: 70.2
click at [490, 474] on div "Other: Lot 11 is the same as Lot 9 but has less pre-nail frame nogs for claddin…" at bounding box center [717, 563] width 462 height 291
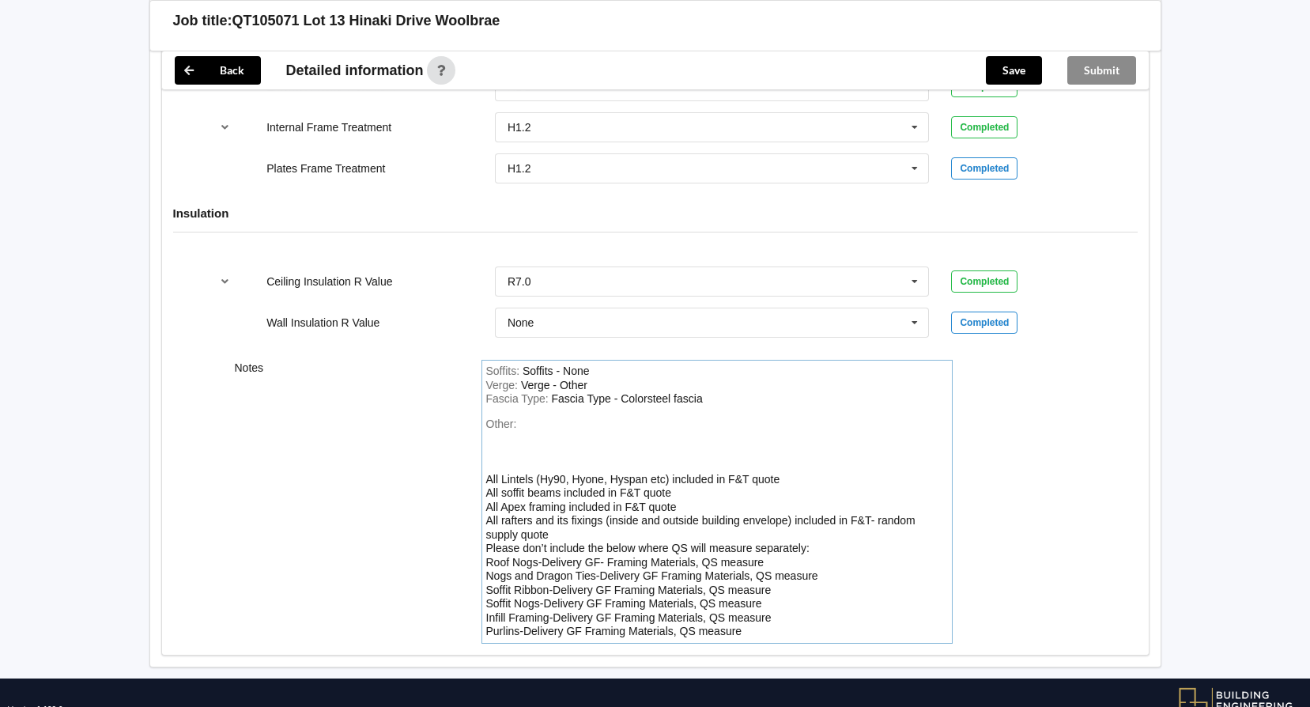
click at [526, 440] on div "Other: All Lintels (Hy90, Hyone, Hyspan etc) included in F&T quote All soffit b…" at bounding box center [717, 528] width 462 height 221
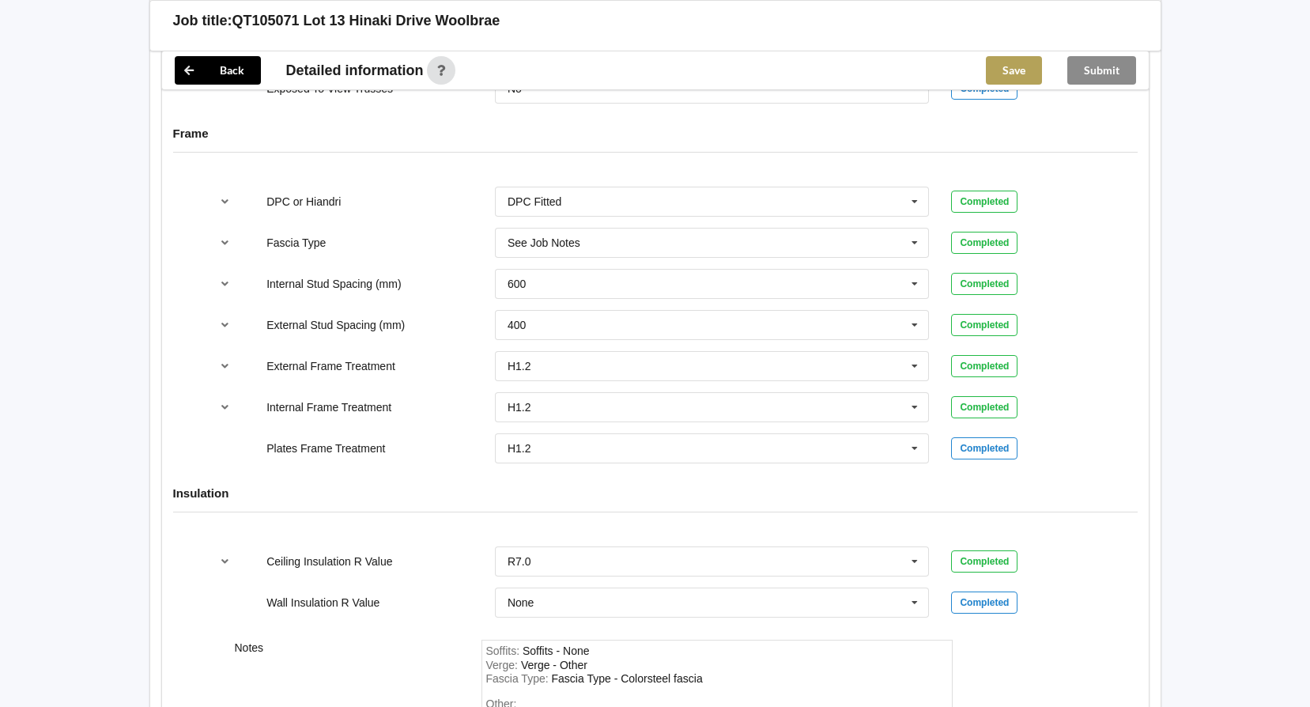
click at [1006, 70] on button "Save" at bounding box center [1014, 70] width 56 height 28
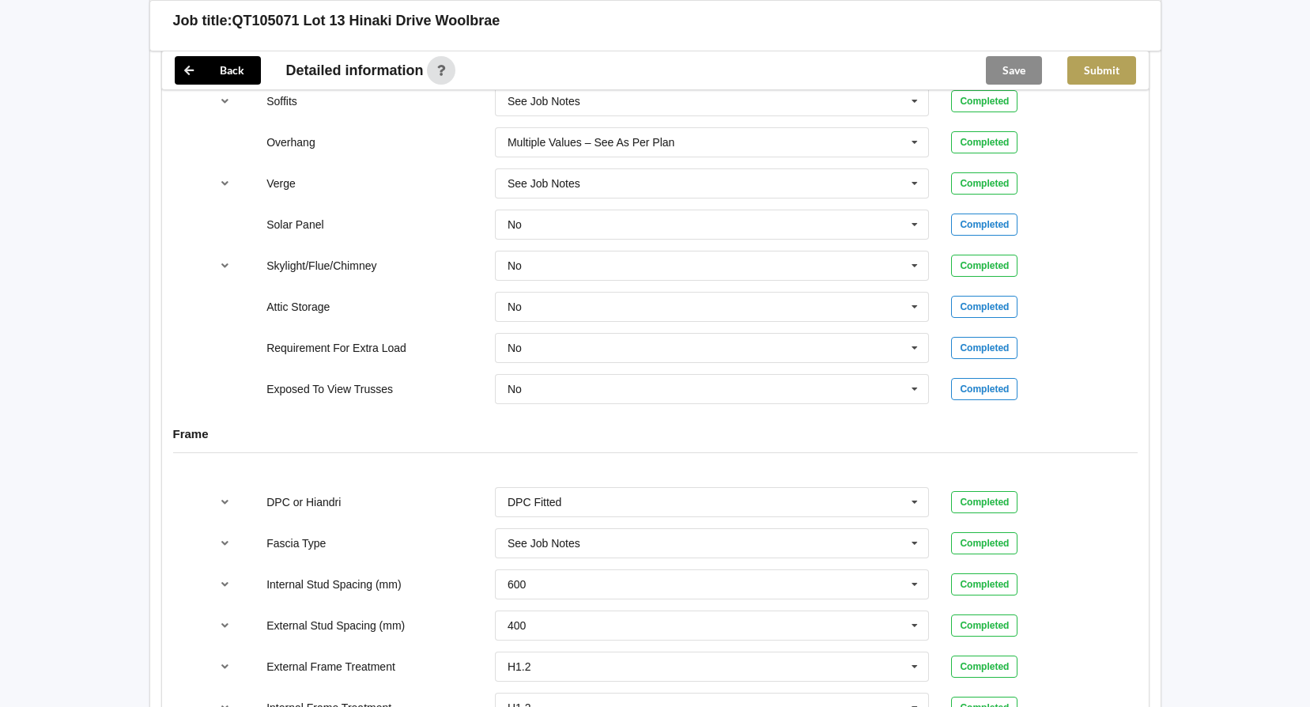
scroll to position [1219, 0]
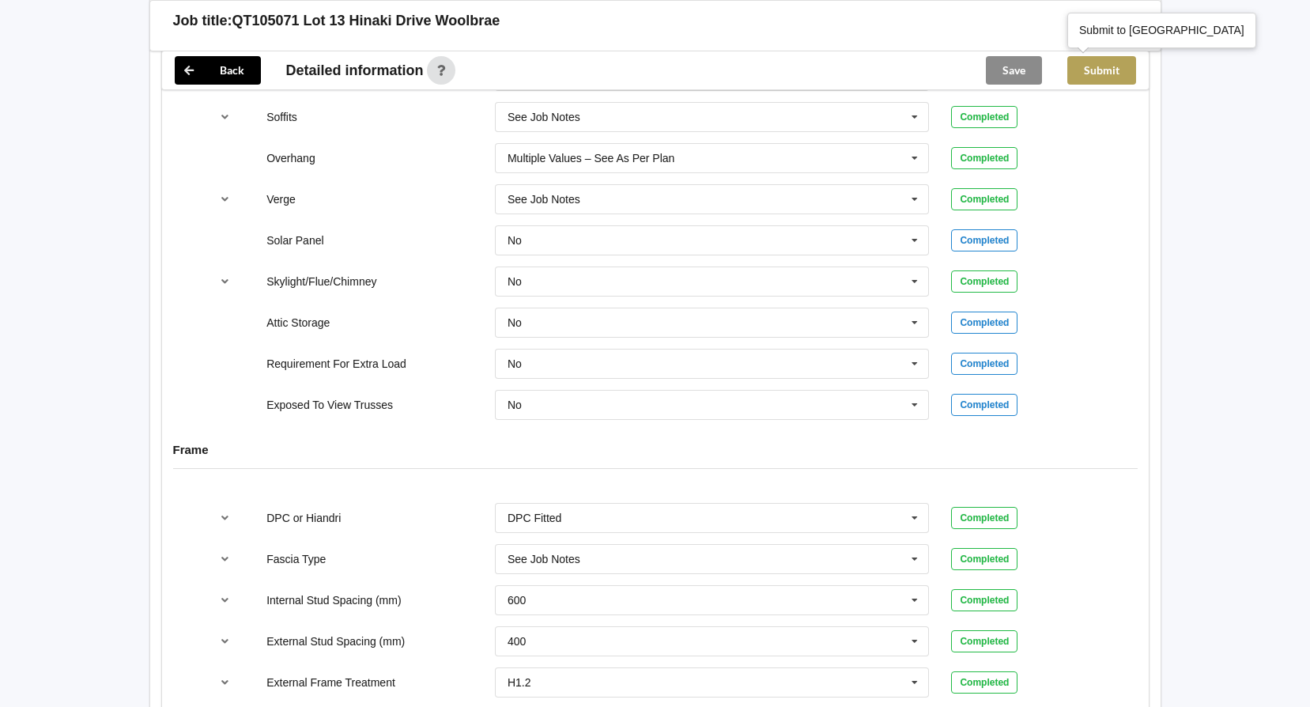
click at [1099, 74] on button "Submit" at bounding box center [1102, 70] width 69 height 28
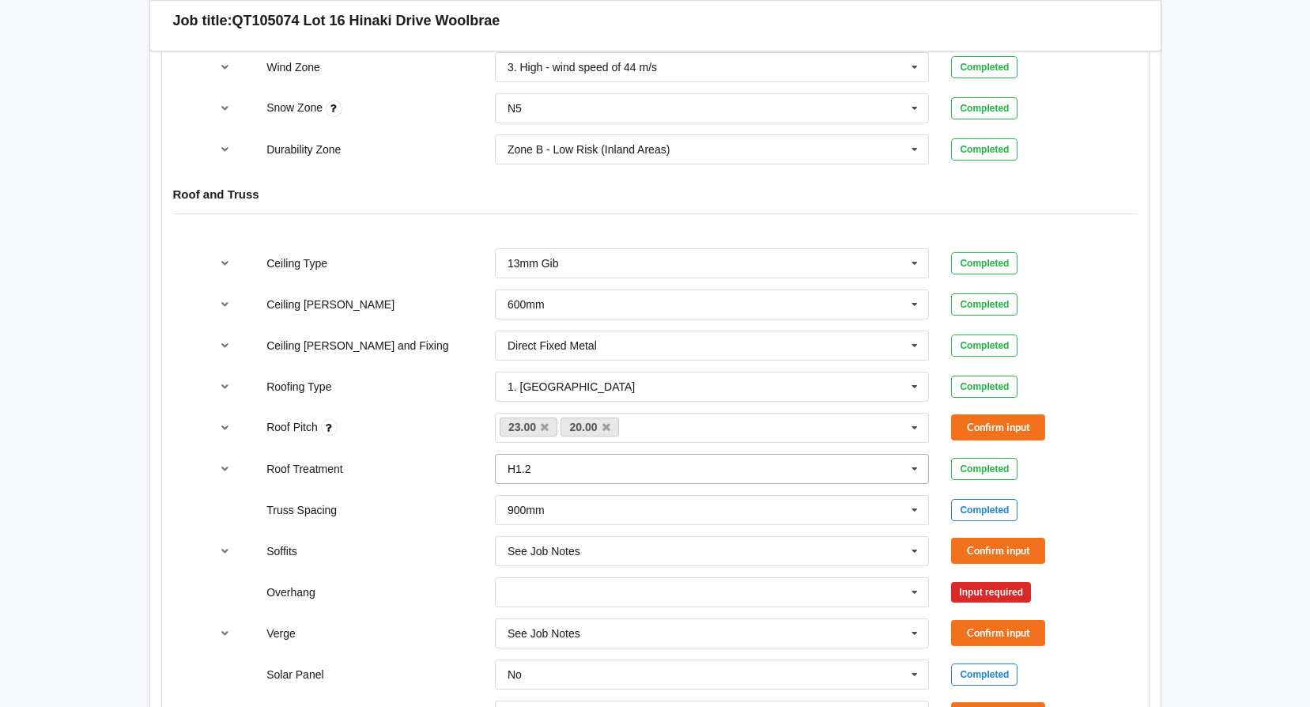
scroll to position [870, 0]
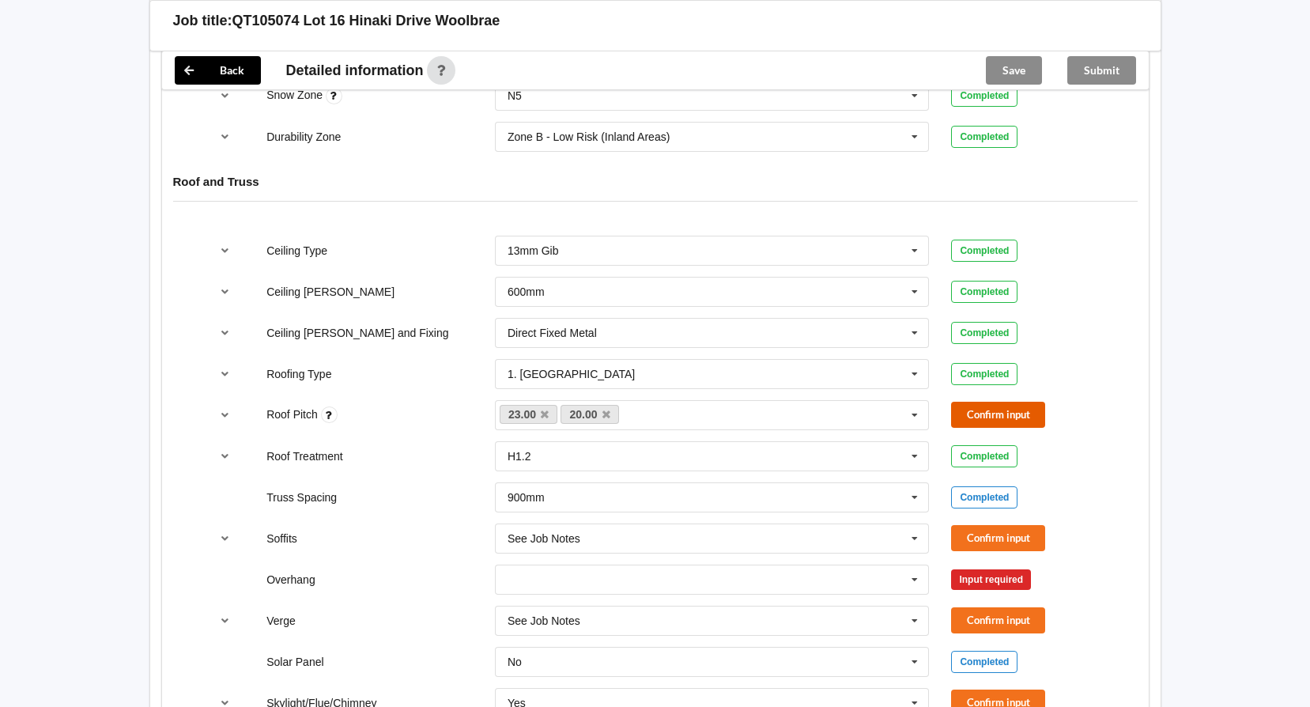
click at [985, 410] on button "Confirm input" at bounding box center [998, 415] width 94 height 26
click at [992, 537] on button "Confirm input" at bounding box center [998, 538] width 94 height 26
click at [921, 579] on icon at bounding box center [915, 579] width 24 height 29
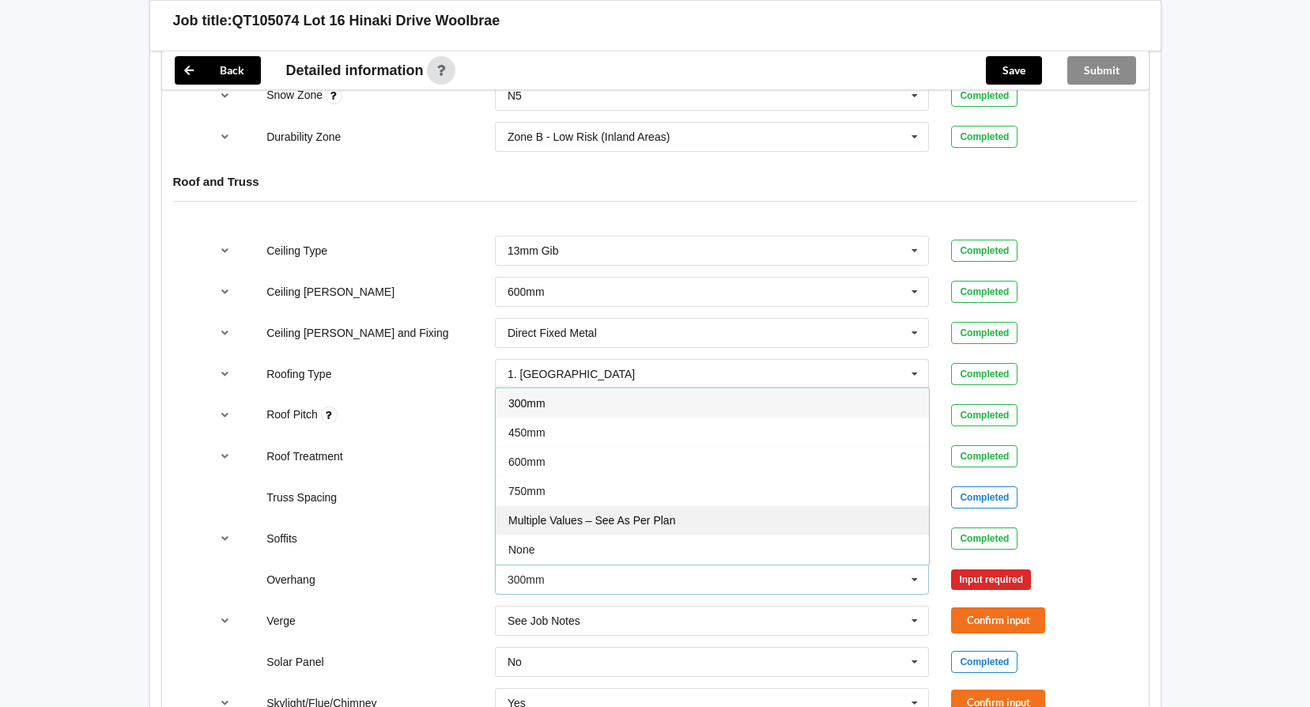
click at [808, 528] on div "Multiple Values – See As Per Plan" at bounding box center [712, 519] width 433 height 29
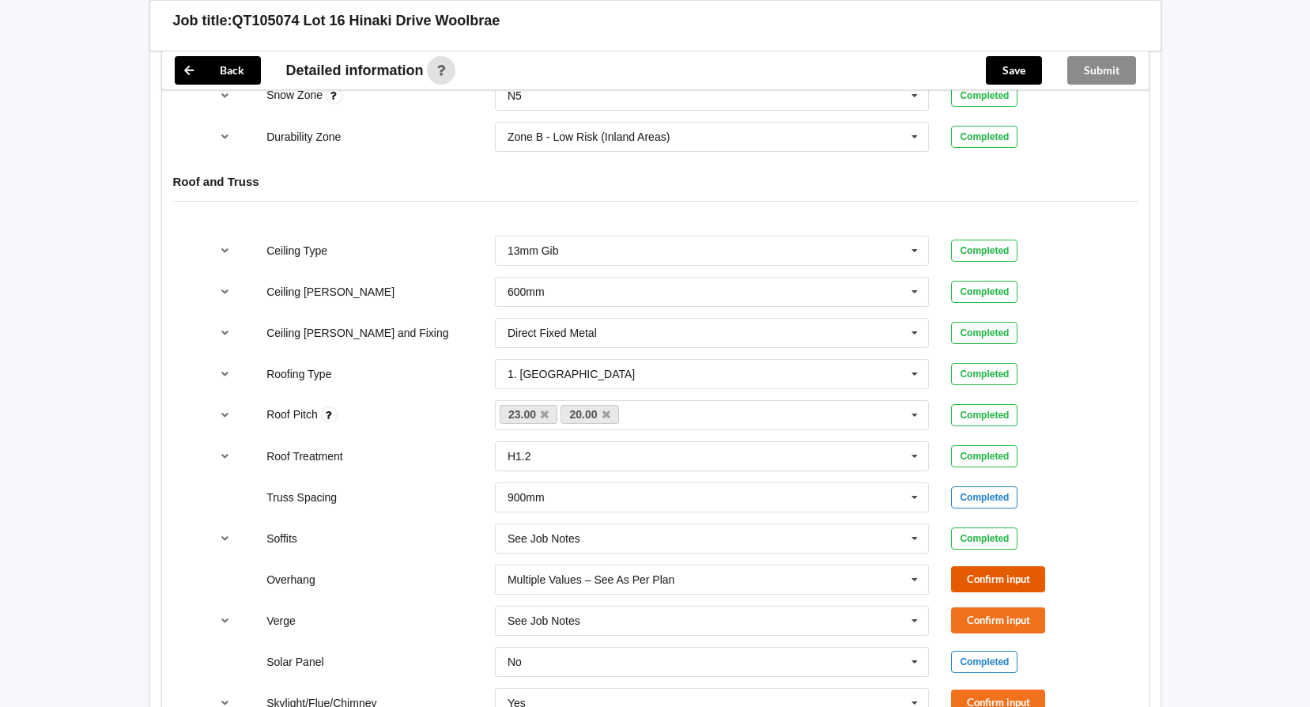
click at [999, 578] on button "Confirm input" at bounding box center [998, 579] width 94 height 26
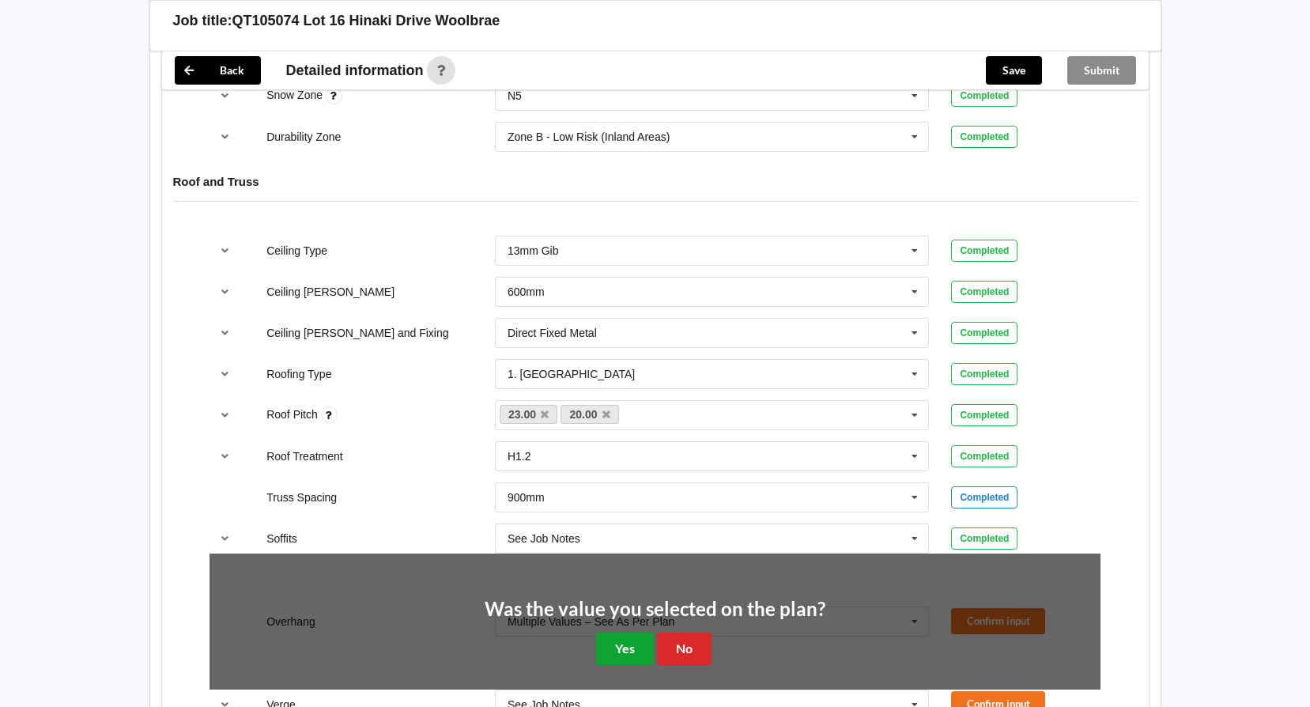
click at [642, 645] on button "Yes" at bounding box center [625, 649] width 58 height 32
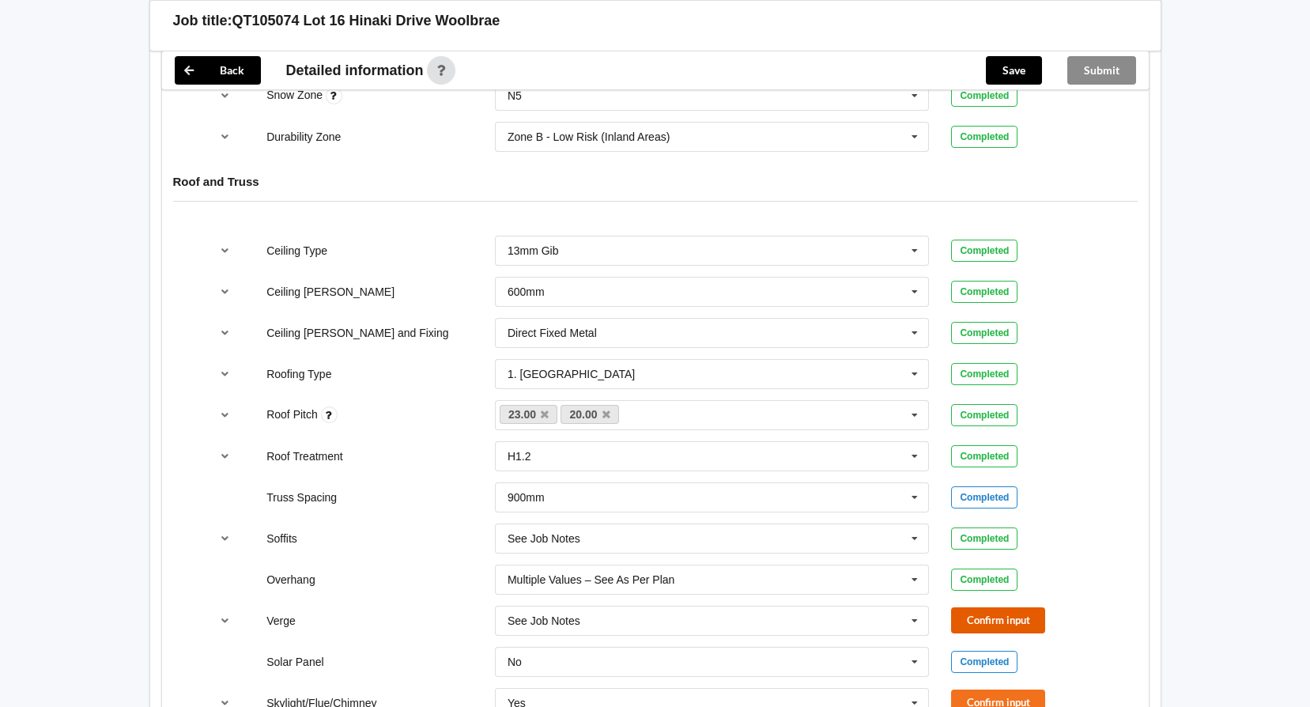
click at [974, 619] on button "Confirm input" at bounding box center [998, 620] width 94 height 26
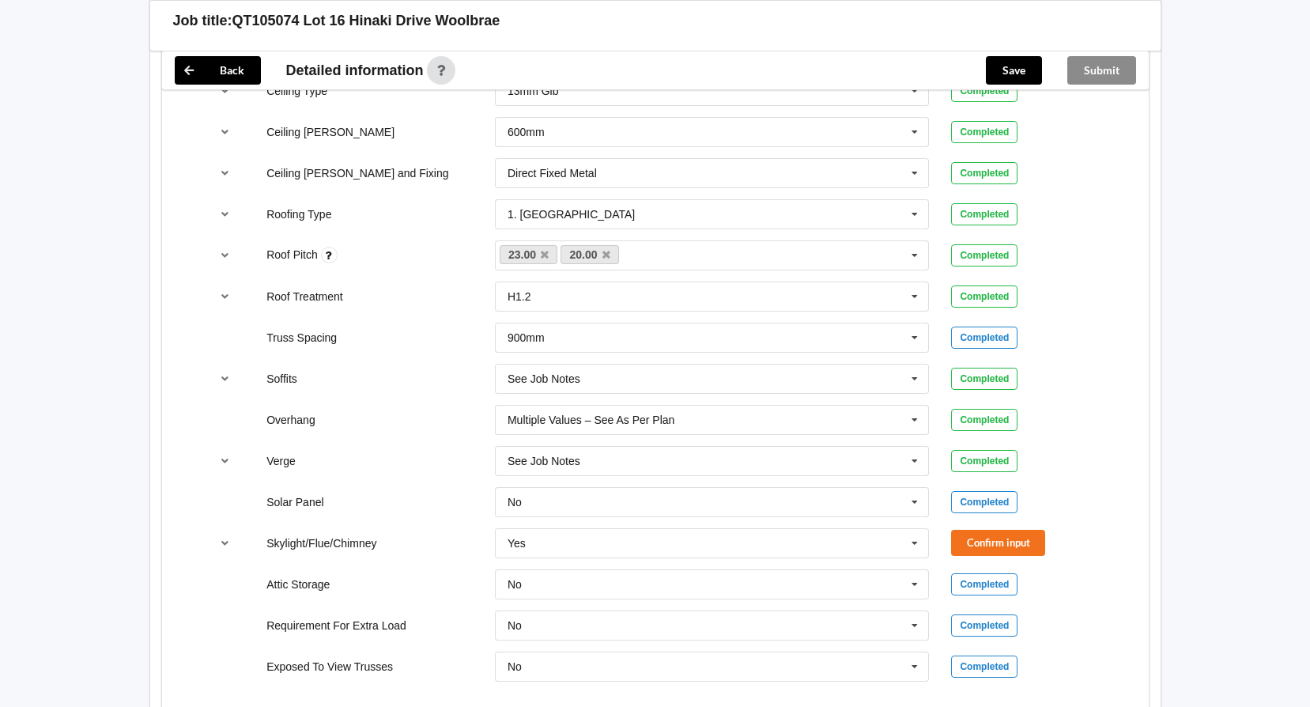
scroll to position [1186, 0]
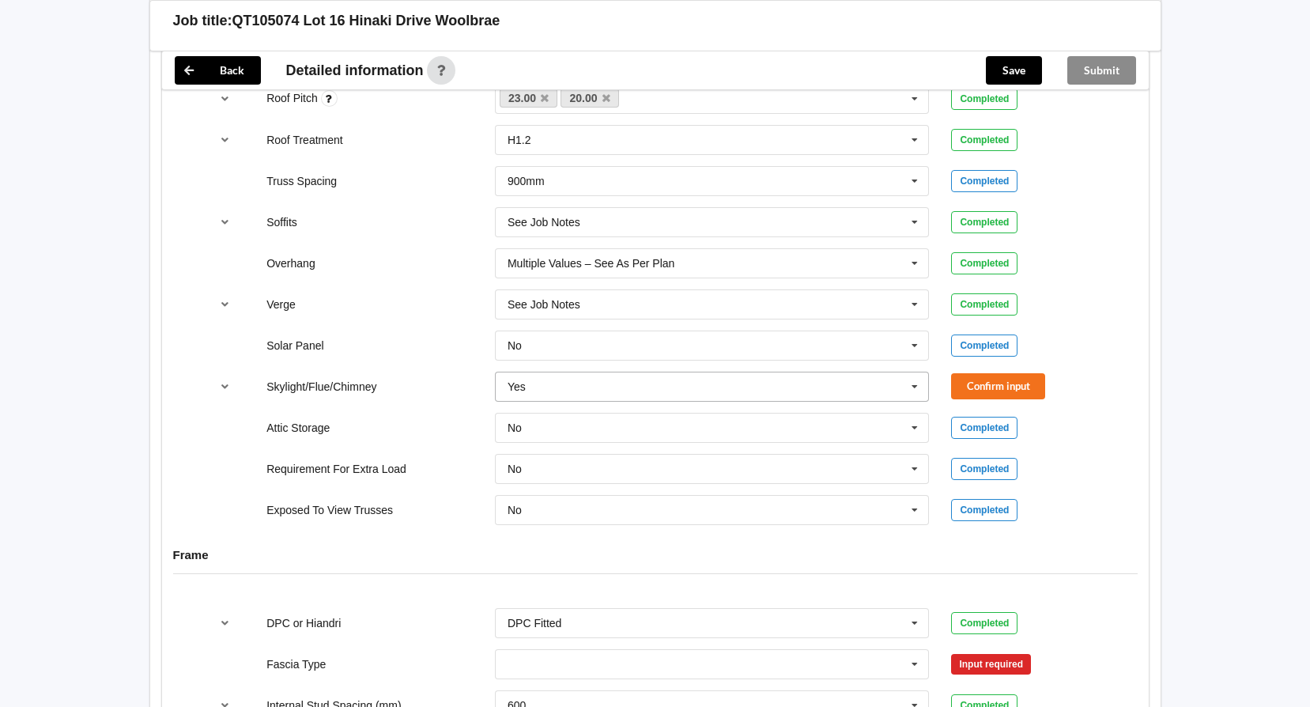
click at [910, 384] on icon at bounding box center [915, 387] width 24 height 29
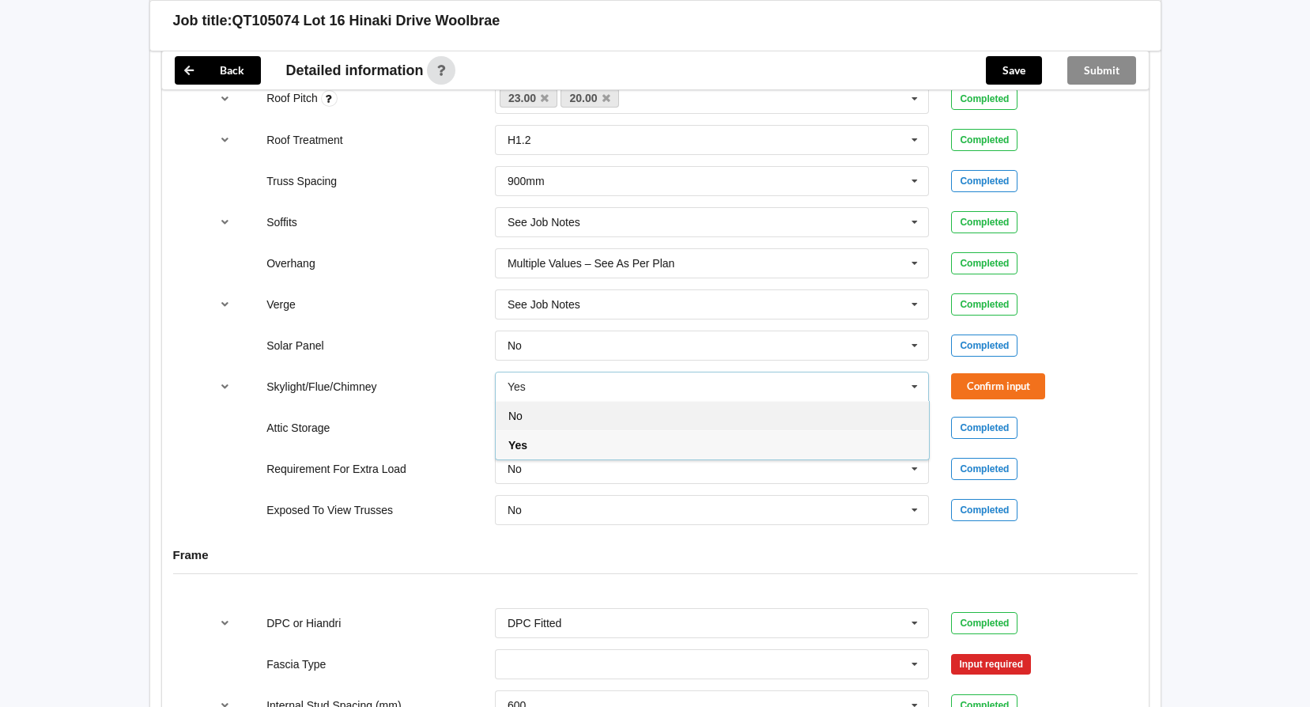
click at [705, 412] on div "No" at bounding box center [712, 415] width 433 height 29
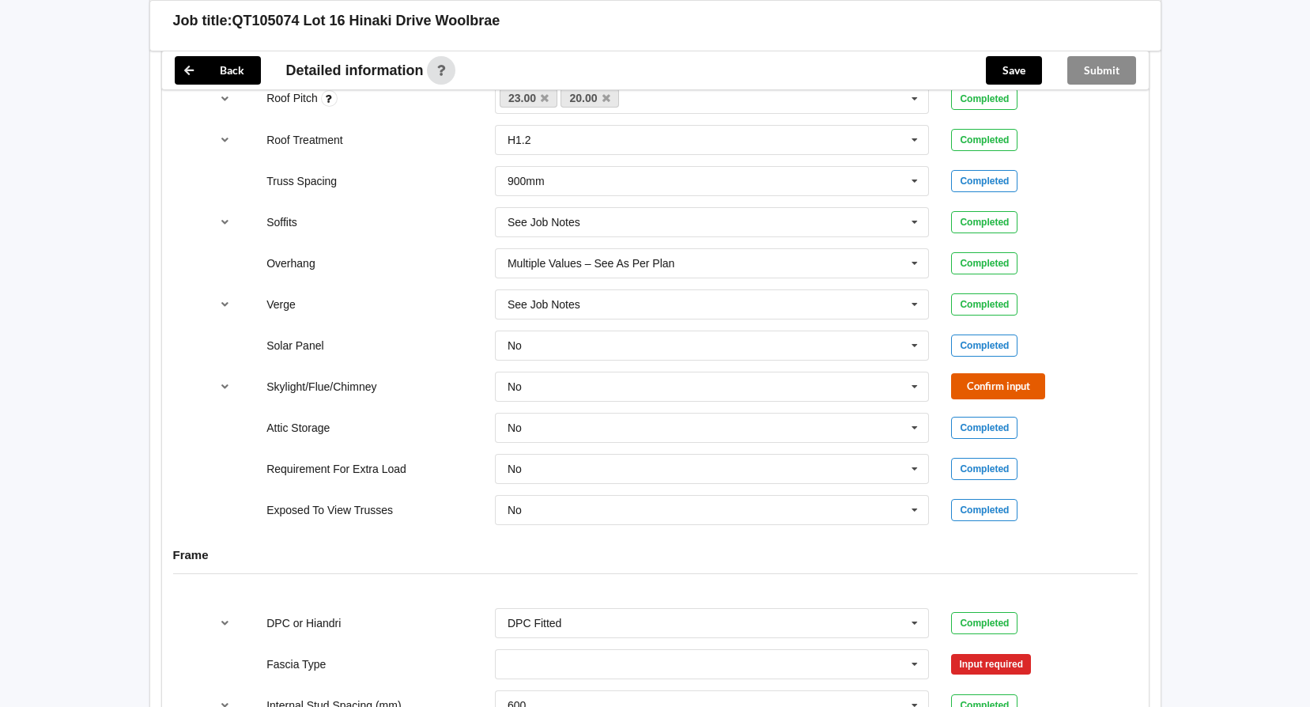
click at [993, 390] on button "Confirm input" at bounding box center [998, 386] width 94 height 26
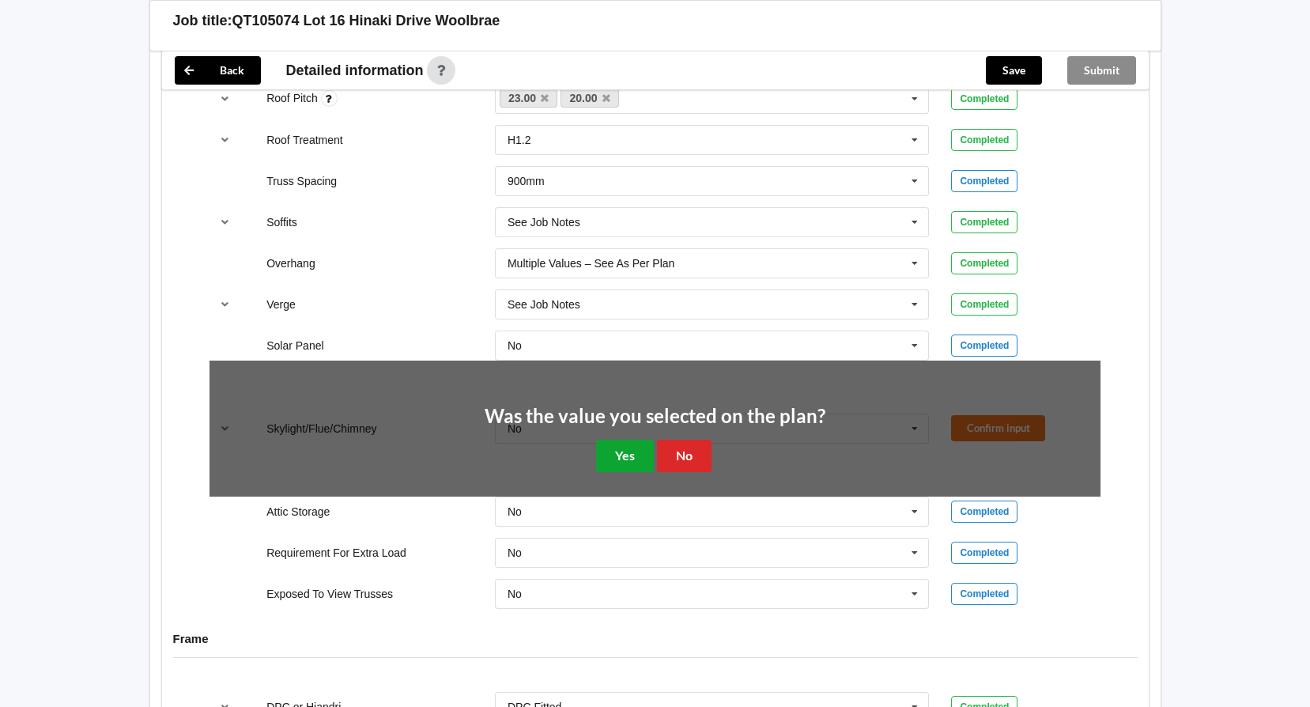
click at [626, 459] on button "Yes" at bounding box center [625, 456] width 58 height 32
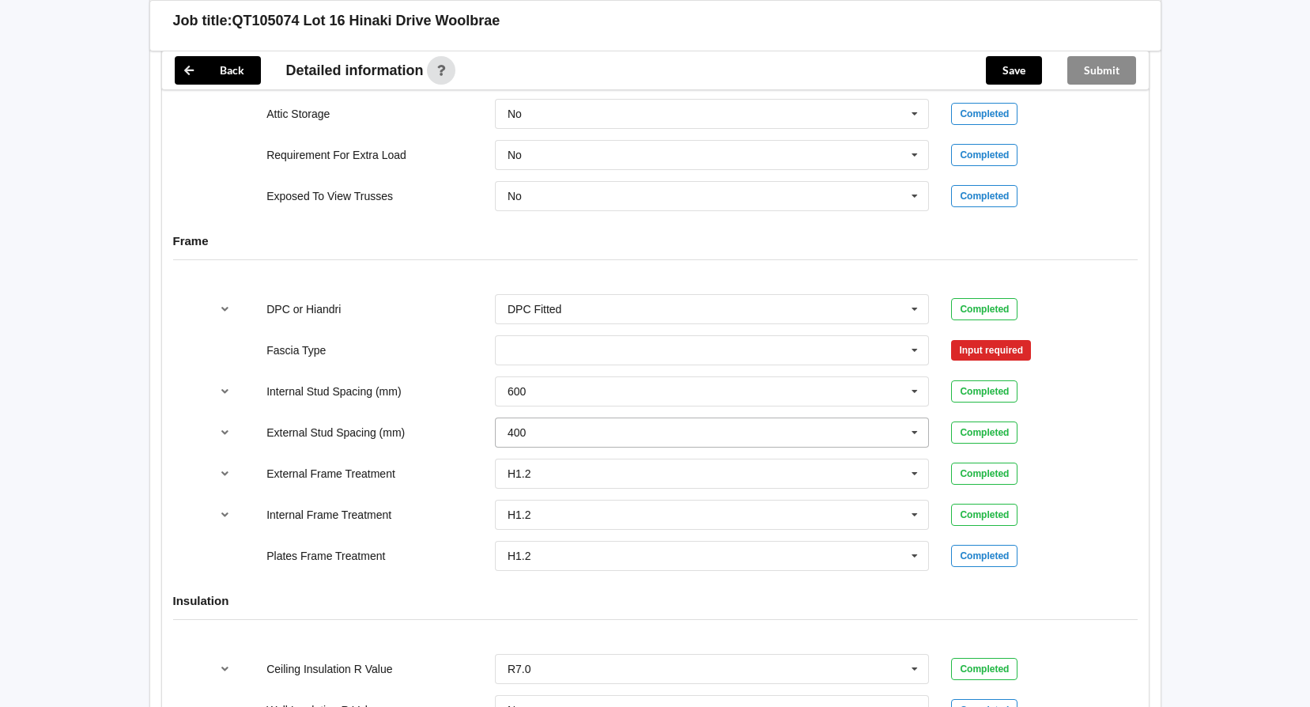
scroll to position [1503, 0]
click at [915, 349] on icon at bounding box center [915, 348] width 24 height 29
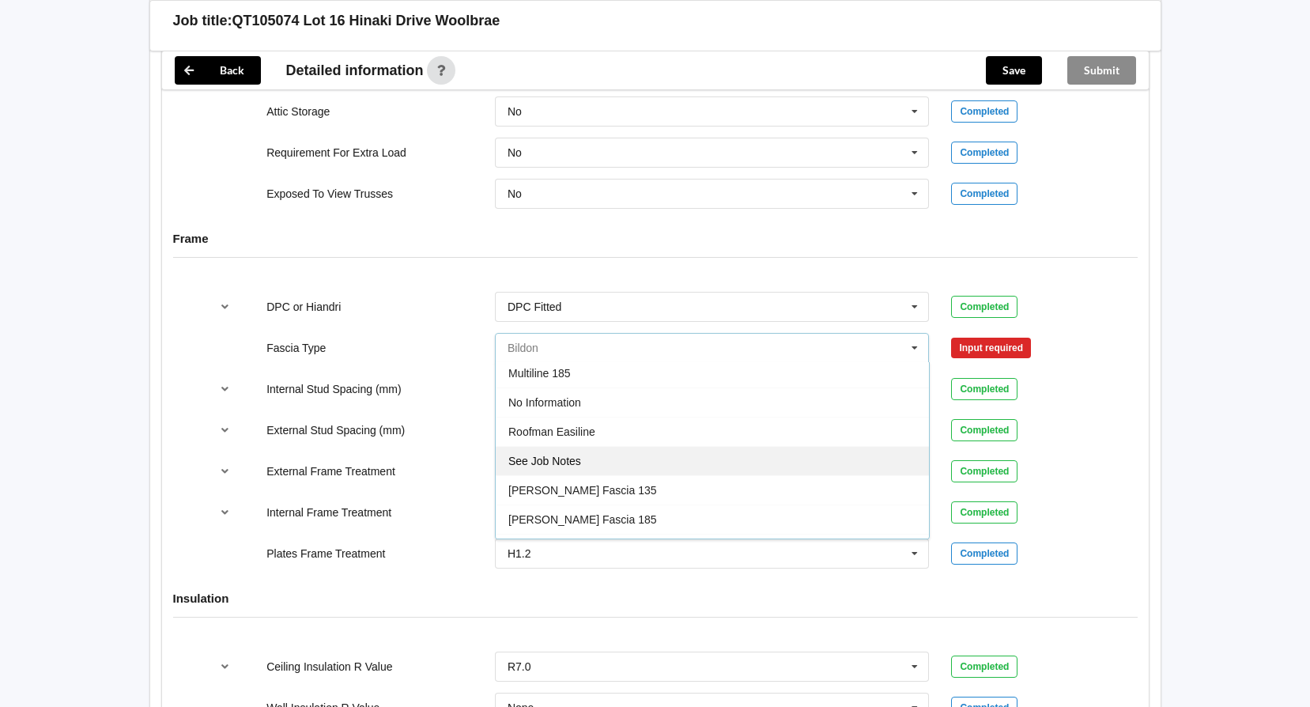
scroll to position [526, 0]
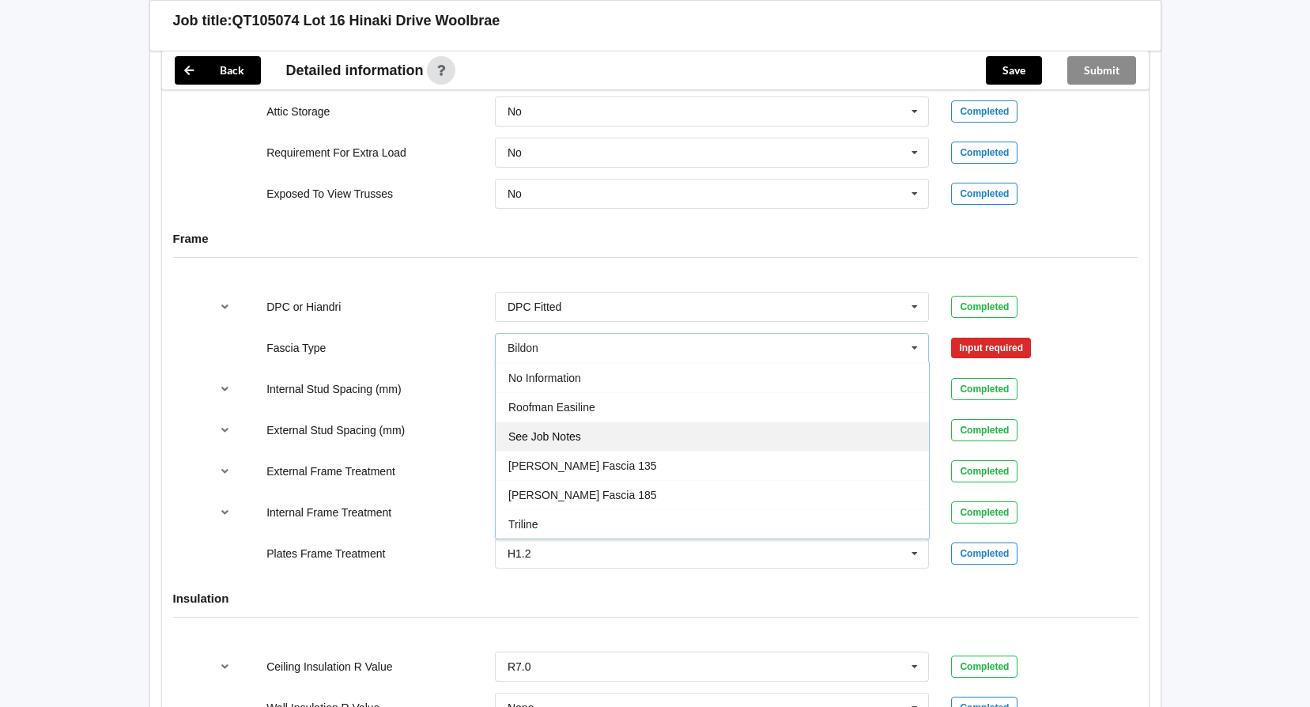
click at [728, 434] on div "See Job Notes" at bounding box center [712, 436] width 433 height 29
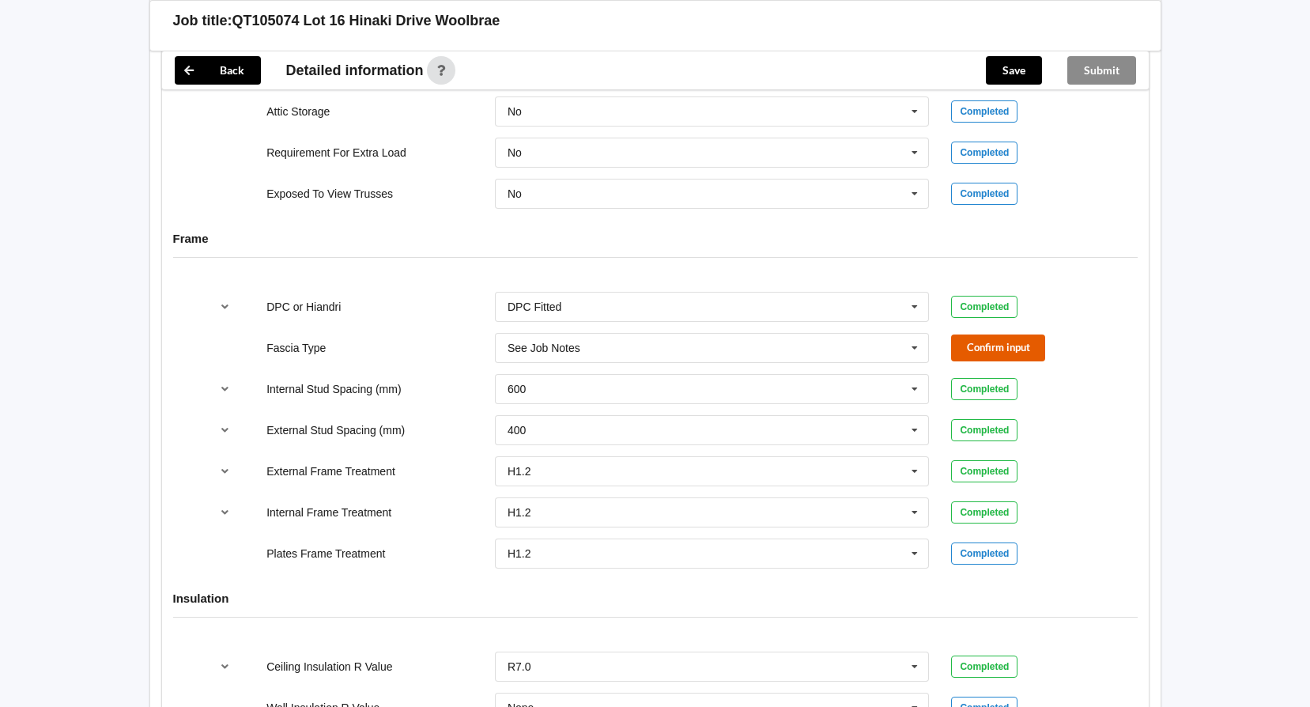
click at [981, 350] on button "Confirm input" at bounding box center [998, 348] width 94 height 26
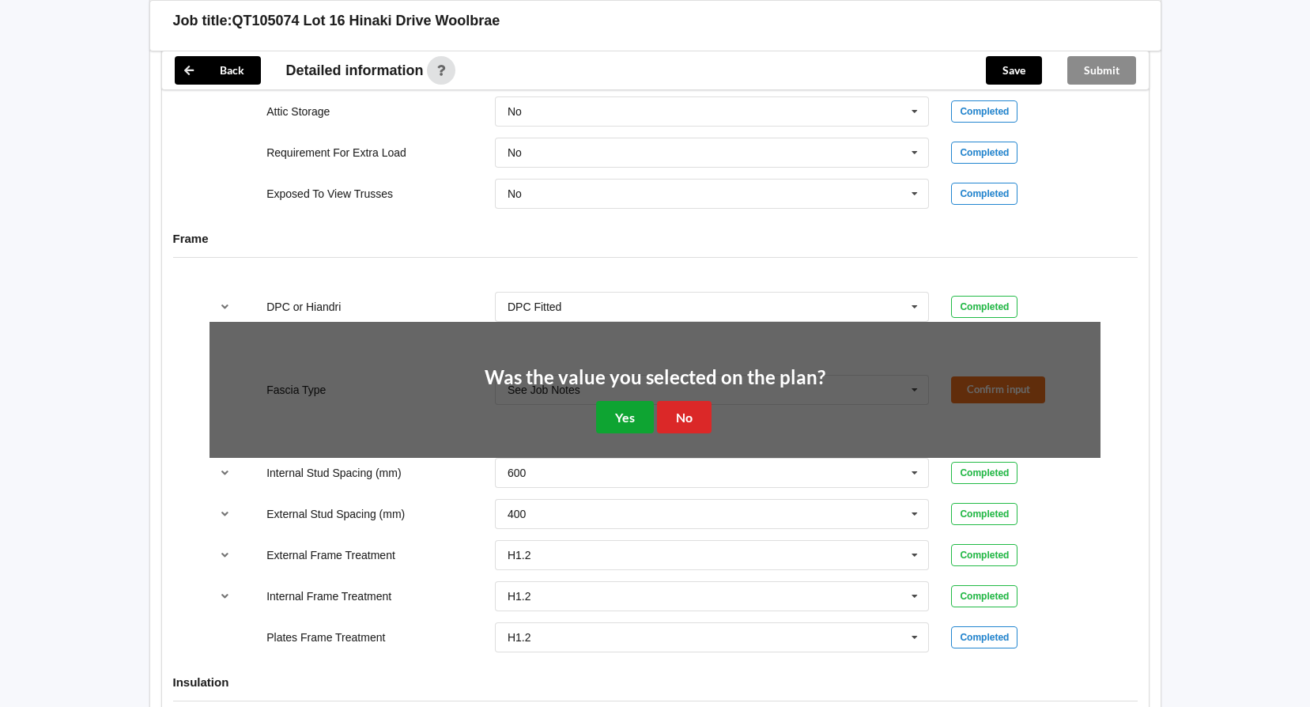
click at [627, 417] on button "Yes" at bounding box center [625, 417] width 58 height 32
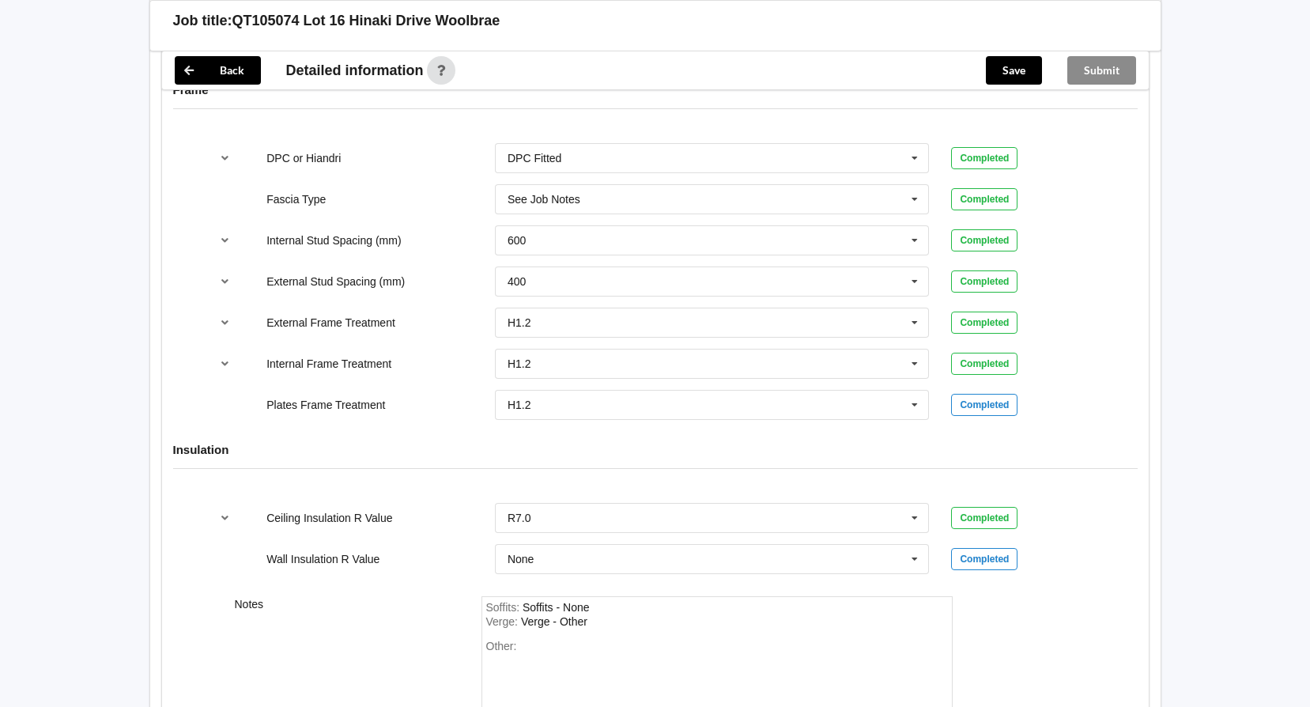
scroll to position [1813, 0]
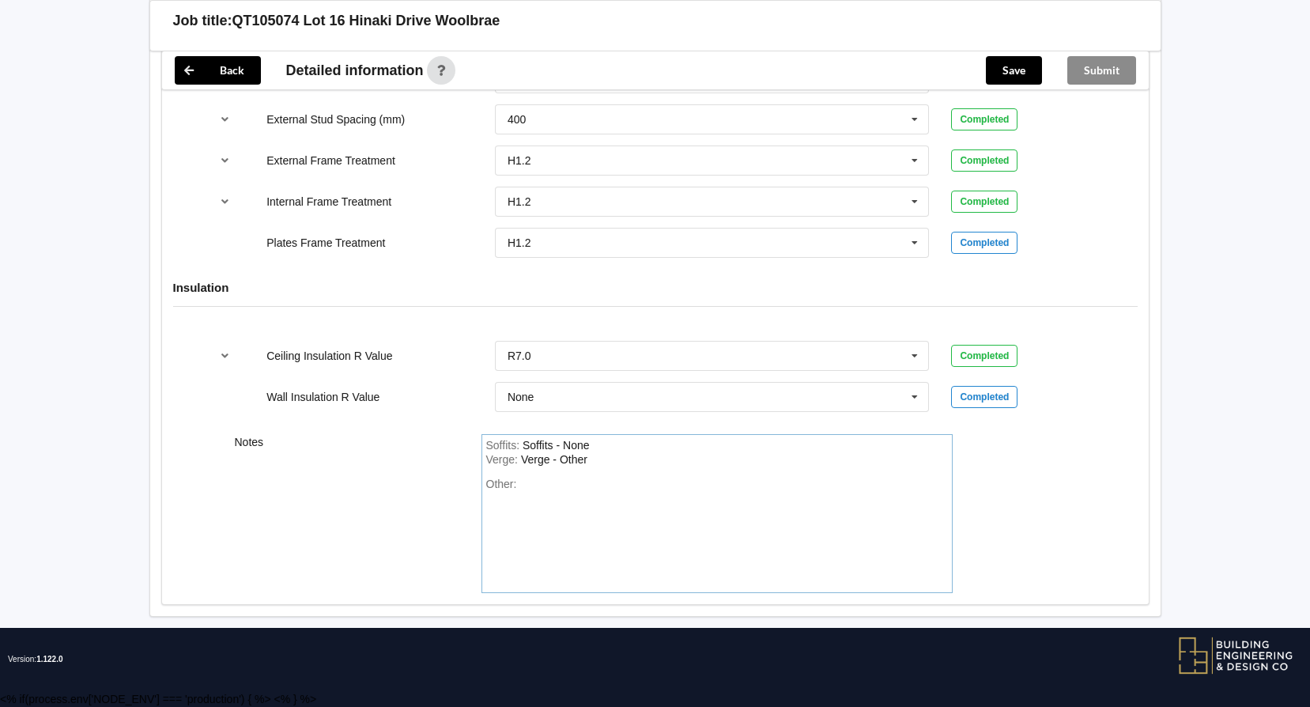
click at [525, 486] on div "Other:" at bounding box center [717, 533] width 462 height 111
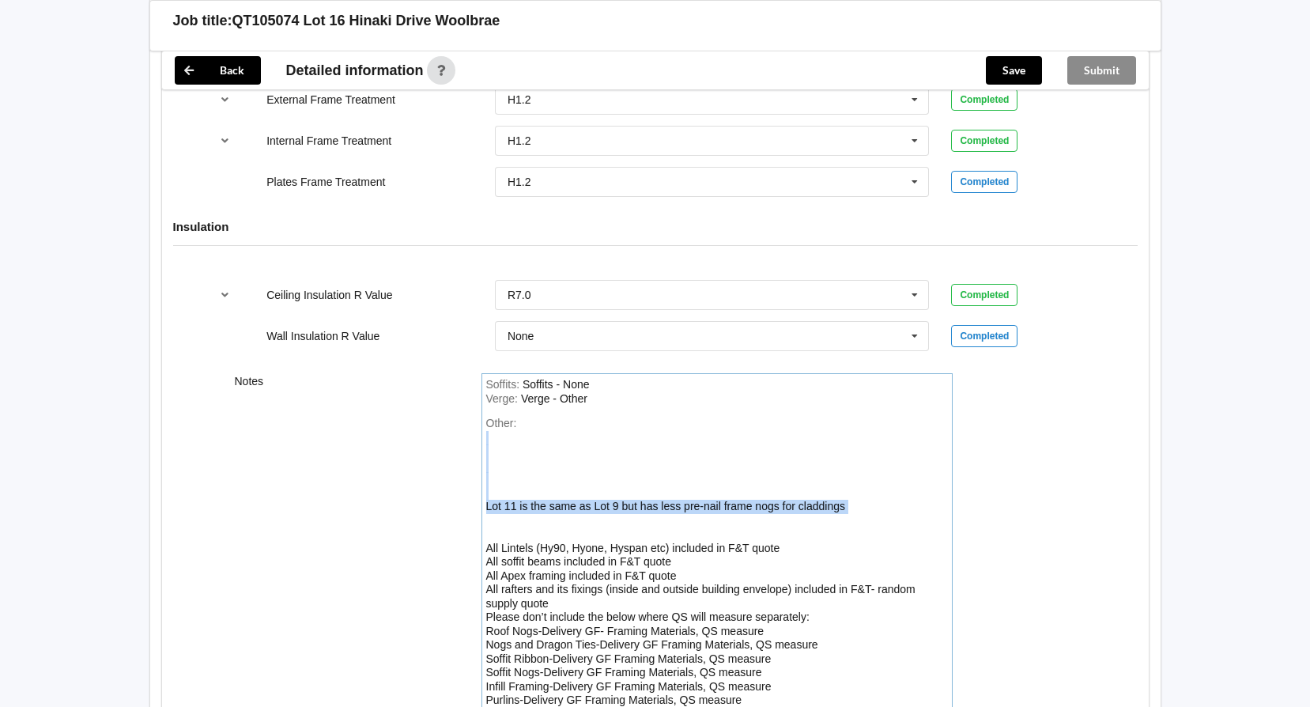
drag, startPoint x: 516, startPoint y: 521, endPoint x: 490, endPoint y: 458, distance: 68.4
click at [490, 458] on div "Other: Lot 11 is the same as Lot 9 but has less pre-nail frame nogs for claddin…" at bounding box center [717, 562] width 462 height 291
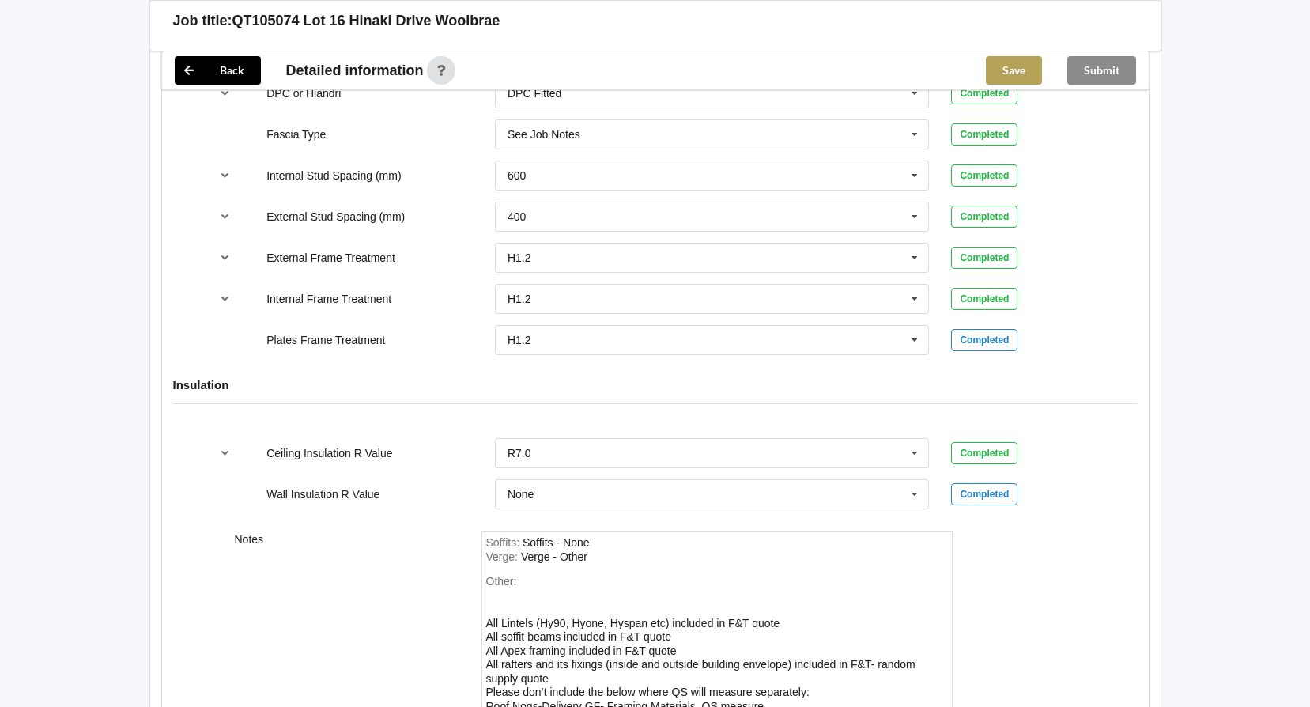
click at [1012, 77] on button "Save" at bounding box center [1014, 70] width 56 height 28
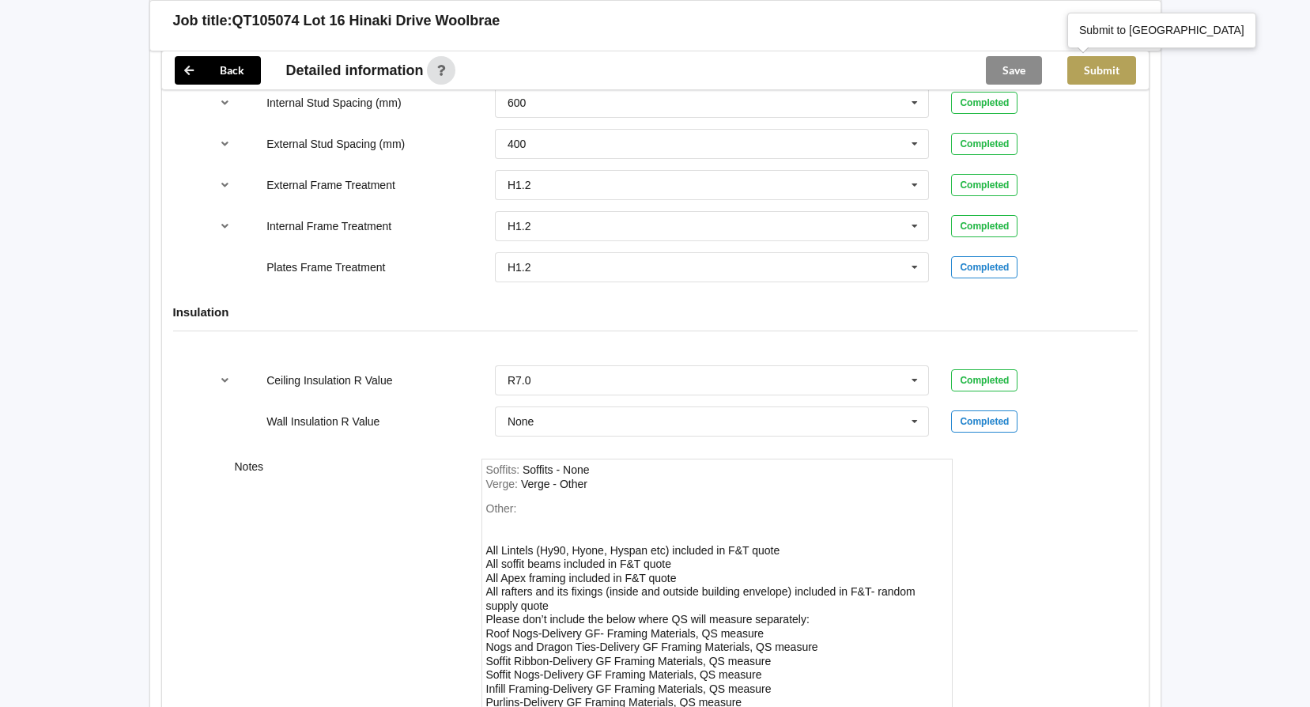
click at [1101, 72] on button "Submit" at bounding box center [1102, 70] width 69 height 28
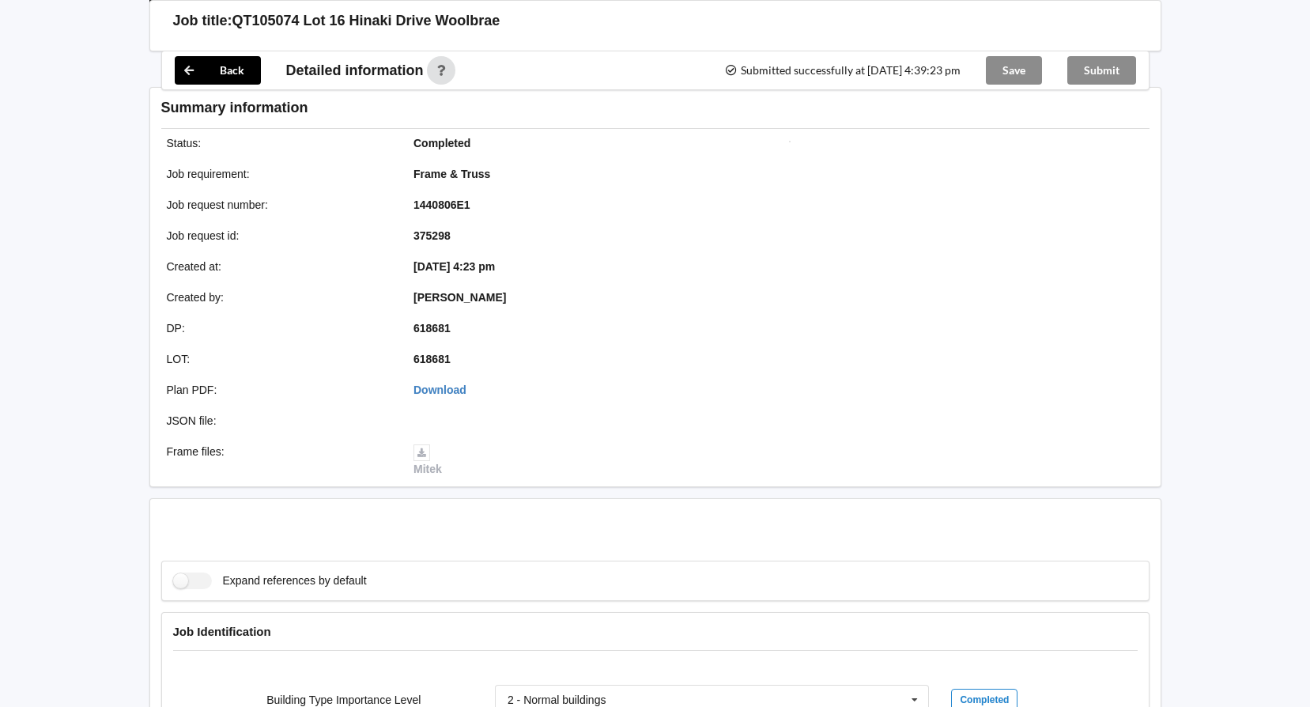
scroll to position [1716, 0]
